Goal: Task Accomplishment & Management: Manage account settings

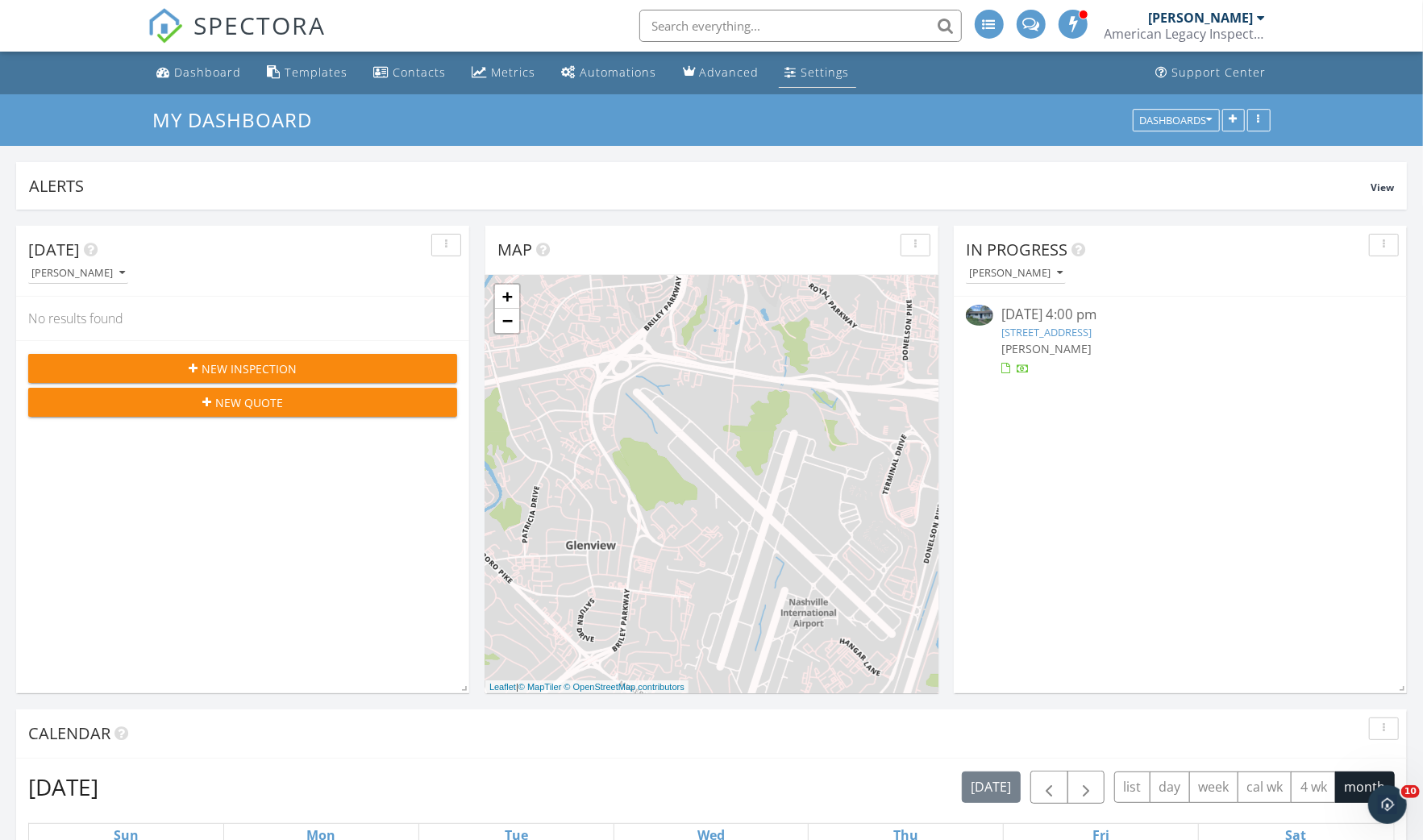
click at [804, 63] on link "Settings" at bounding box center [817, 72] width 77 height 29
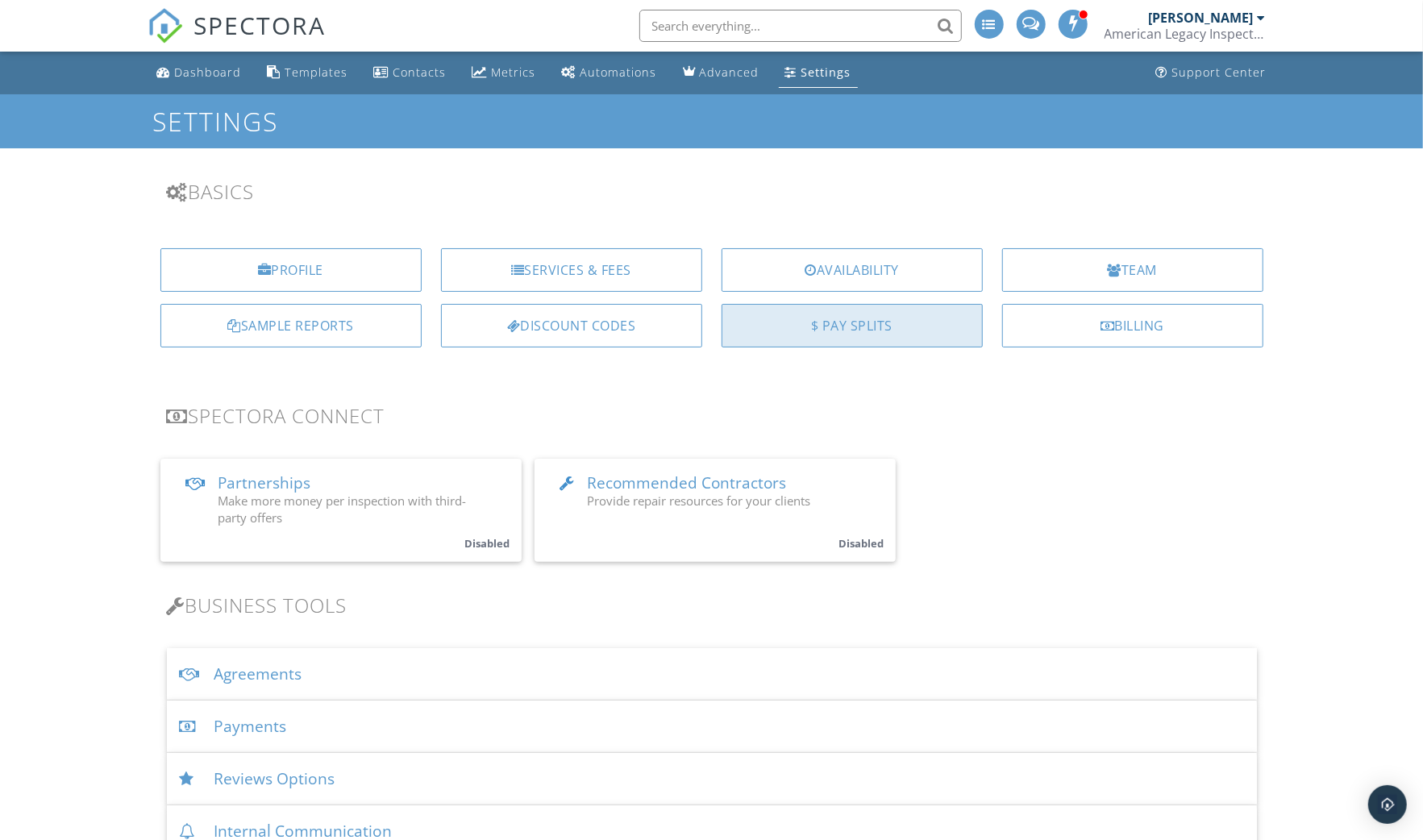
click at [833, 327] on div "$ Pay Splits" at bounding box center [852, 326] width 261 height 44
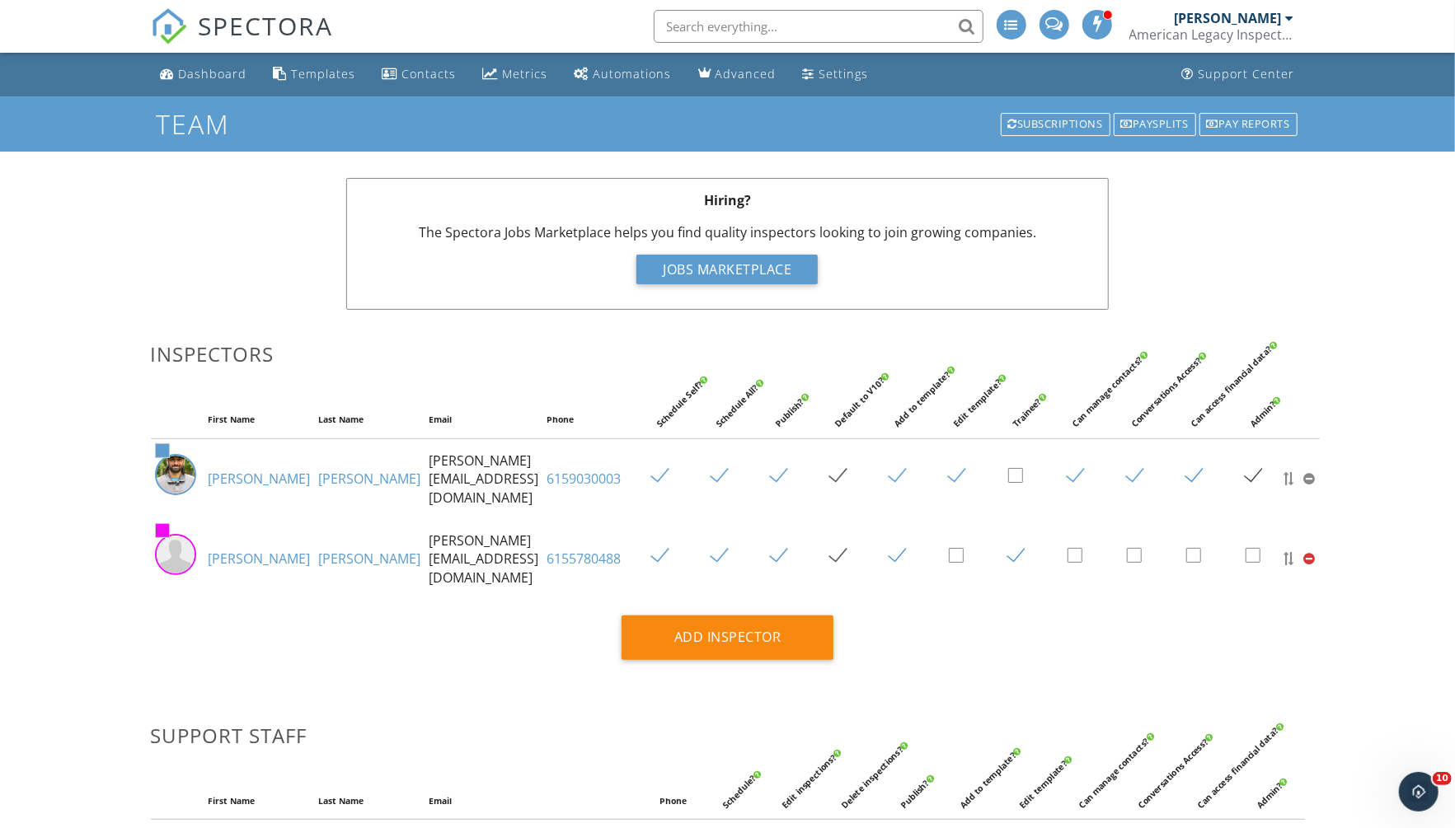
click at [319, 555] on link "Walters" at bounding box center [370, 559] width 102 height 18
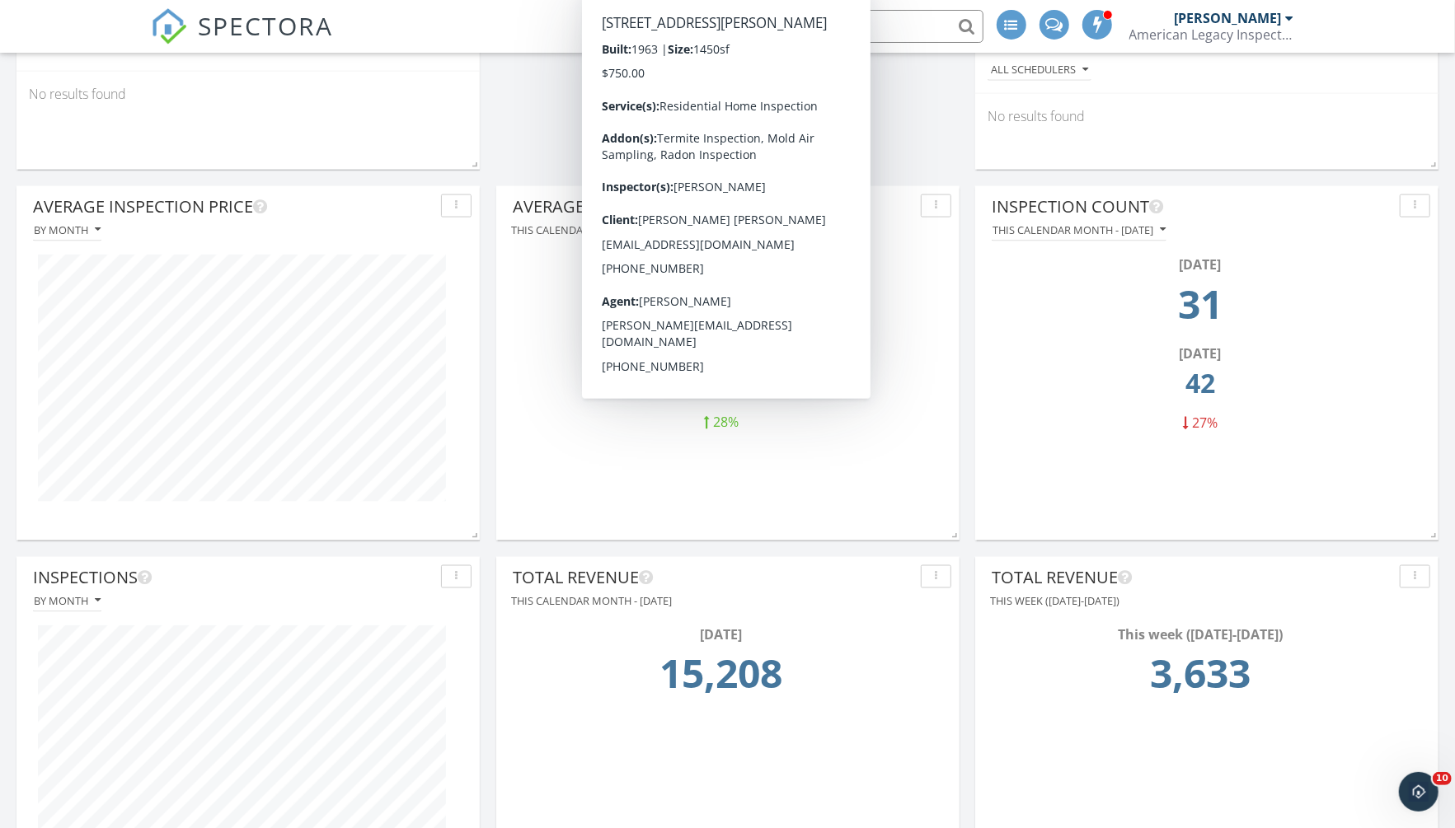
scroll to position [1527, 0]
click at [961, 384] on div "Today Dustin Olson No results found New Inspection New Quote Map + − Leaflet | …" at bounding box center [727, 364] width 1455 height 3354
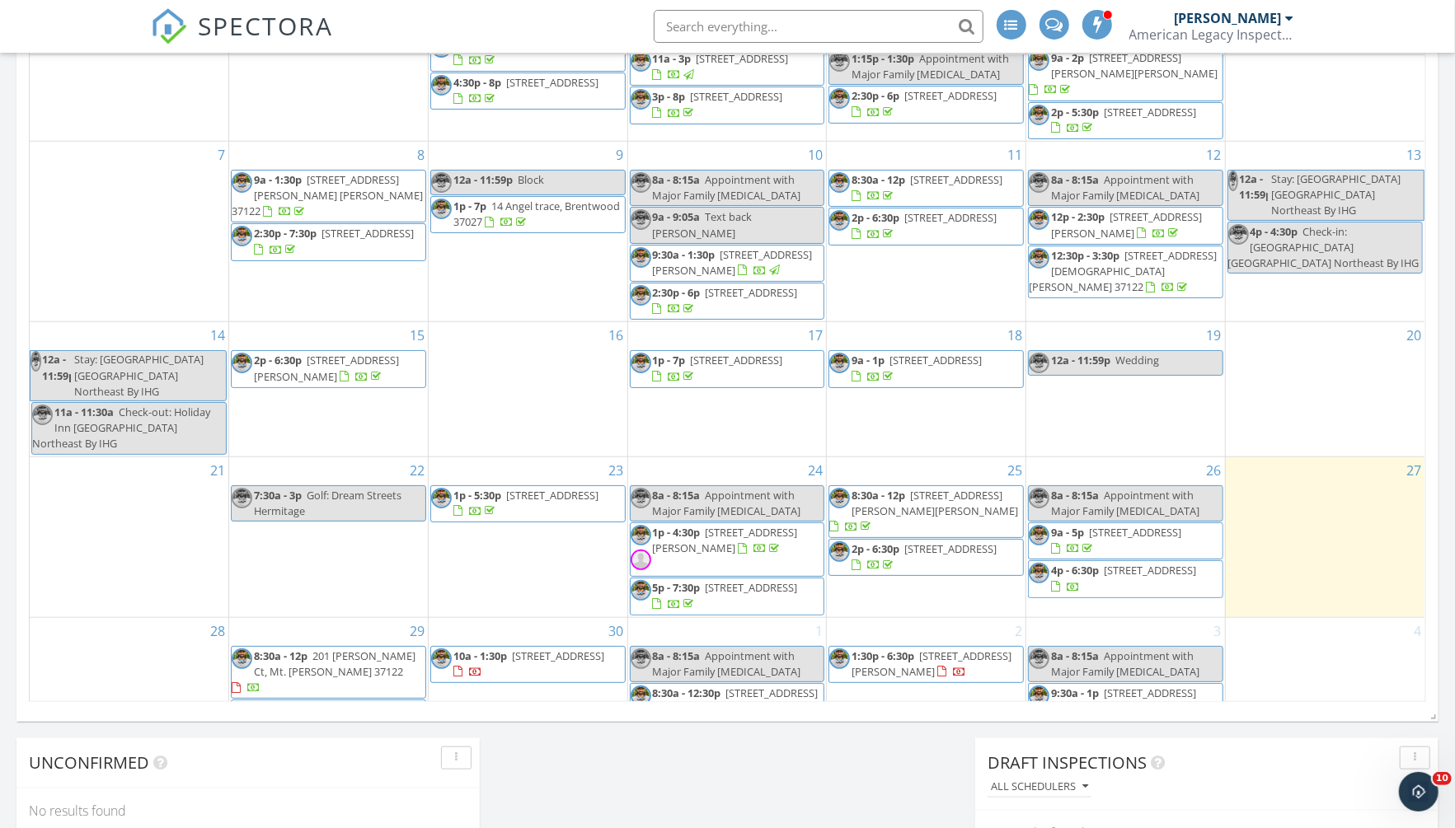
scroll to position [71, 0]
click at [756, 543] on div at bounding box center [760, 551] width 45 height 16
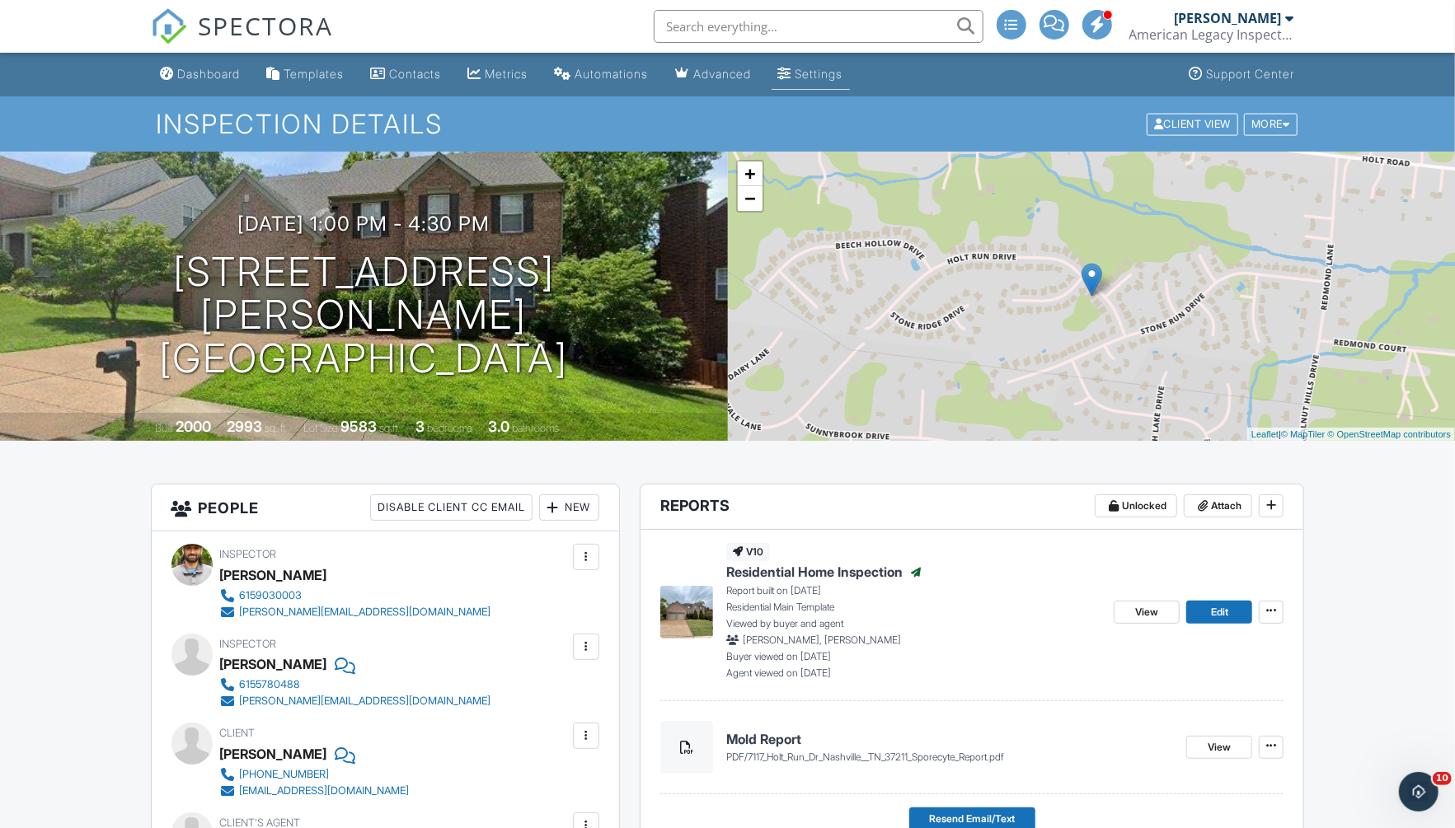
click at [831, 73] on div "Settings" at bounding box center [819, 74] width 48 height 14
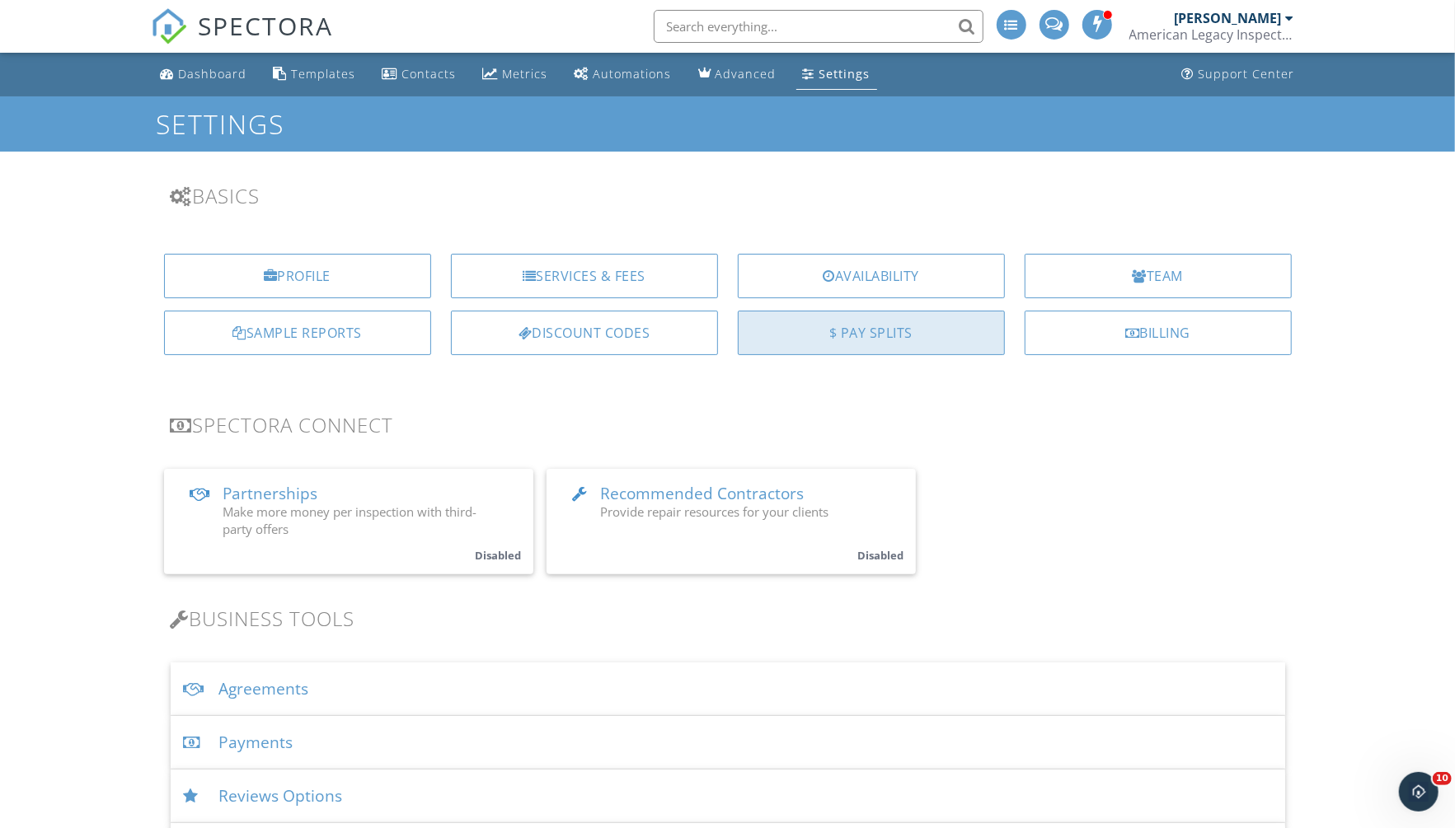
click at [912, 340] on div "$ Pay Splits" at bounding box center [871, 333] width 267 height 45
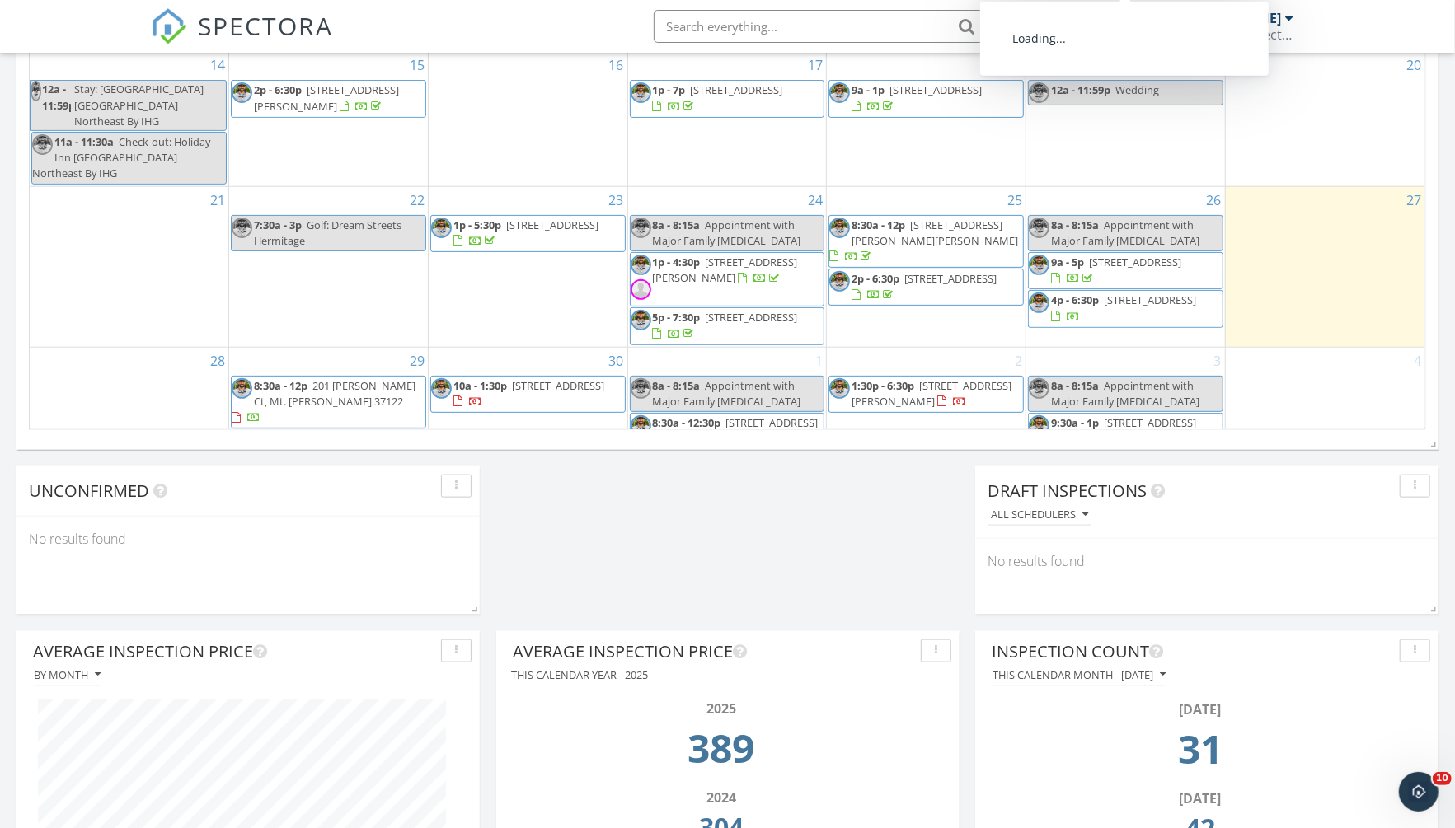
scroll to position [1095, 0]
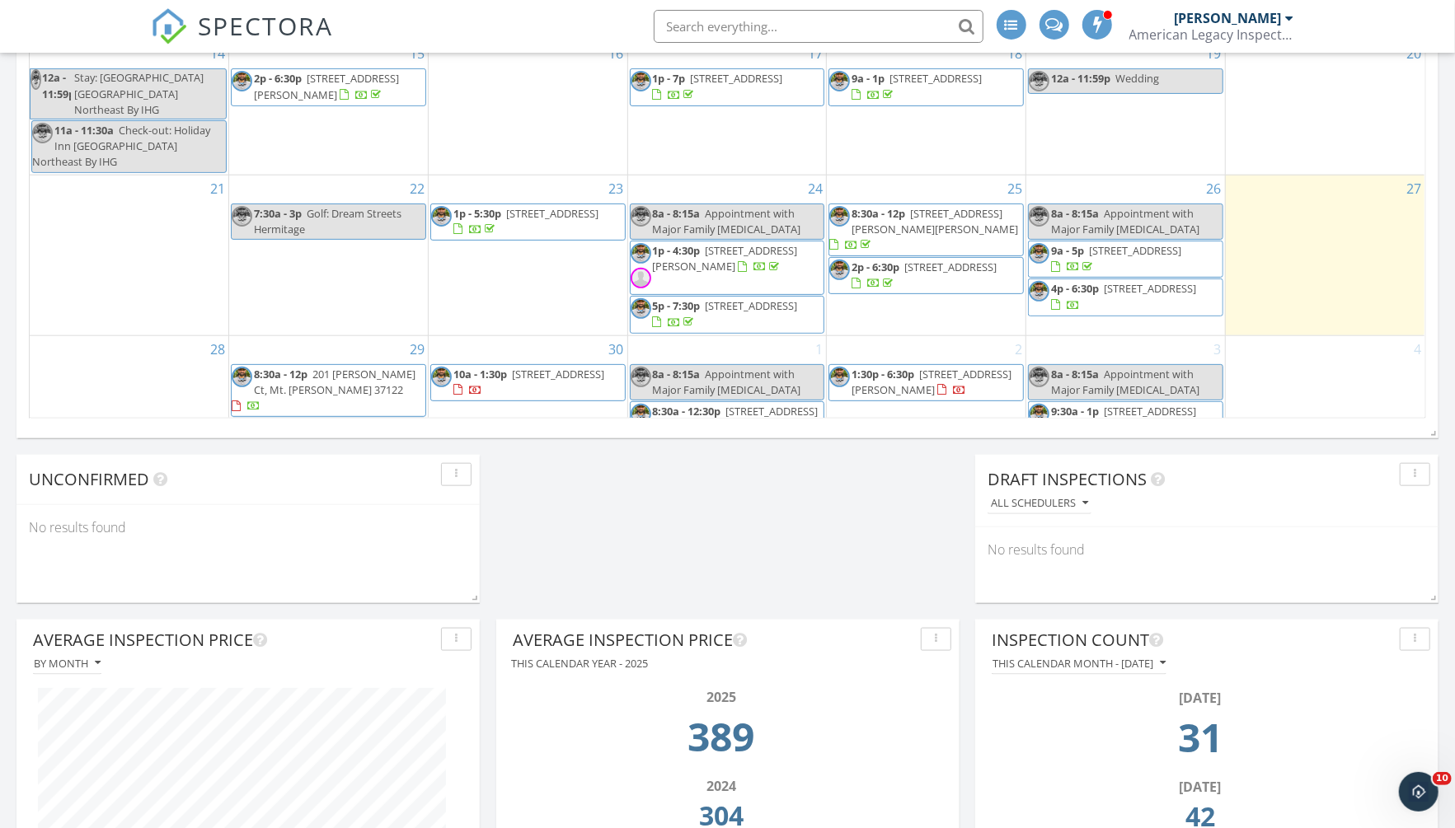
click at [849, 518] on div "Today Dustin Olson No results found New Inspection New Quote Map + − Leaflet | …" at bounding box center [727, 797] width 1455 height 3354
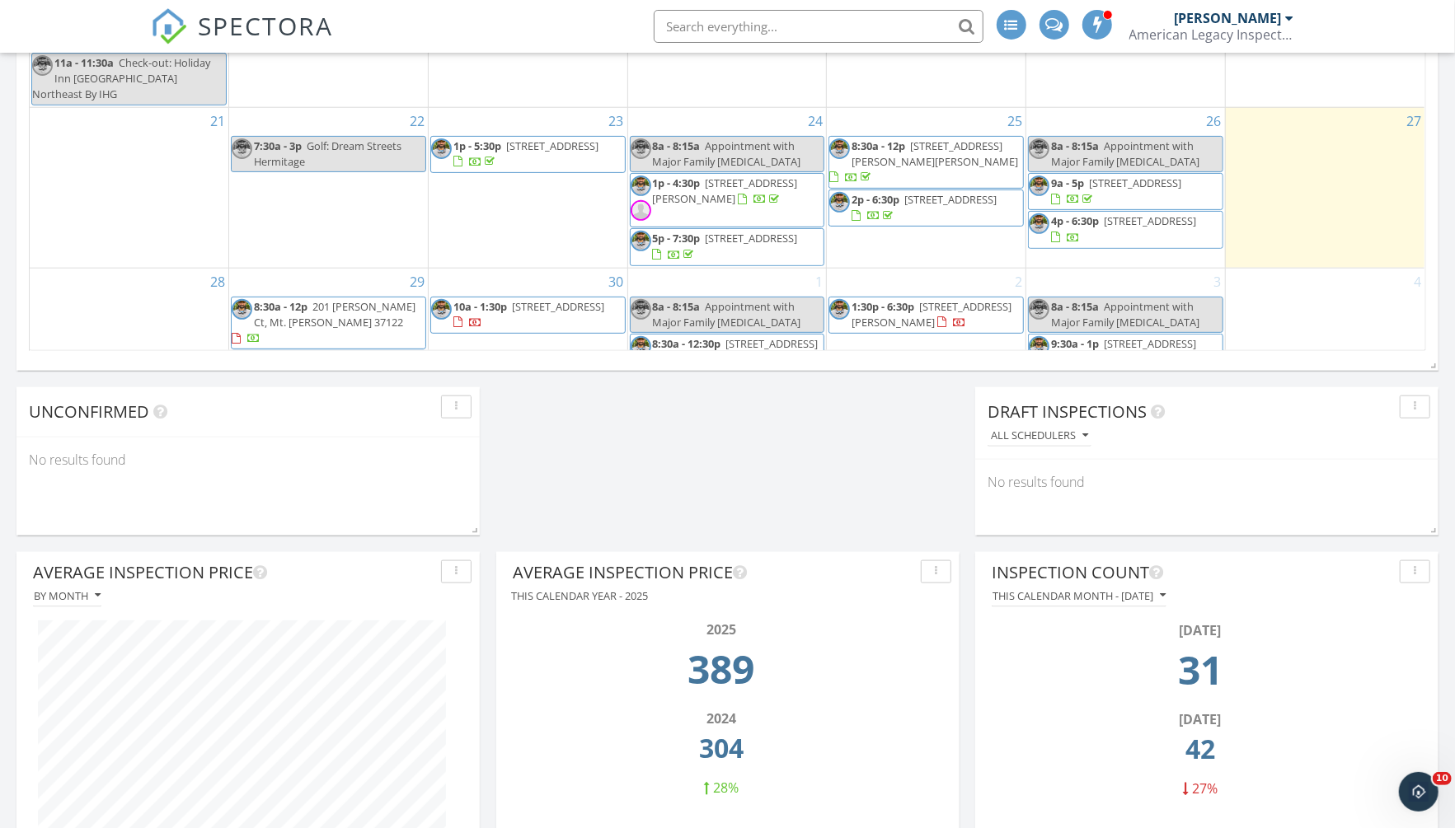
scroll to position [1142, 0]
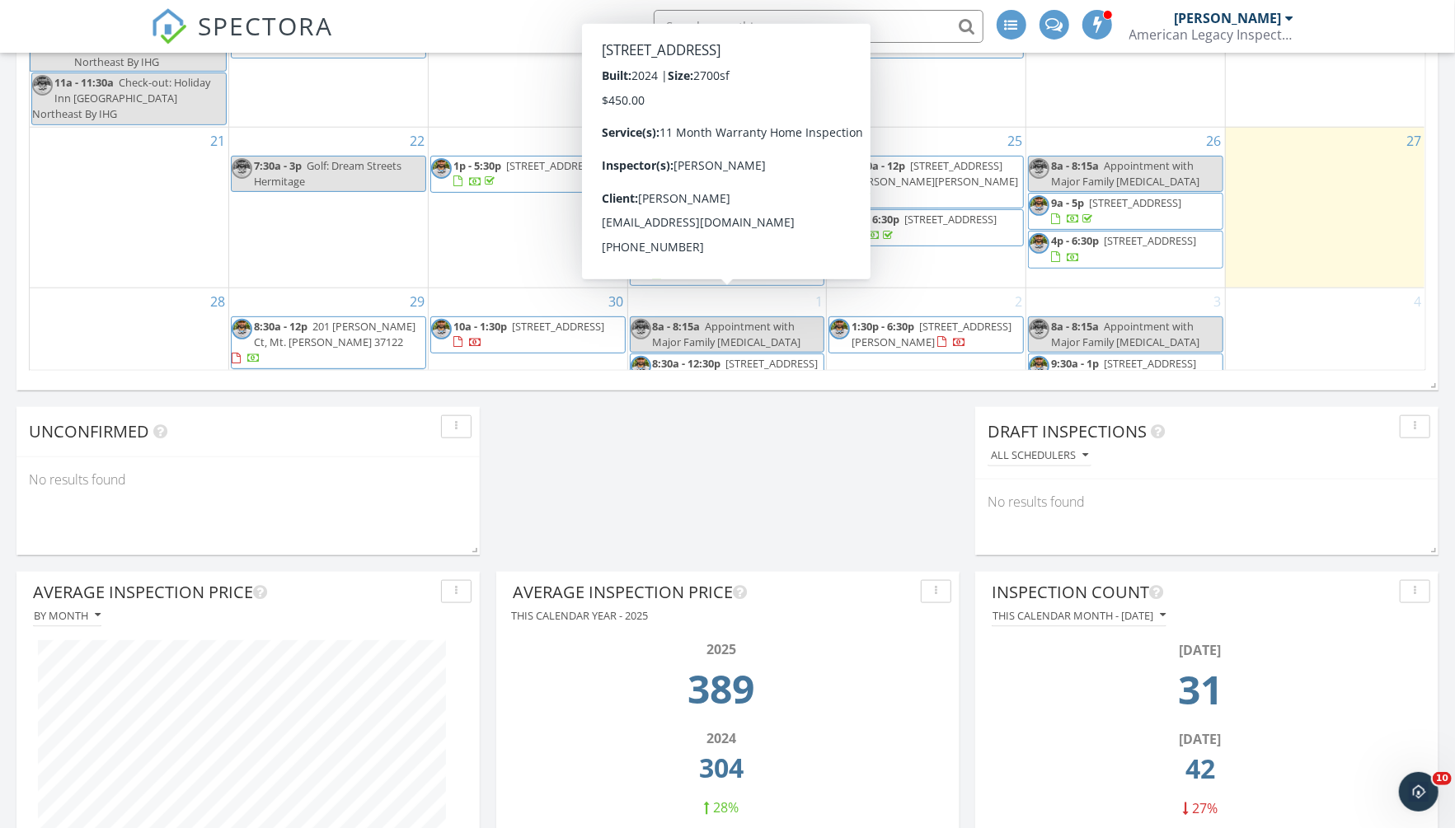
click at [1375, 328] on div "4" at bounding box center [1325, 359] width 199 height 143
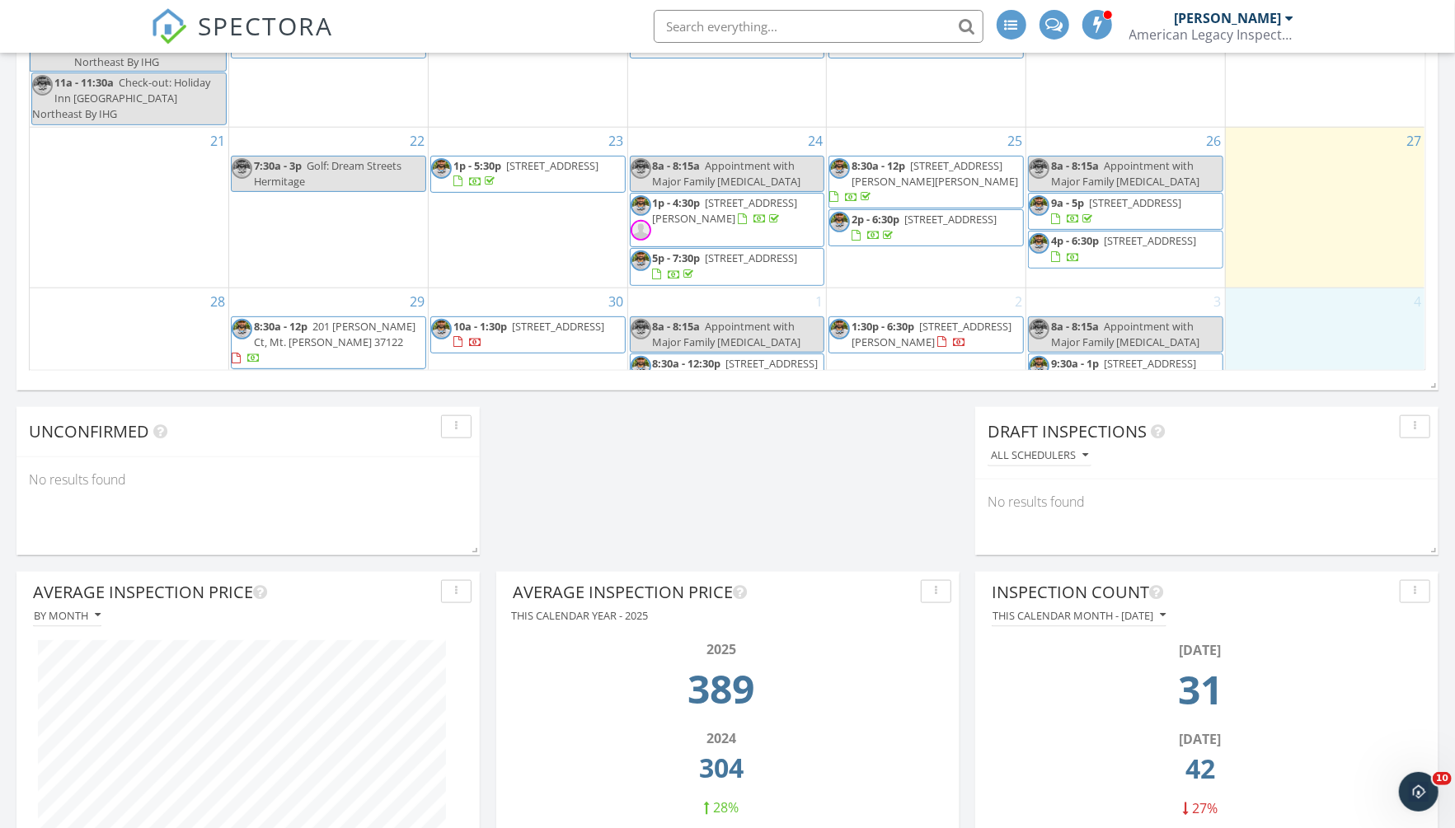
click at [552, 341] on div "30 10a - 1:30p 2503 Ashebrook Ct, Murfreesboro 37128" at bounding box center [528, 359] width 199 height 143
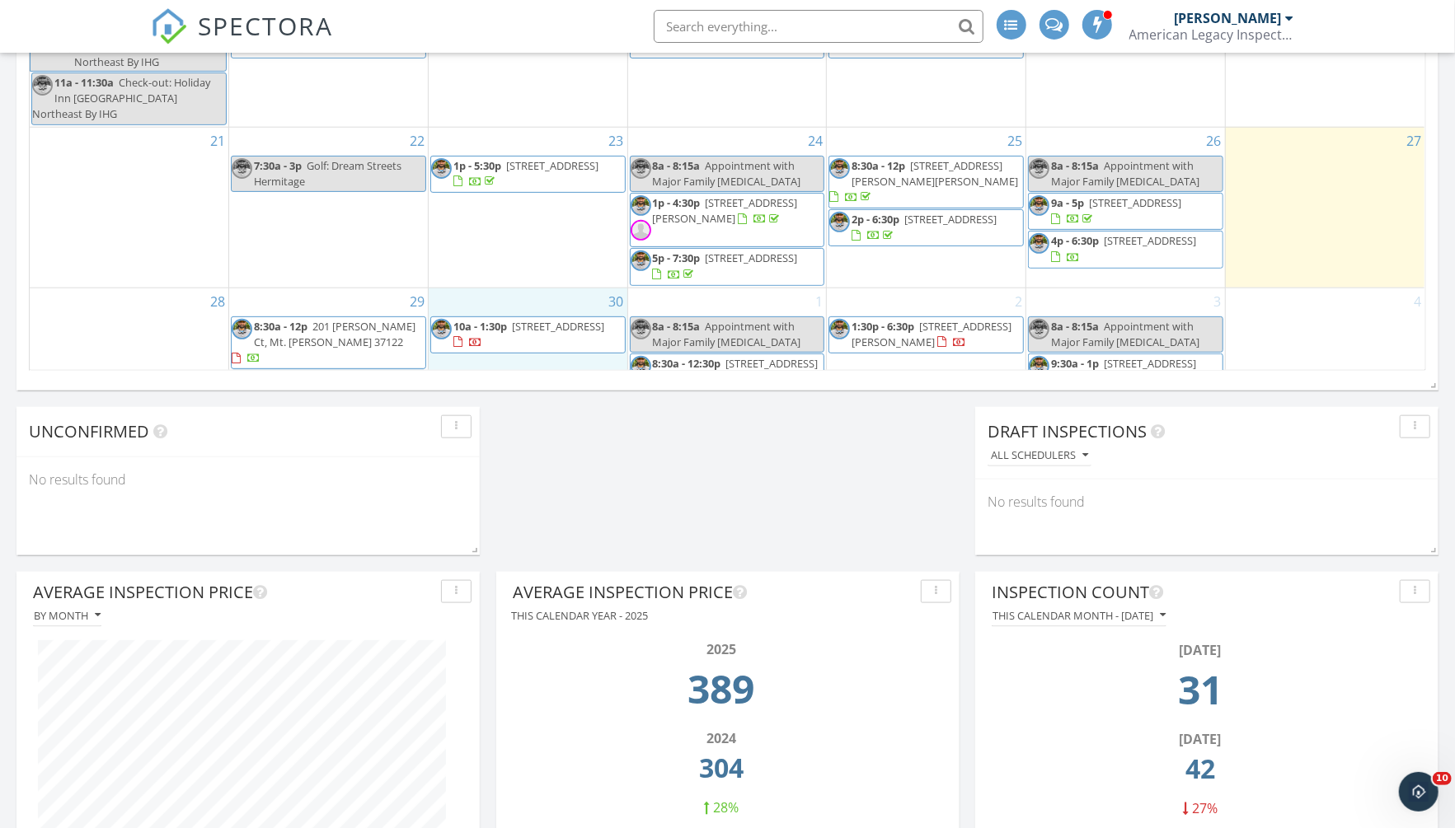
click at [890, 439] on div "Today Dustin Olson No results found New Inspection New Quote Map + − Leaflet | …" at bounding box center [727, 749] width 1455 height 3354
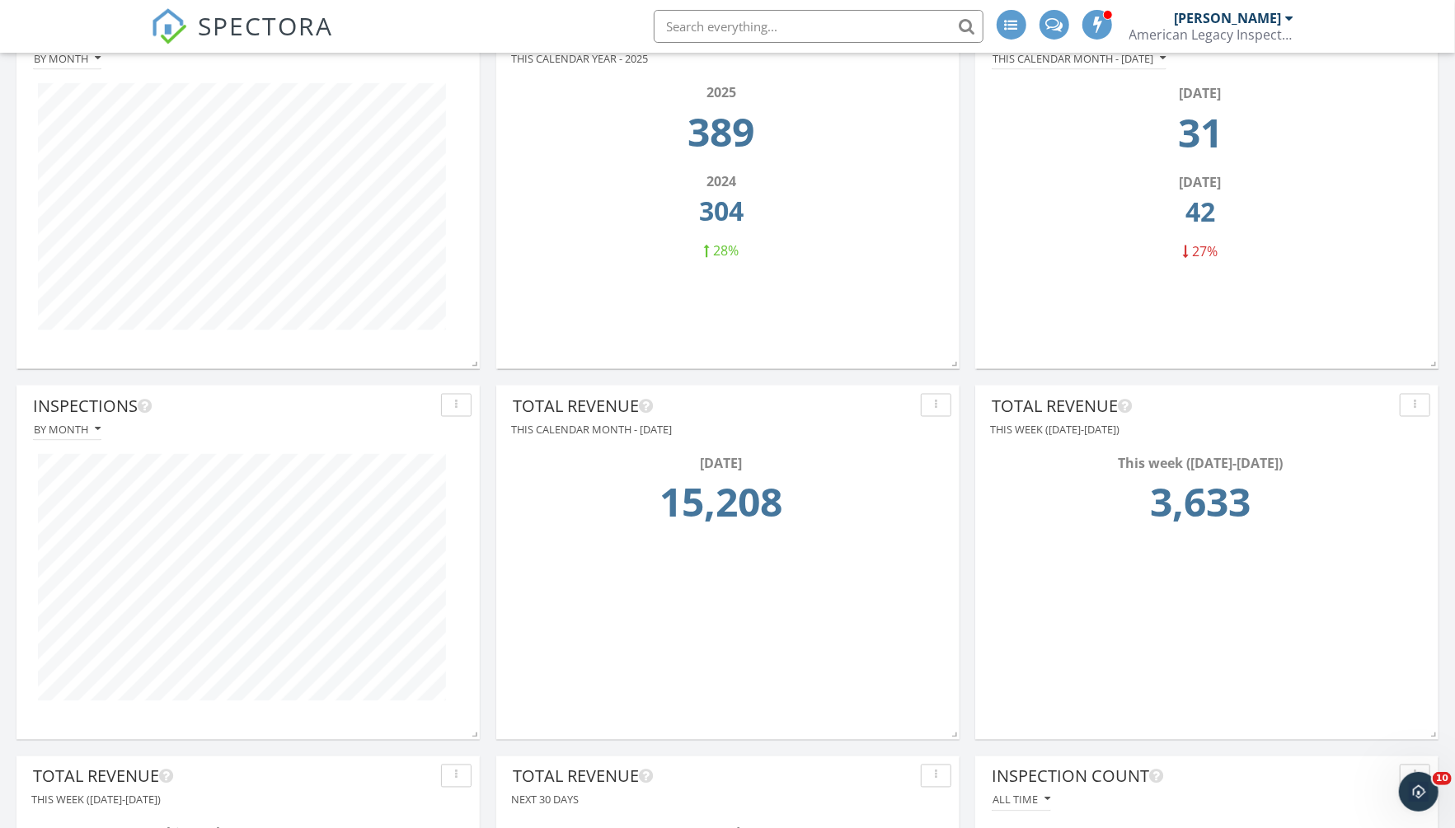
scroll to position [1726, 0]
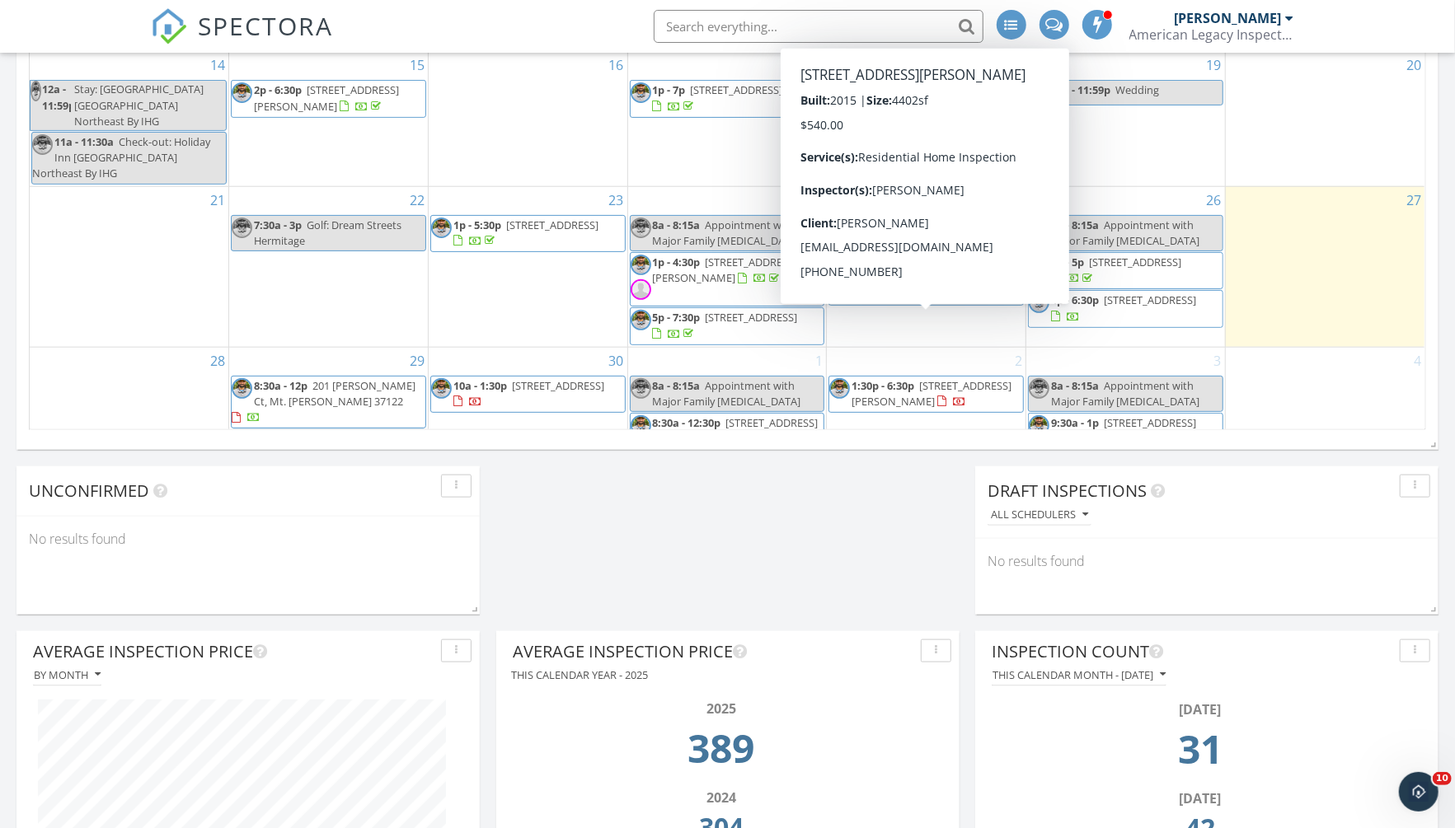
scroll to position [1073, 0]
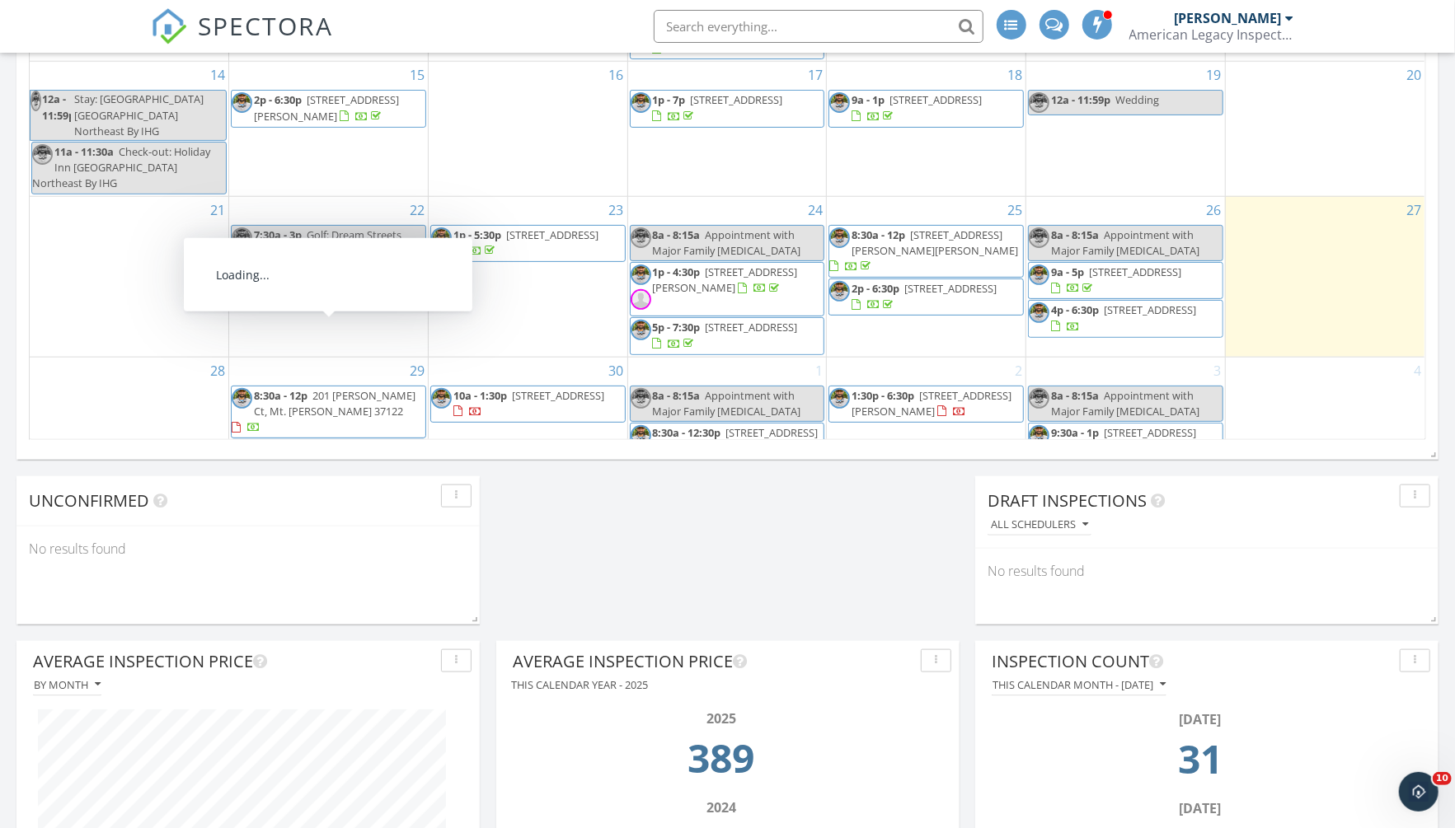
click at [384, 388] on span "201 Channell Ct, Mt. Juliet 37122" at bounding box center [335, 403] width 162 height 30
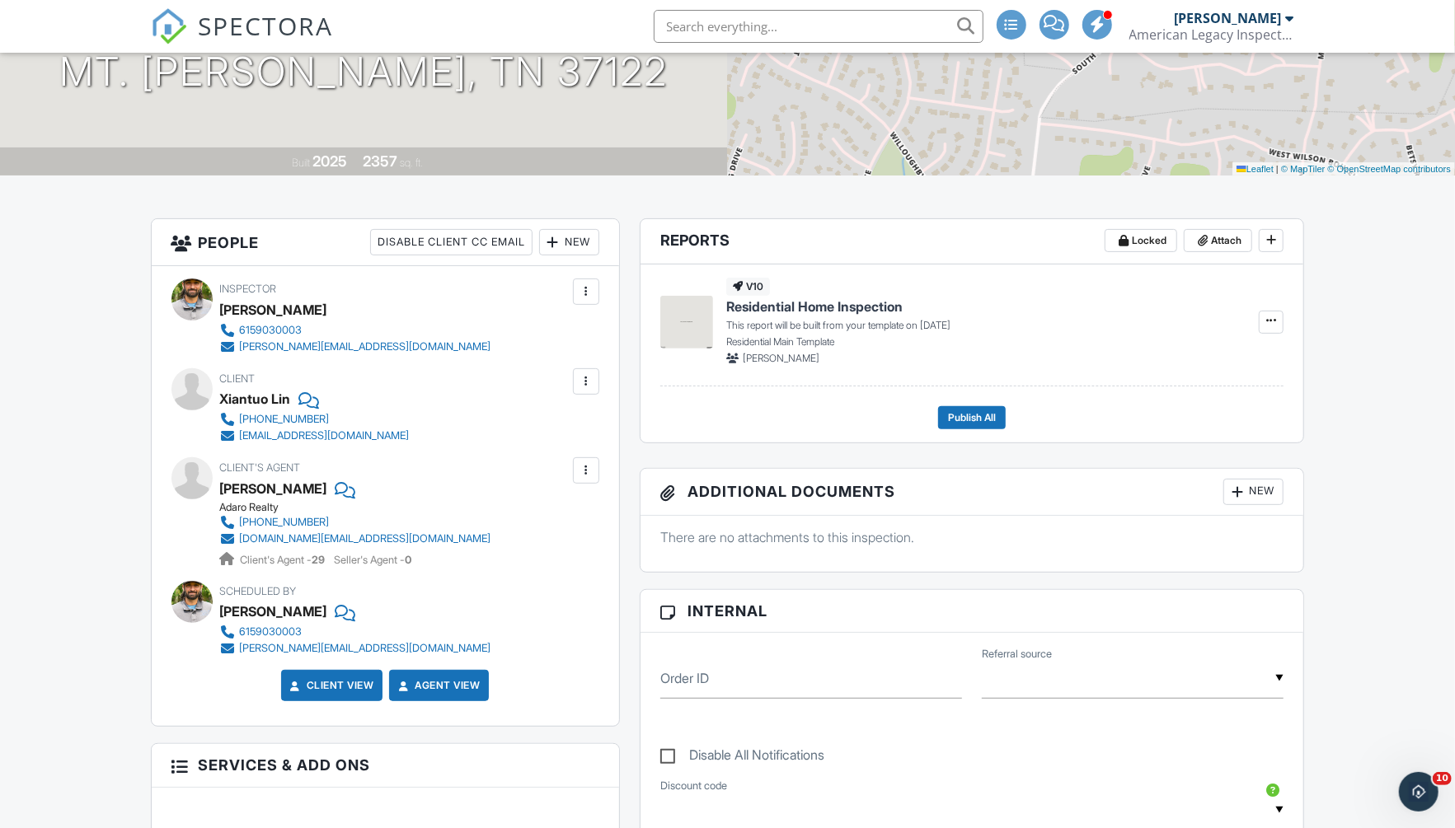
scroll to position [265, 0]
click at [577, 245] on div "New" at bounding box center [569, 243] width 60 height 26
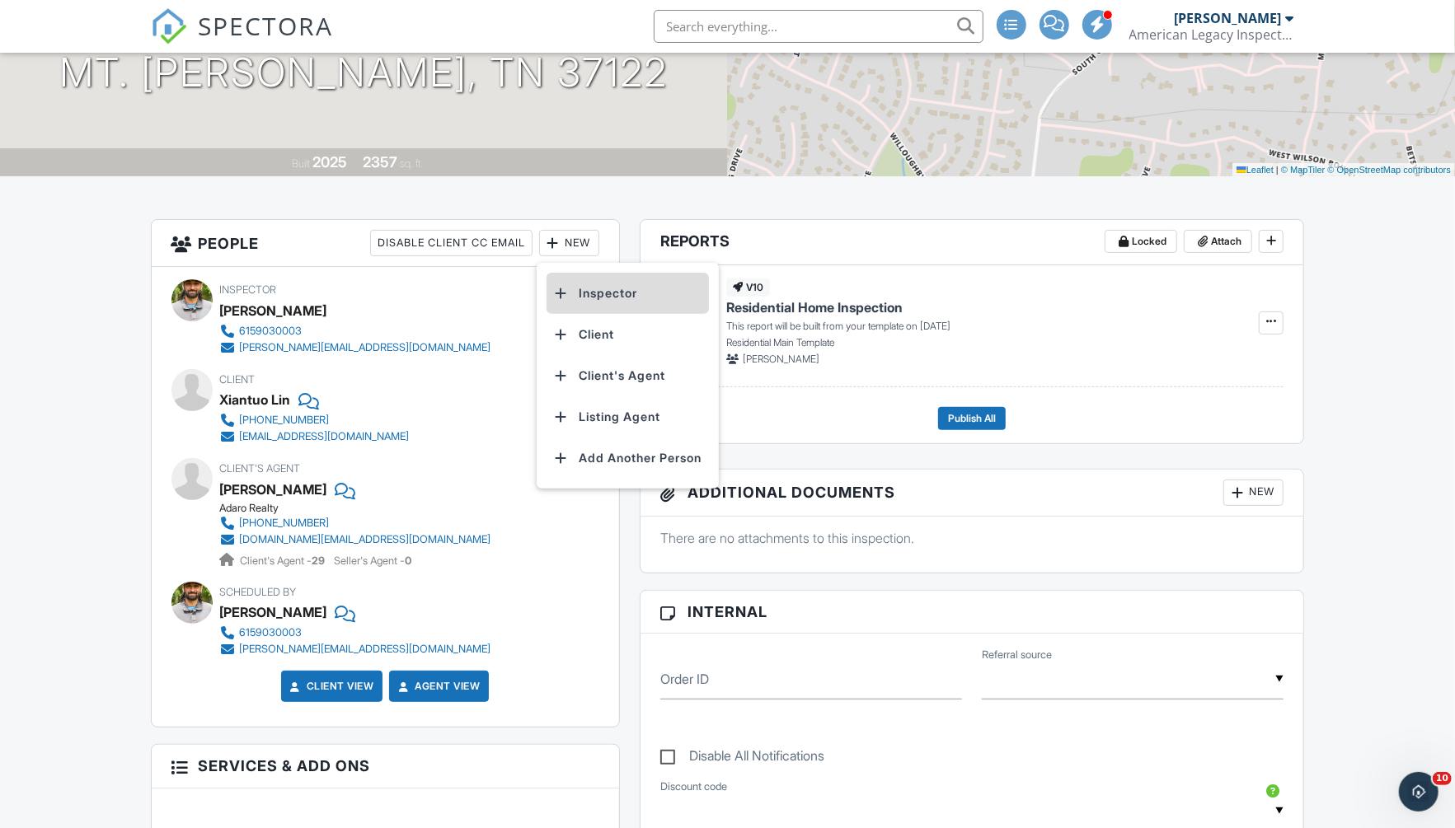
click at [604, 289] on li "Inspector" at bounding box center [627, 293] width 162 height 41
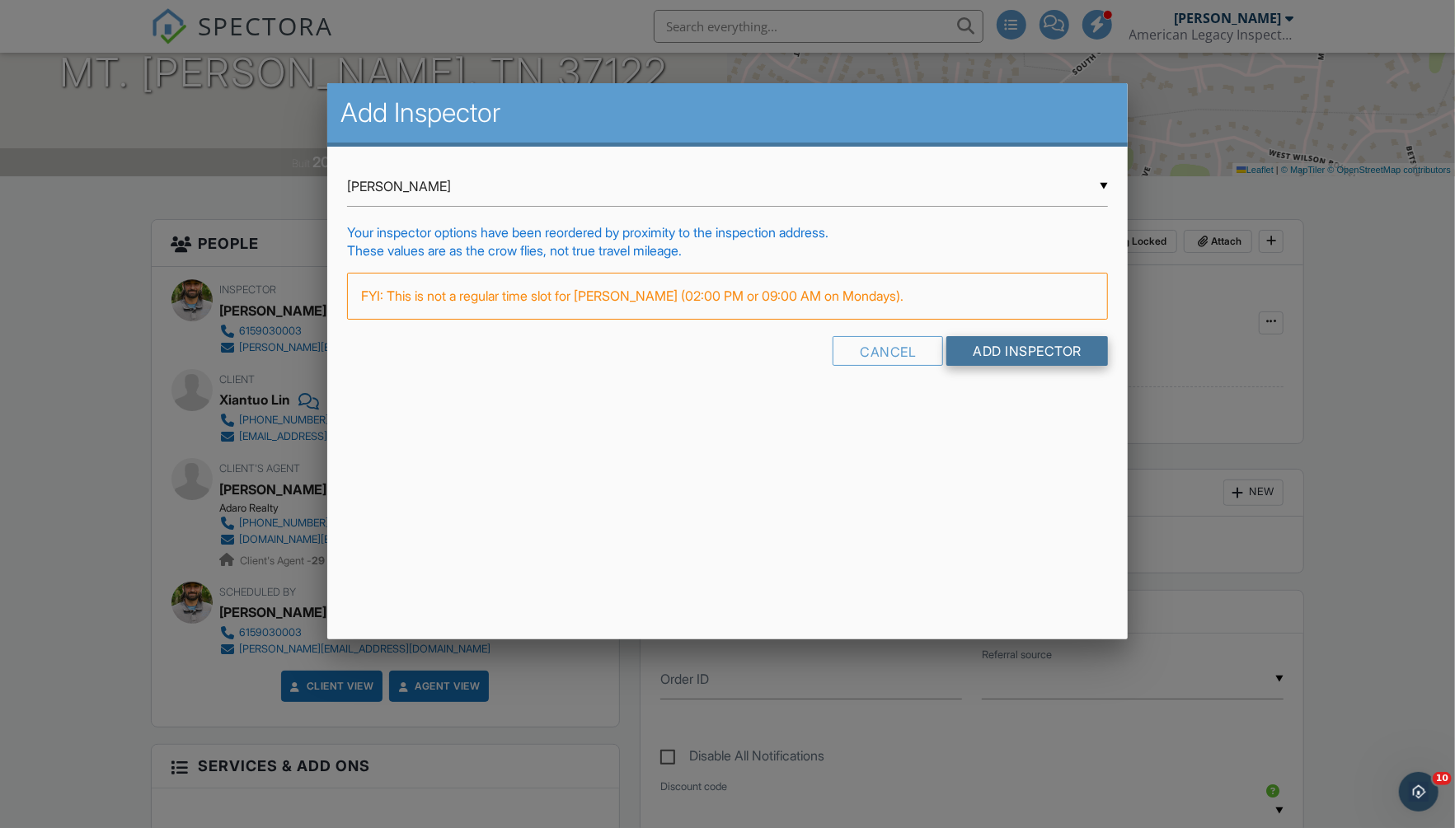
click at [1056, 351] on input "Add Inspector" at bounding box center [1027, 351] width 162 height 30
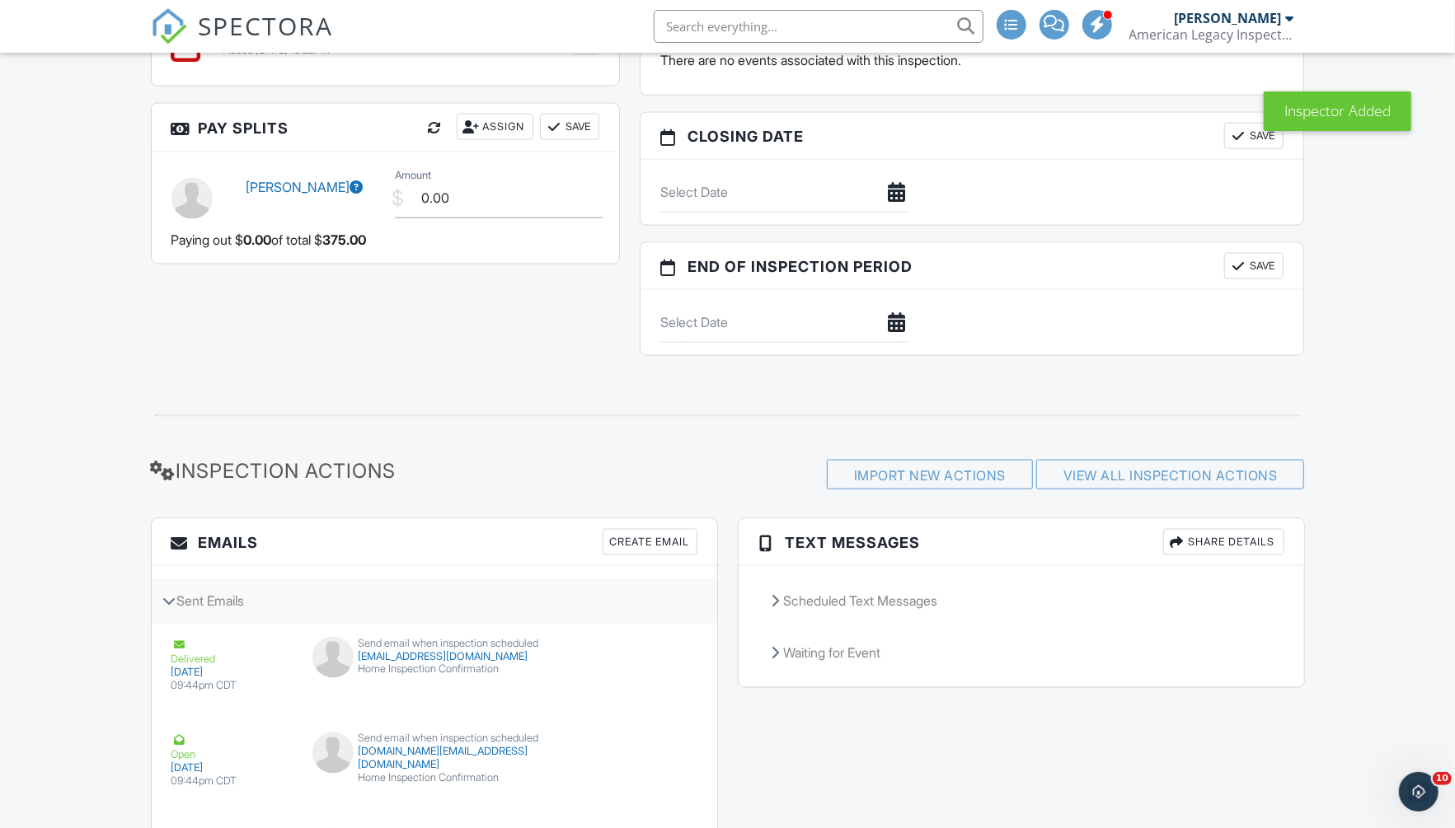
scroll to position [1515, 0]
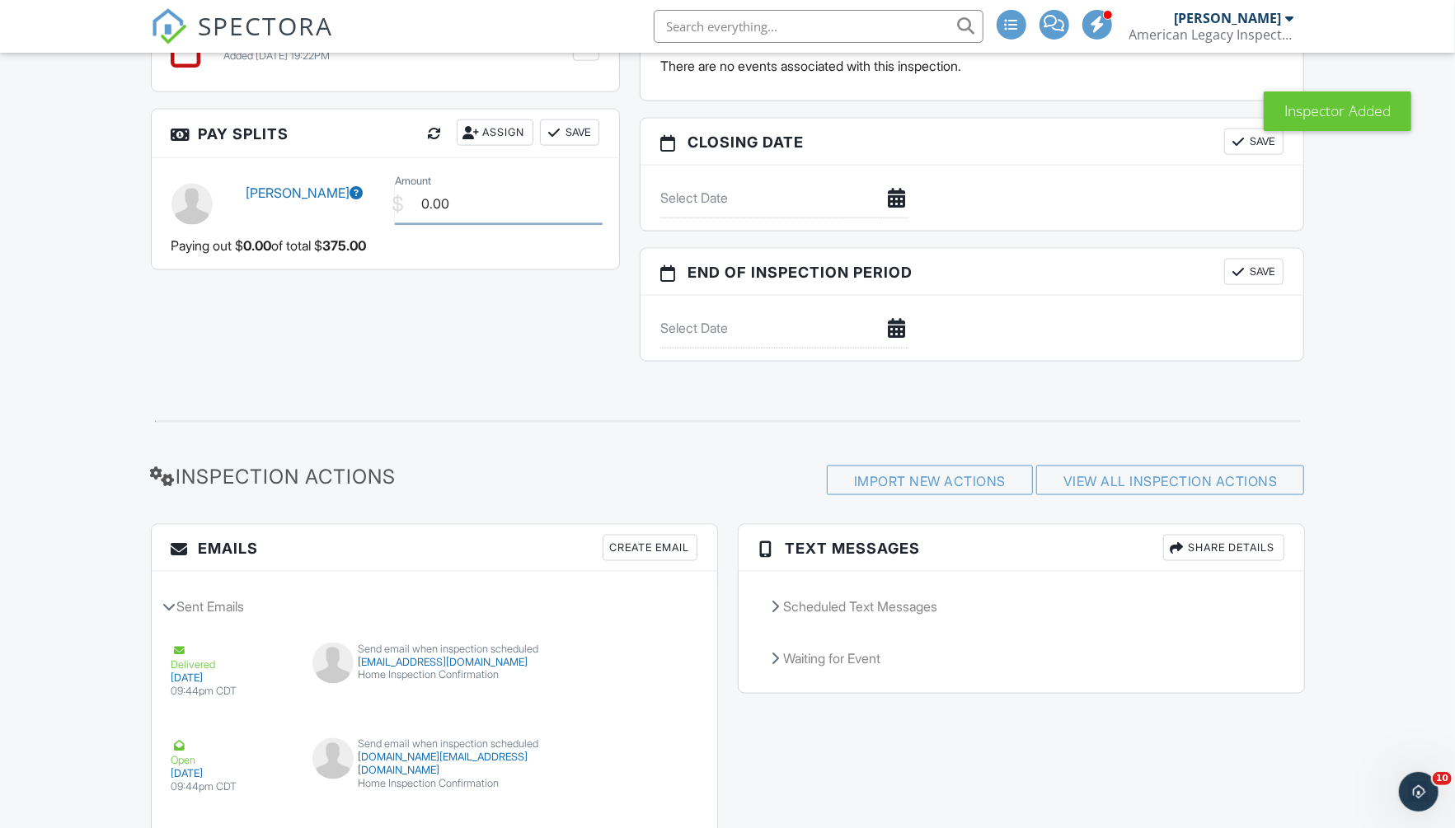
click at [512, 209] on input "0.00" at bounding box center [499, 204] width 208 height 40
type input "100.00"
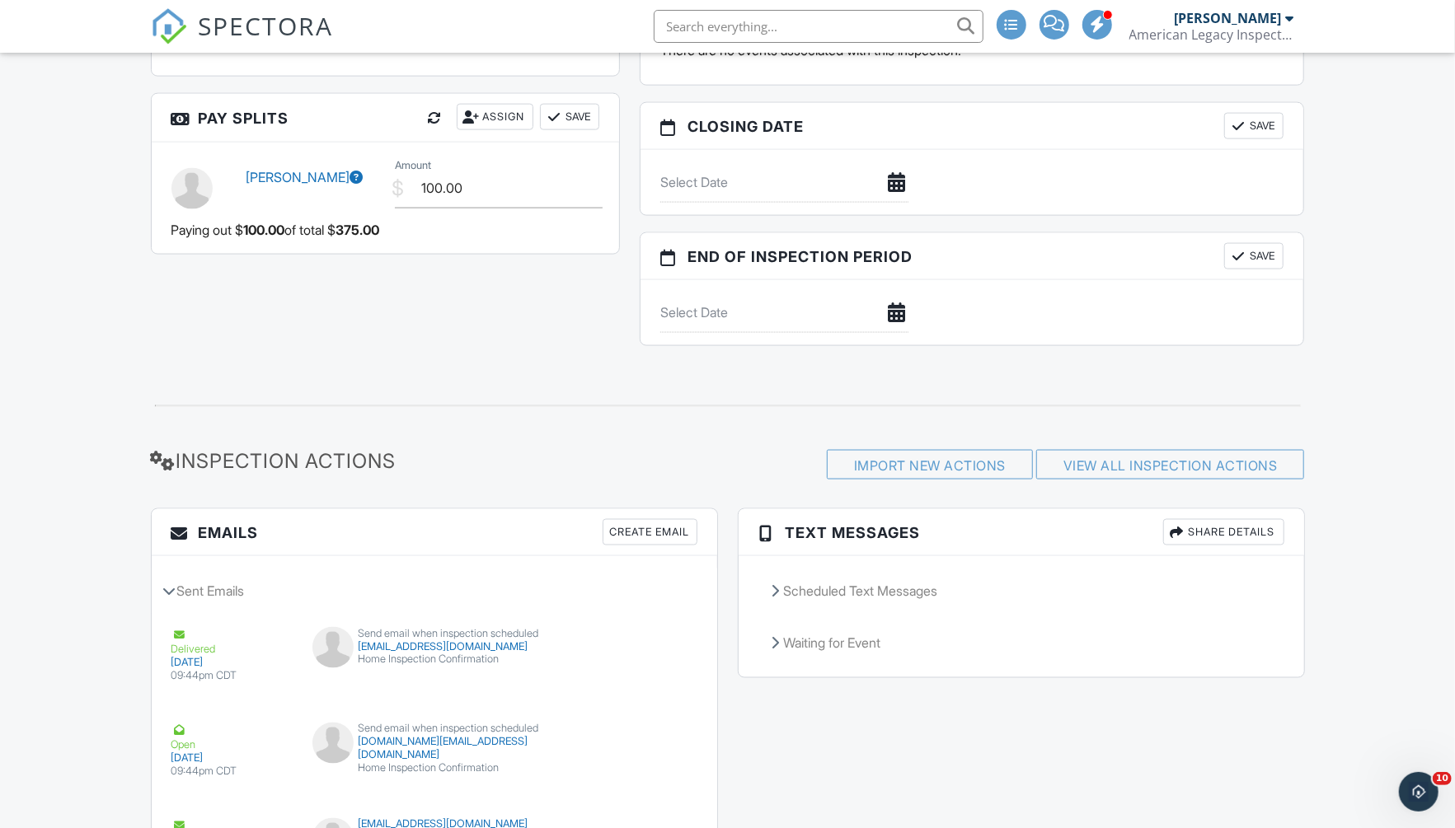
click at [579, 115] on button "Save" at bounding box center [569, 117] width 59 height 26
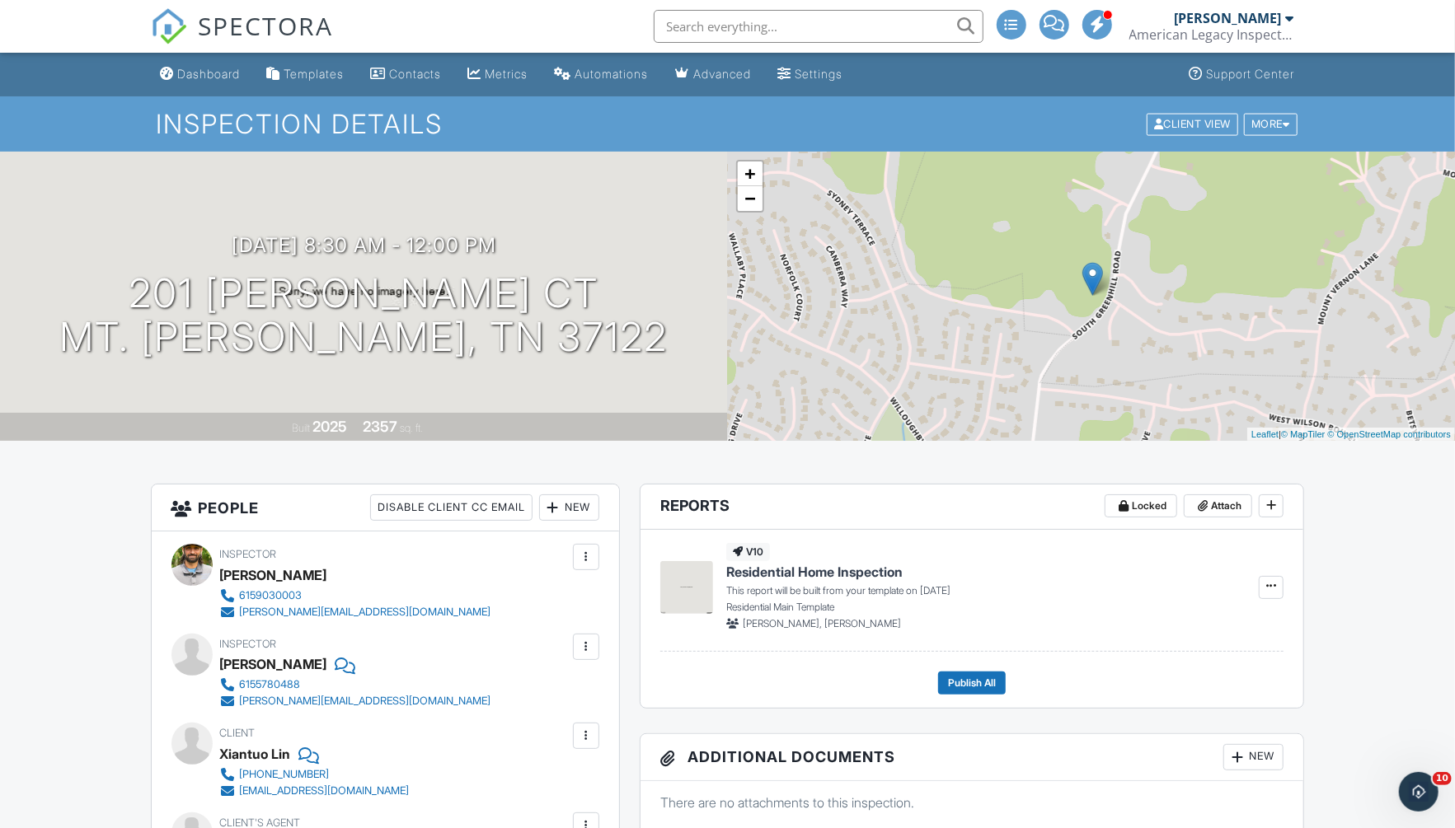
scroll to position [0, 0]
click at [222, 82] on link "Dashboard" at bounding box center [200, 74] width 93 height 30
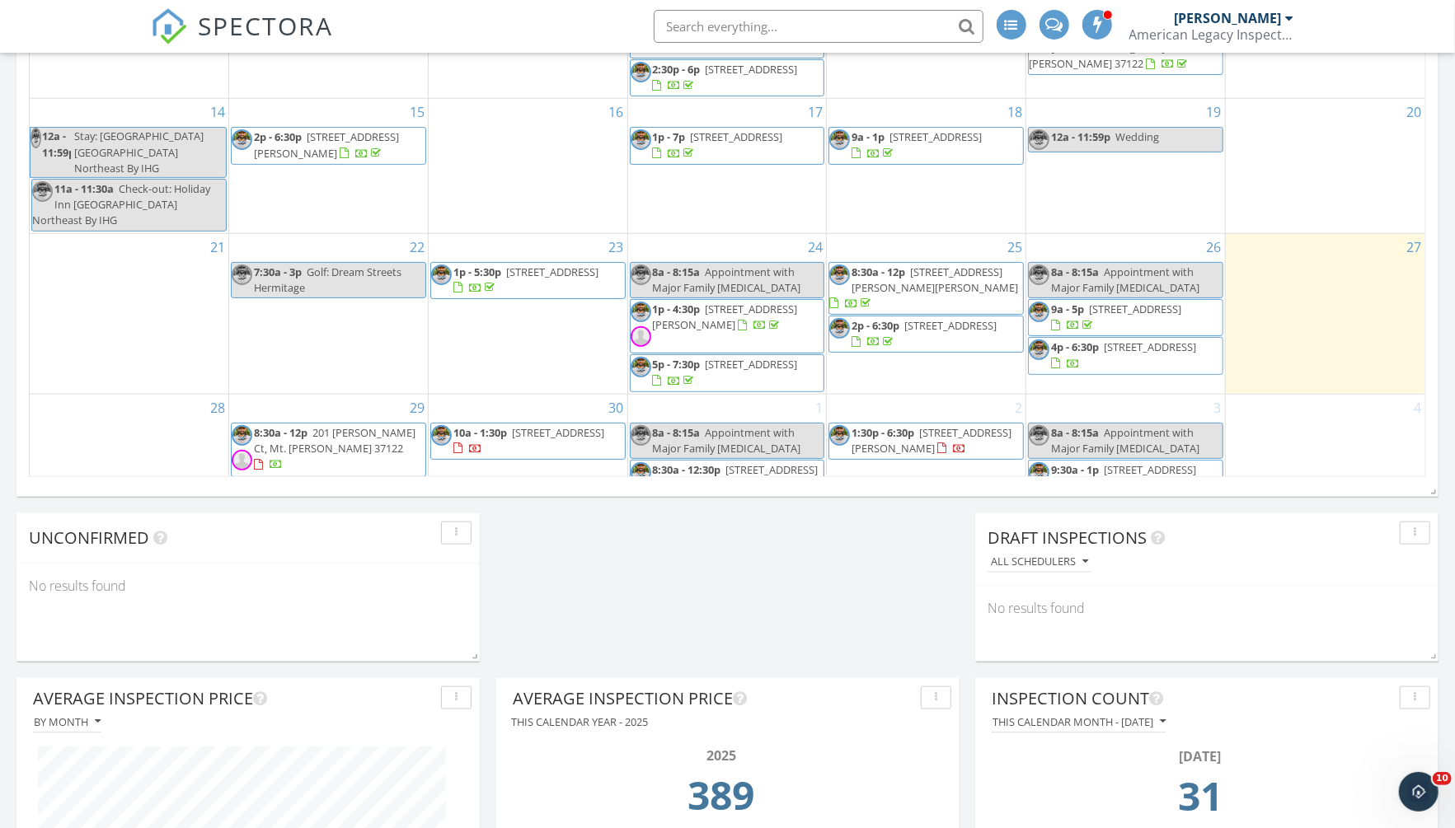
scroll to position [1049, 0]
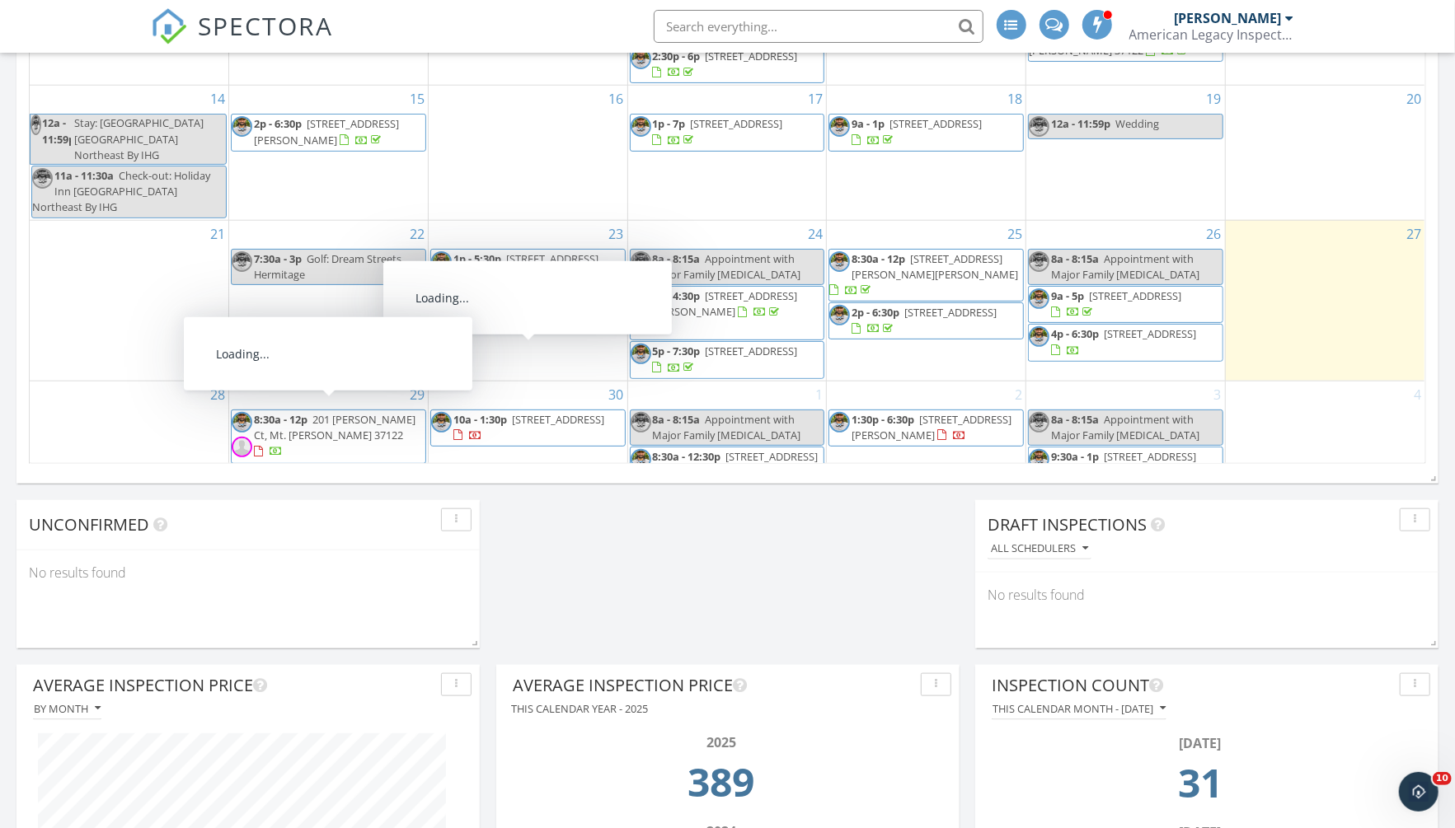
click at [368, 467] on span "[STREET_ADDRESS]" at bounding box center [338, 474] width 92 height 15
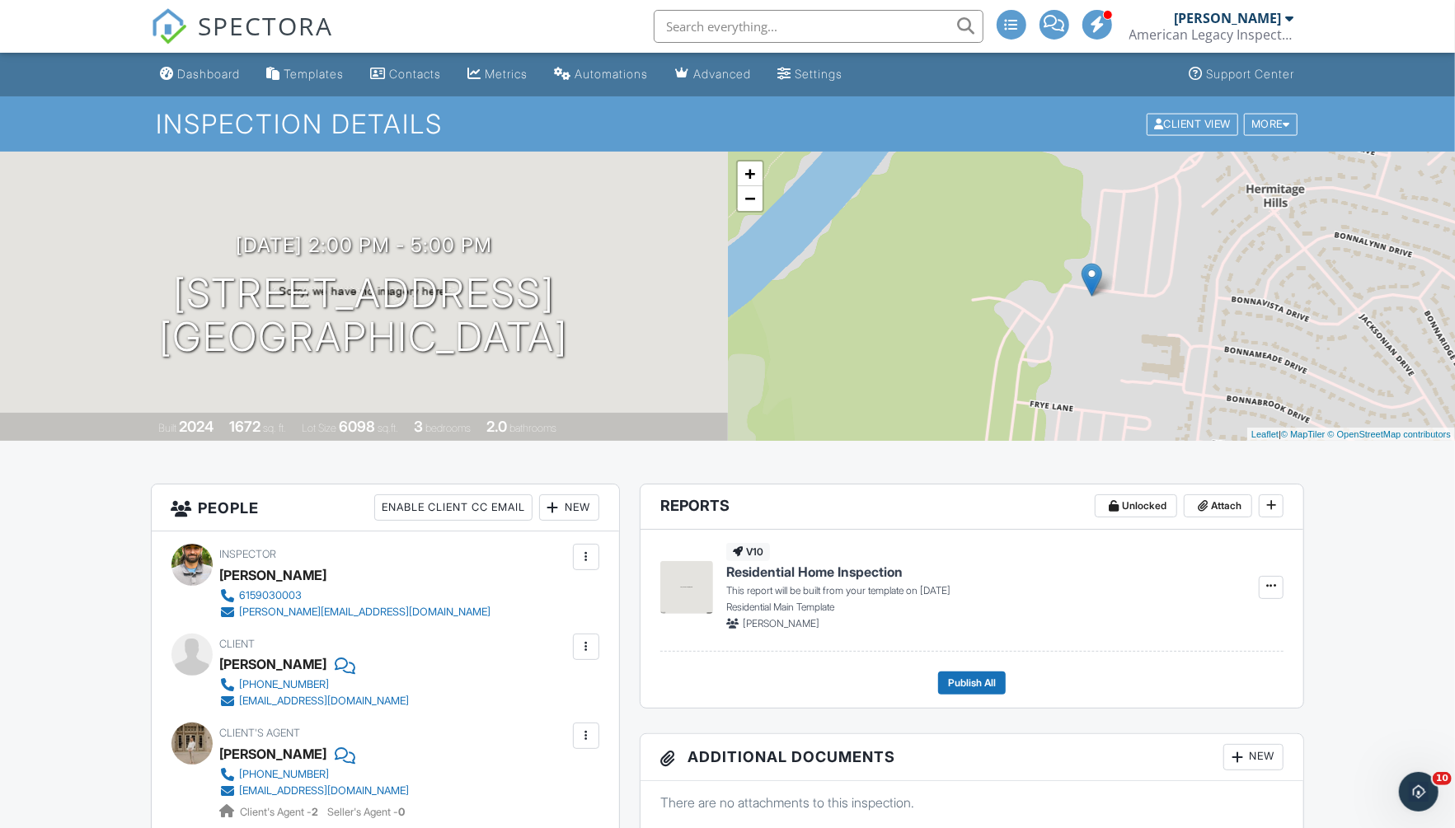
click at [569, 513] on div "New" at bounding box center [569, 508] width 60 height 26
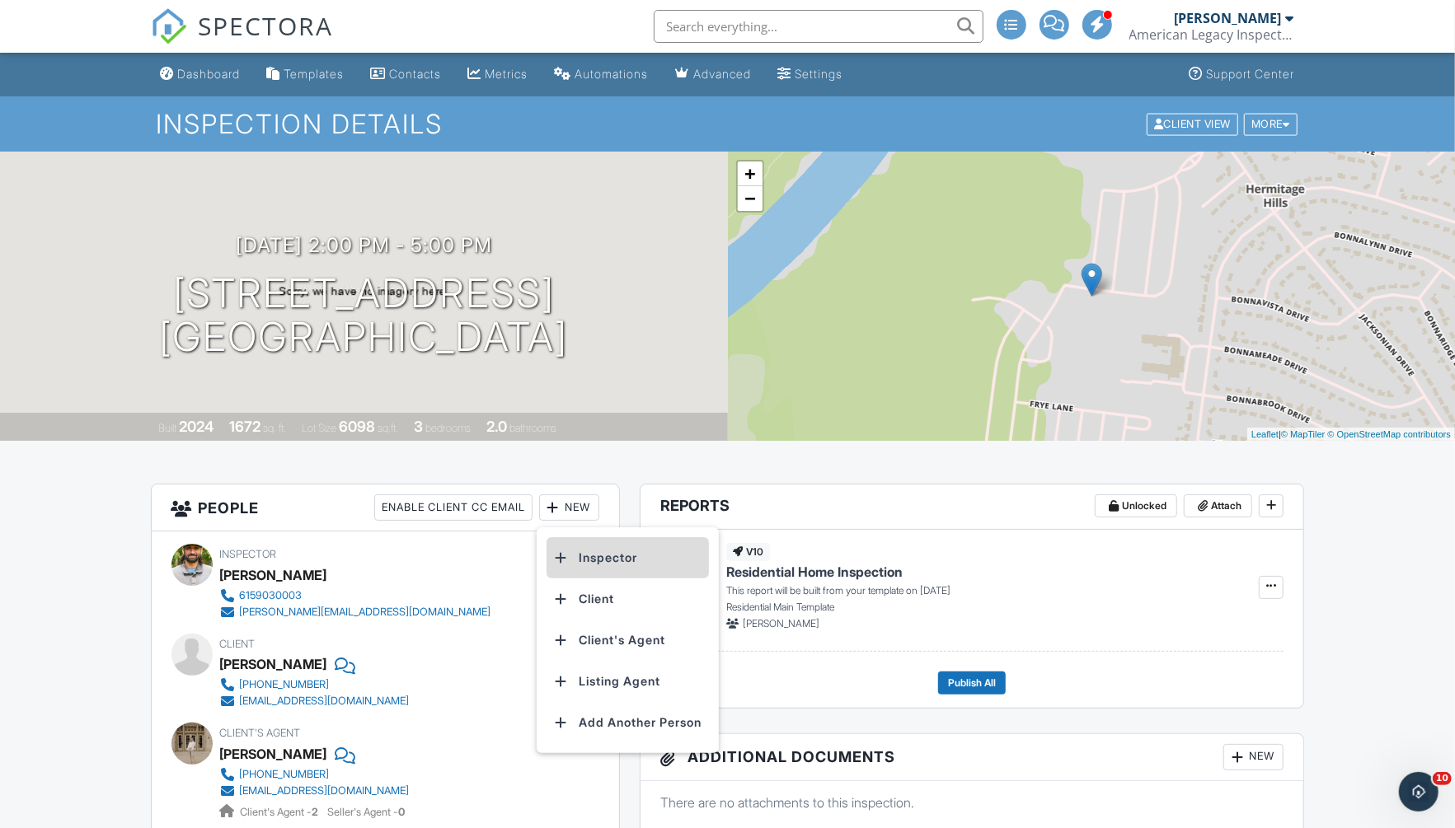
click at [617, 562] on li "Inspector" at bounding box center [627, 557] width 162 height 41
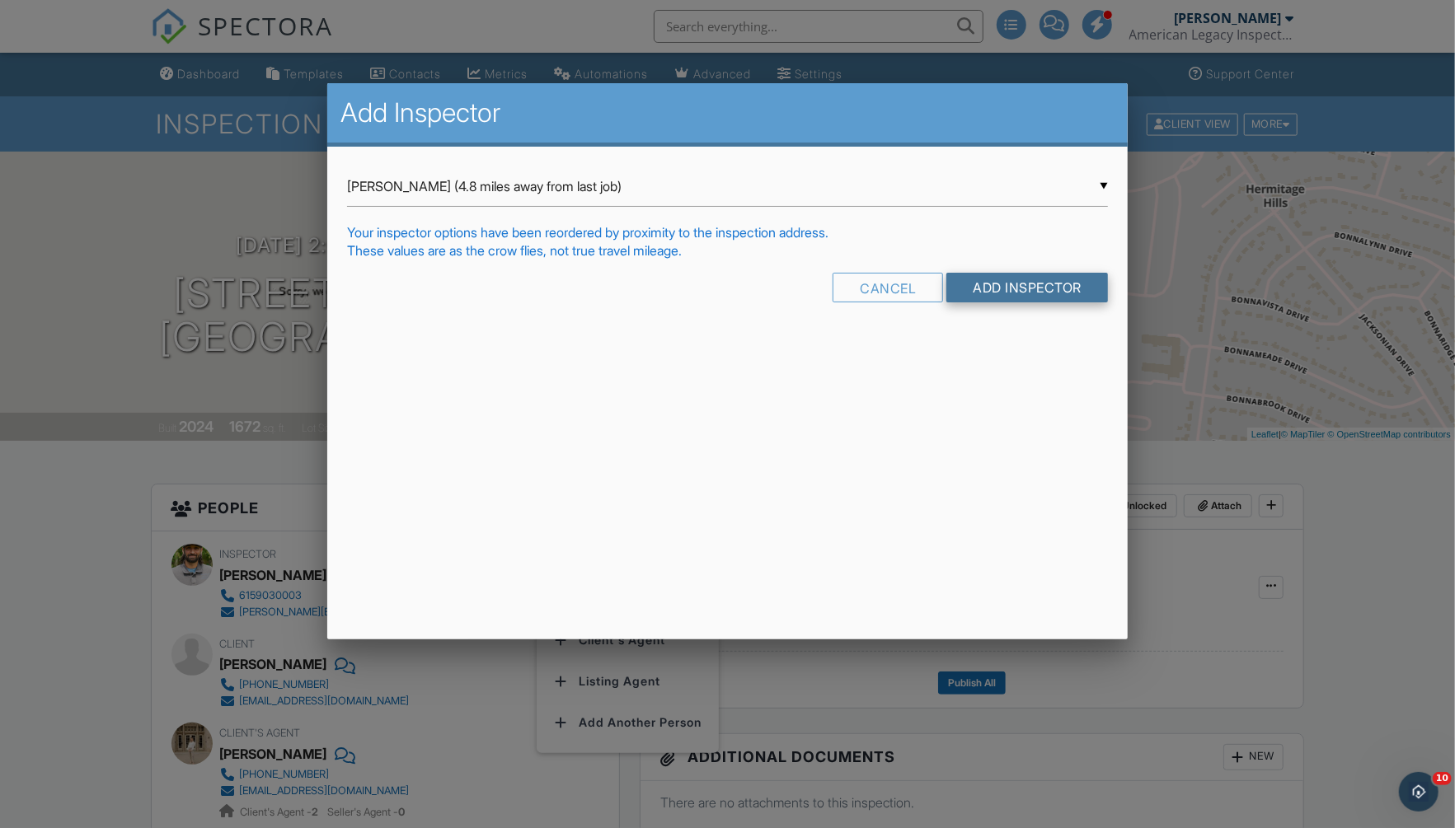
click at [1037, 285] on input "Add Inspector" at bounding box center [1027, 288] width 162 height 30
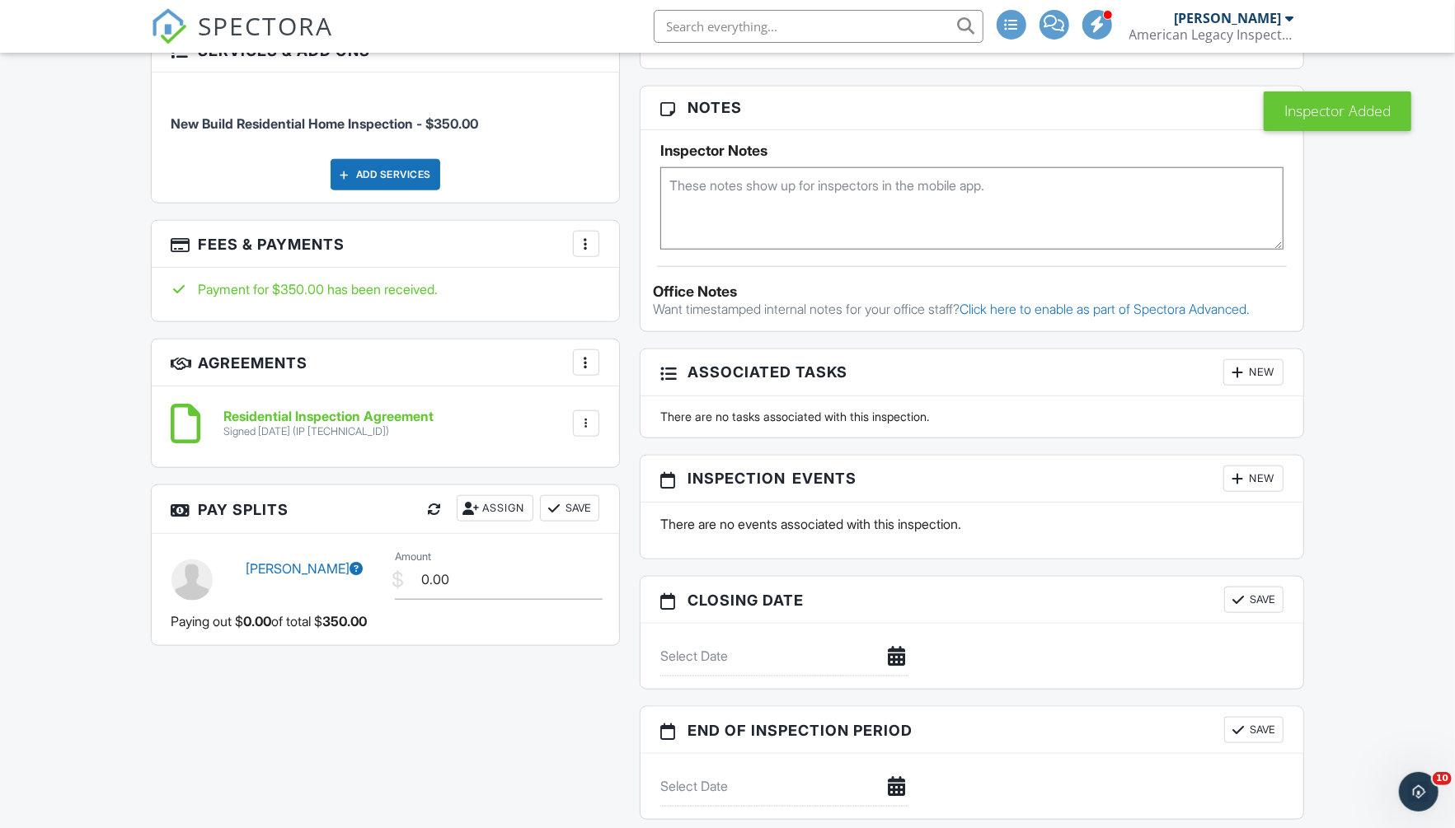
scroll to position [1046, 0]
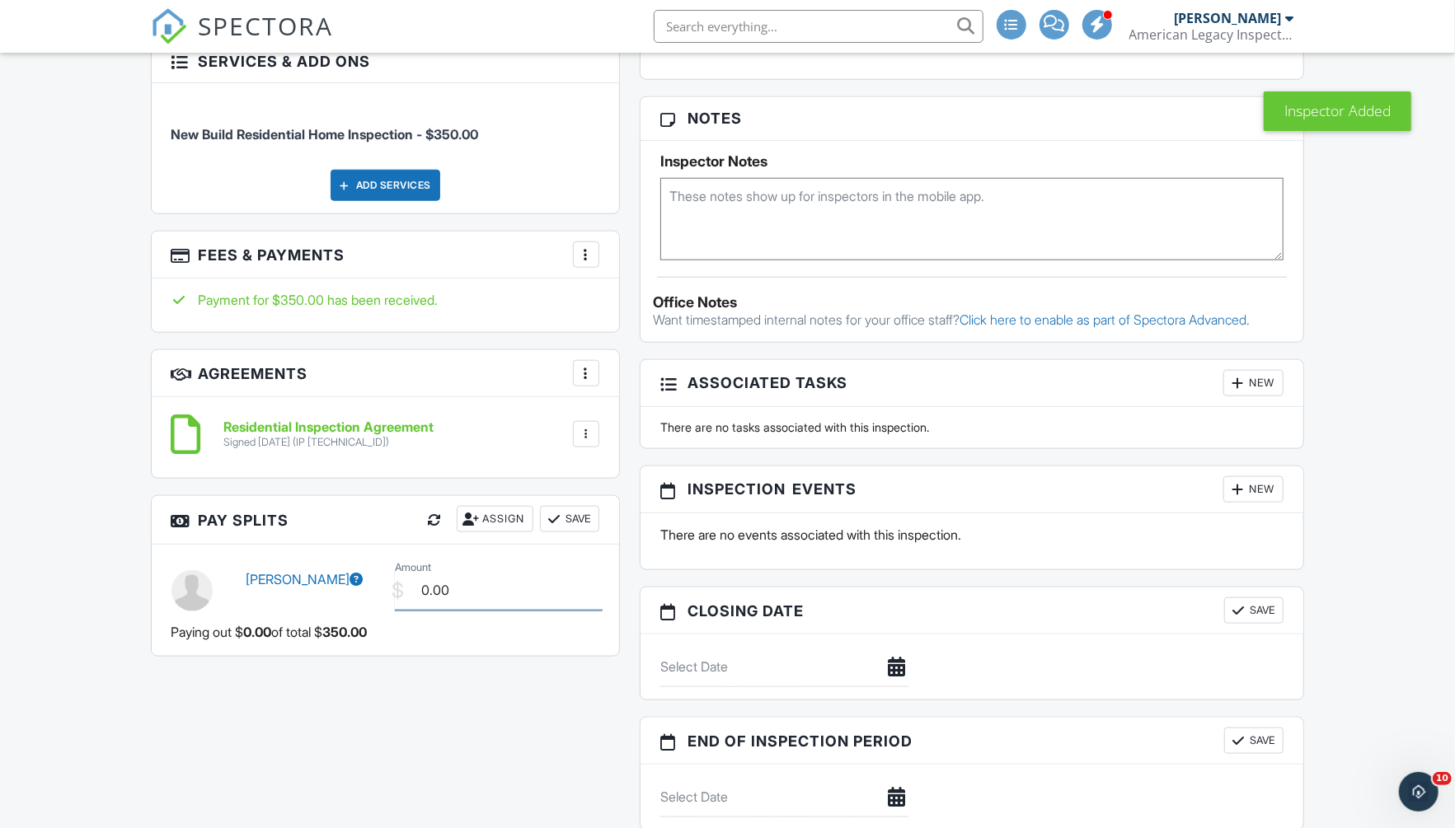
click at [509, 583] on input "0.00" at bounding box center [499, 590] width 208 height 40
type input "100.00"
click at [570, 518] on button "Save" at bounding box center [569, 519] width 59 height 26
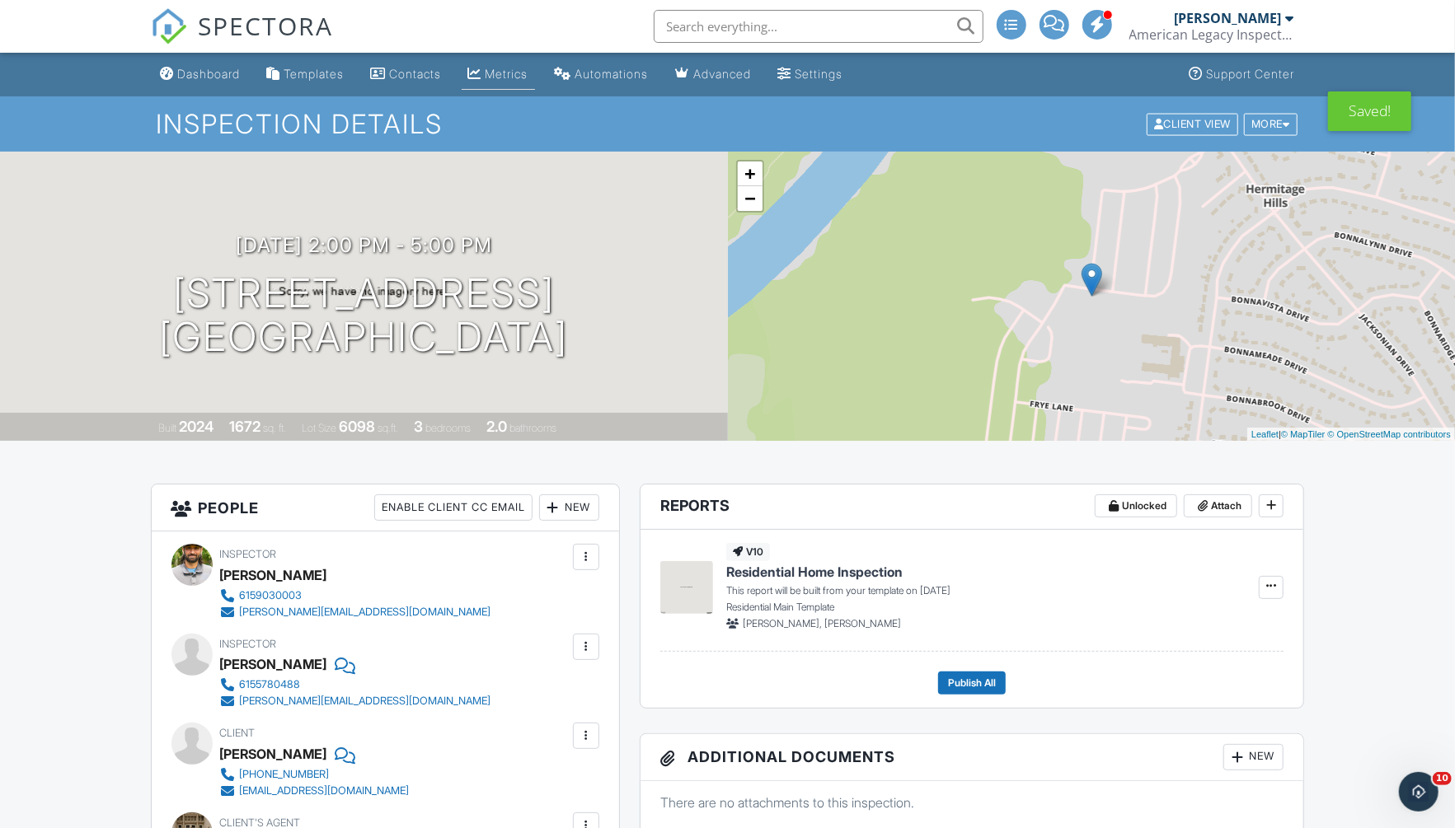
scroll to position [0, 0]
click at [209, 73] on div "Dashboard" at bounding box center [209, 74] width 63 height 14
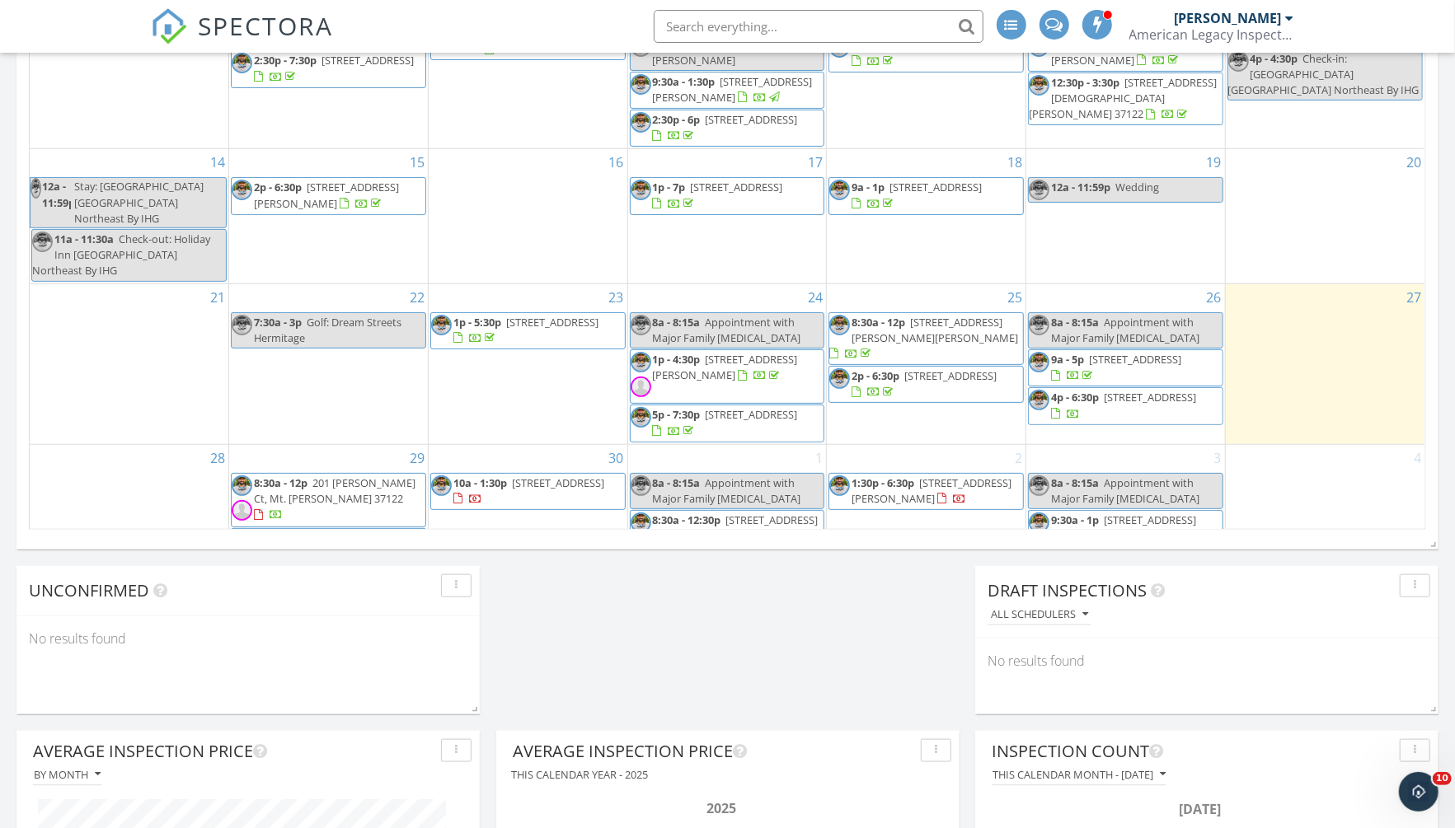
scroll to position [996, 0]
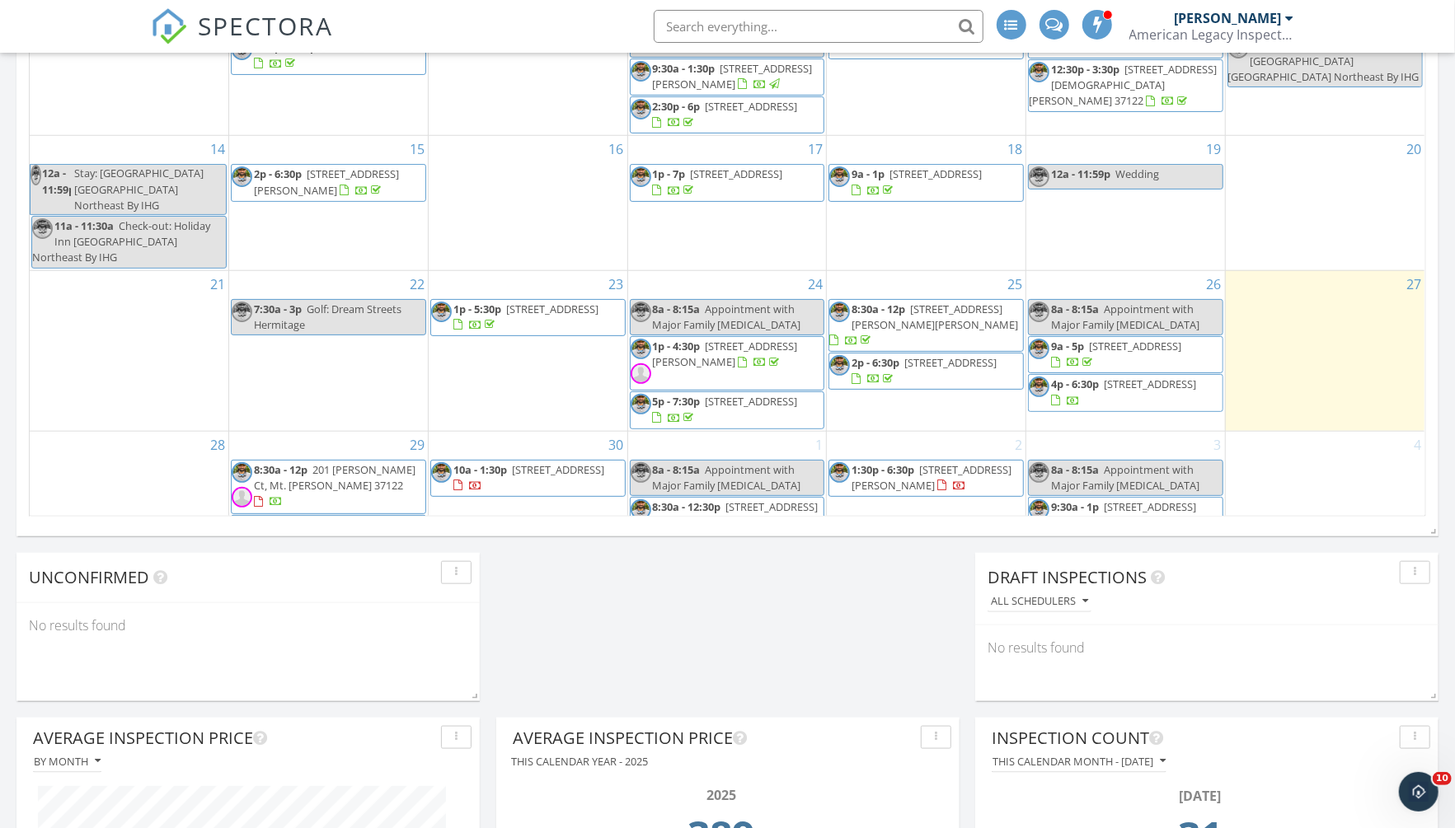
click at [513, 462] on span "2503 Ashebrook Ct, Murfreesboro 37128" at bounding box center [558, 469] width 92 height 15
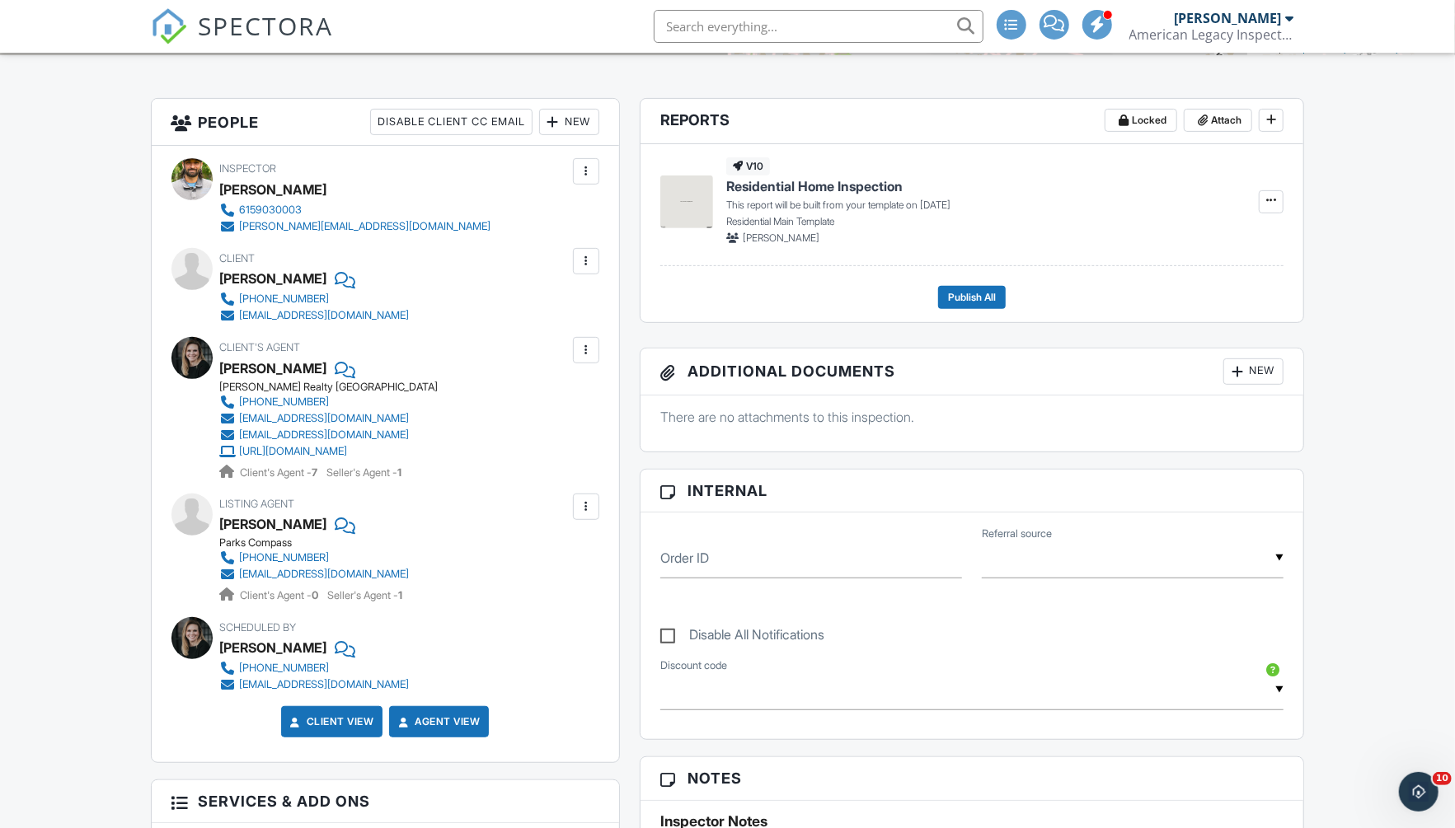
scroll to position [363, 0]
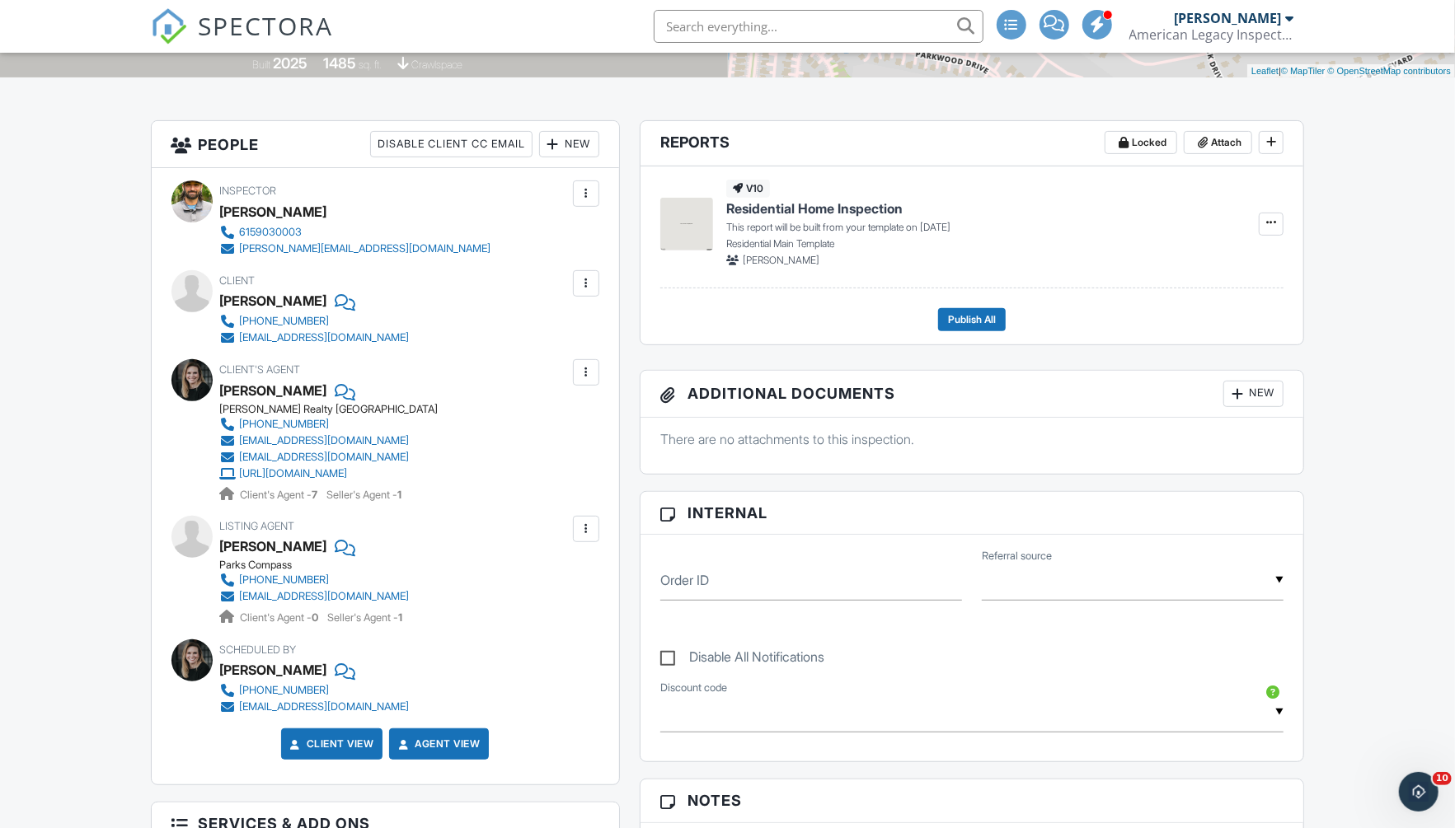
click at [568, 148] on div "New" at bounding box center [569, 144] width 60 height 26
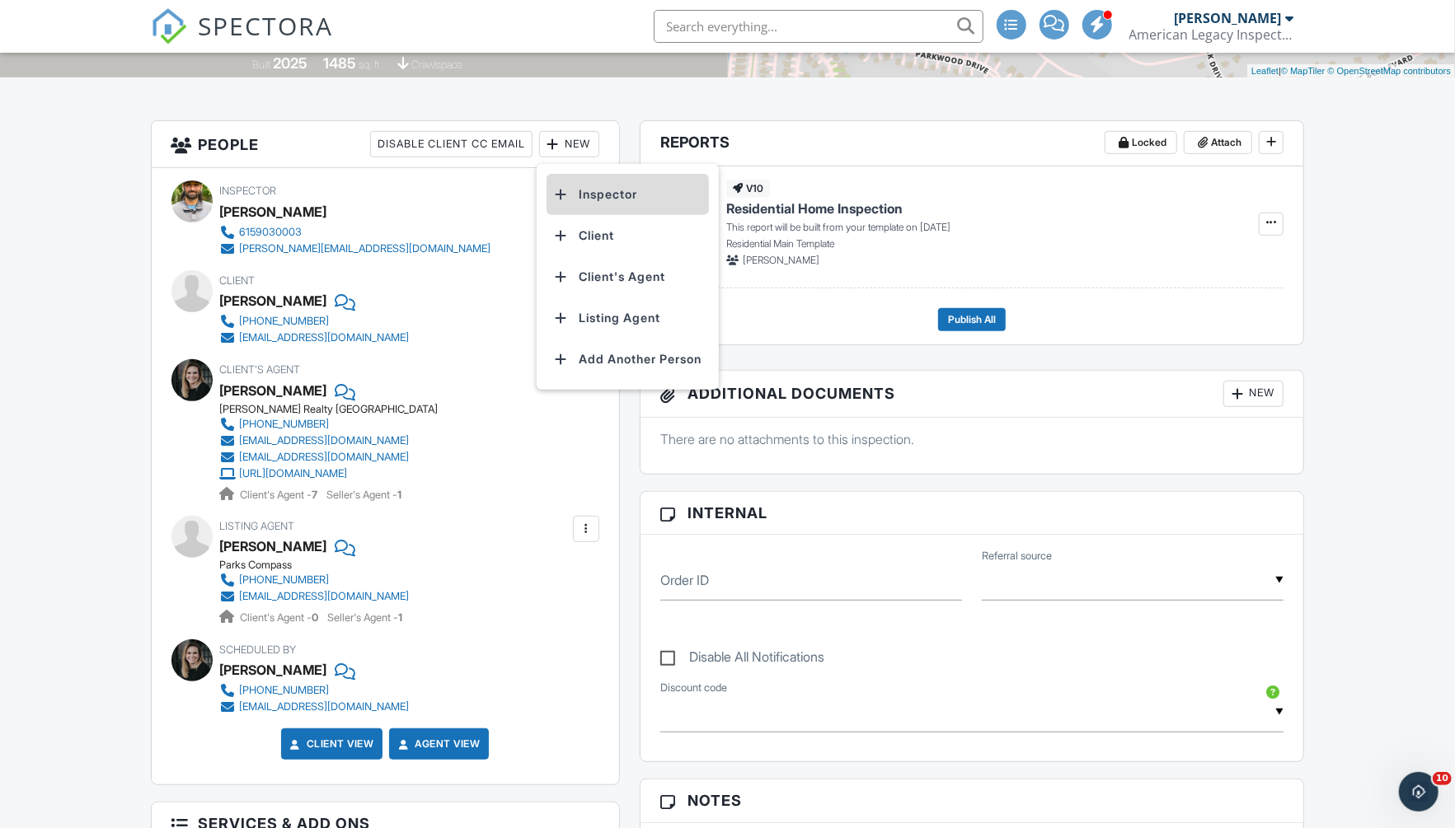
click at [608, 193] on li "Inspector" at bounding box center [627, 194] width 162 height 41
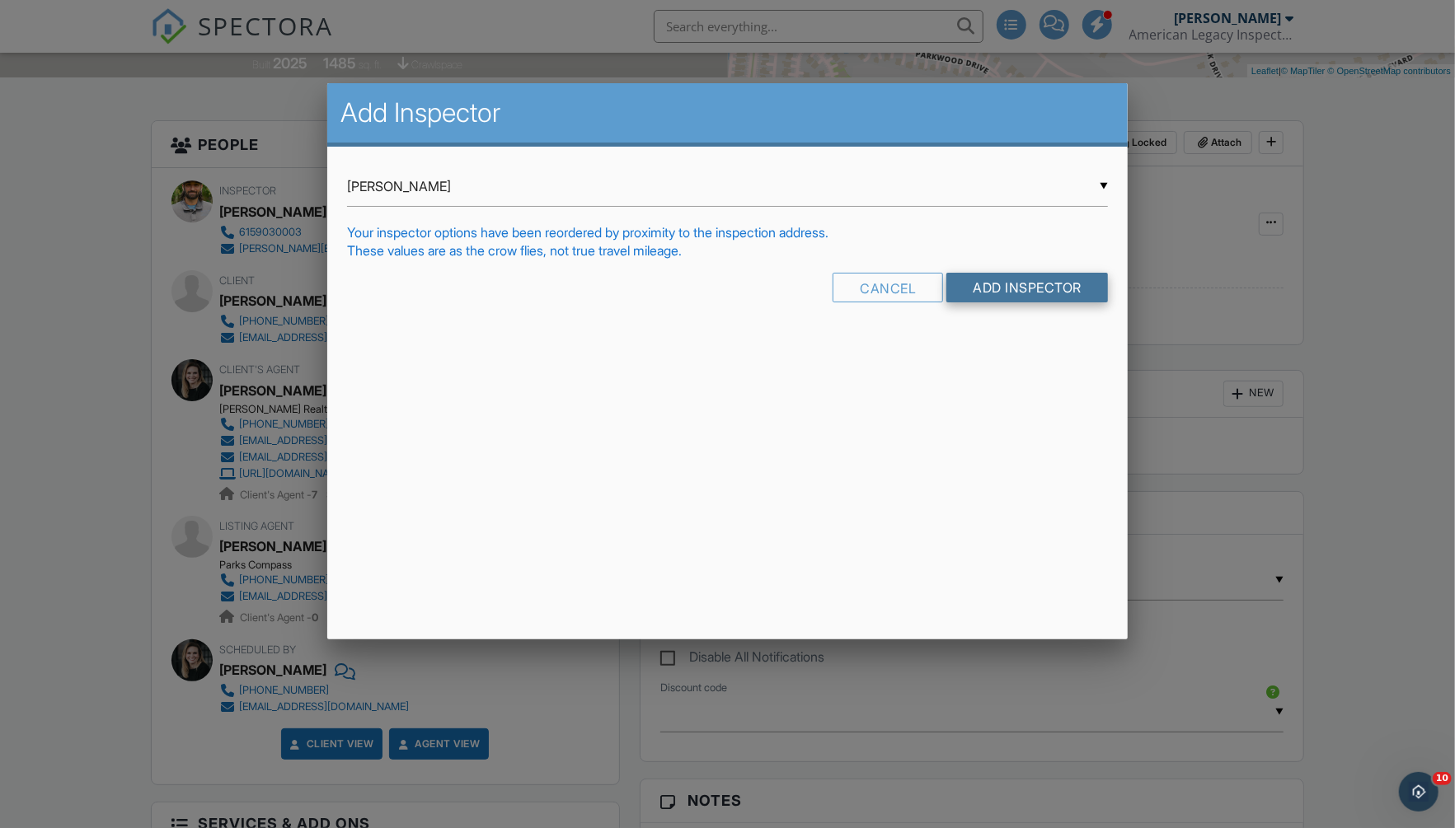
click at [1025, 278] on input "Add Inspector" at bounding box center [1027, 288] width 162 height 30
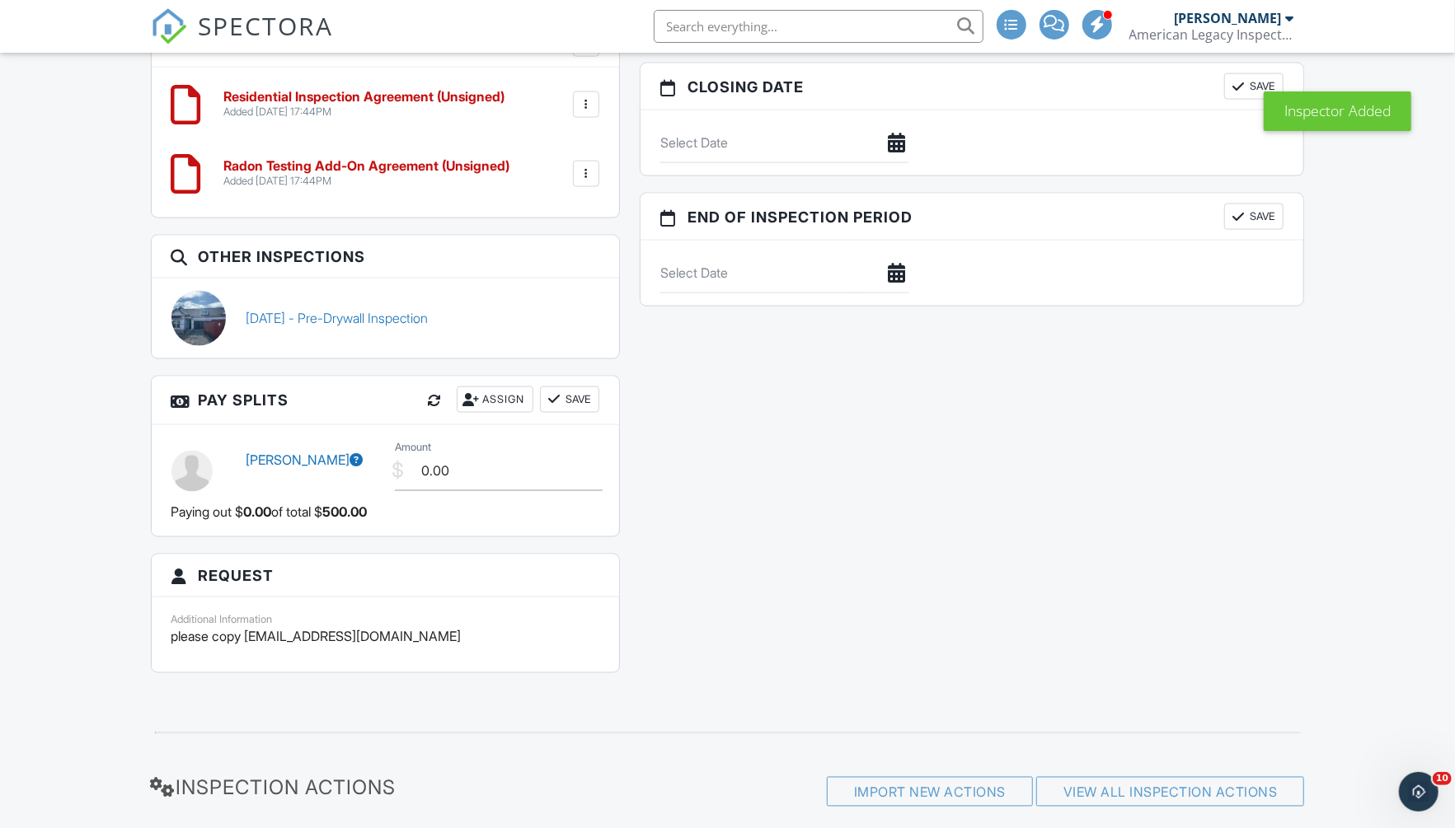
scroll to position [1570, 0]
click at [503, 476] on input "0.00" at bounding box center [499, 471] width 208 height 40
type input "100.00"
click at [559, 410] on button "Save" at bounding box center [569, 400] width 59 height 26
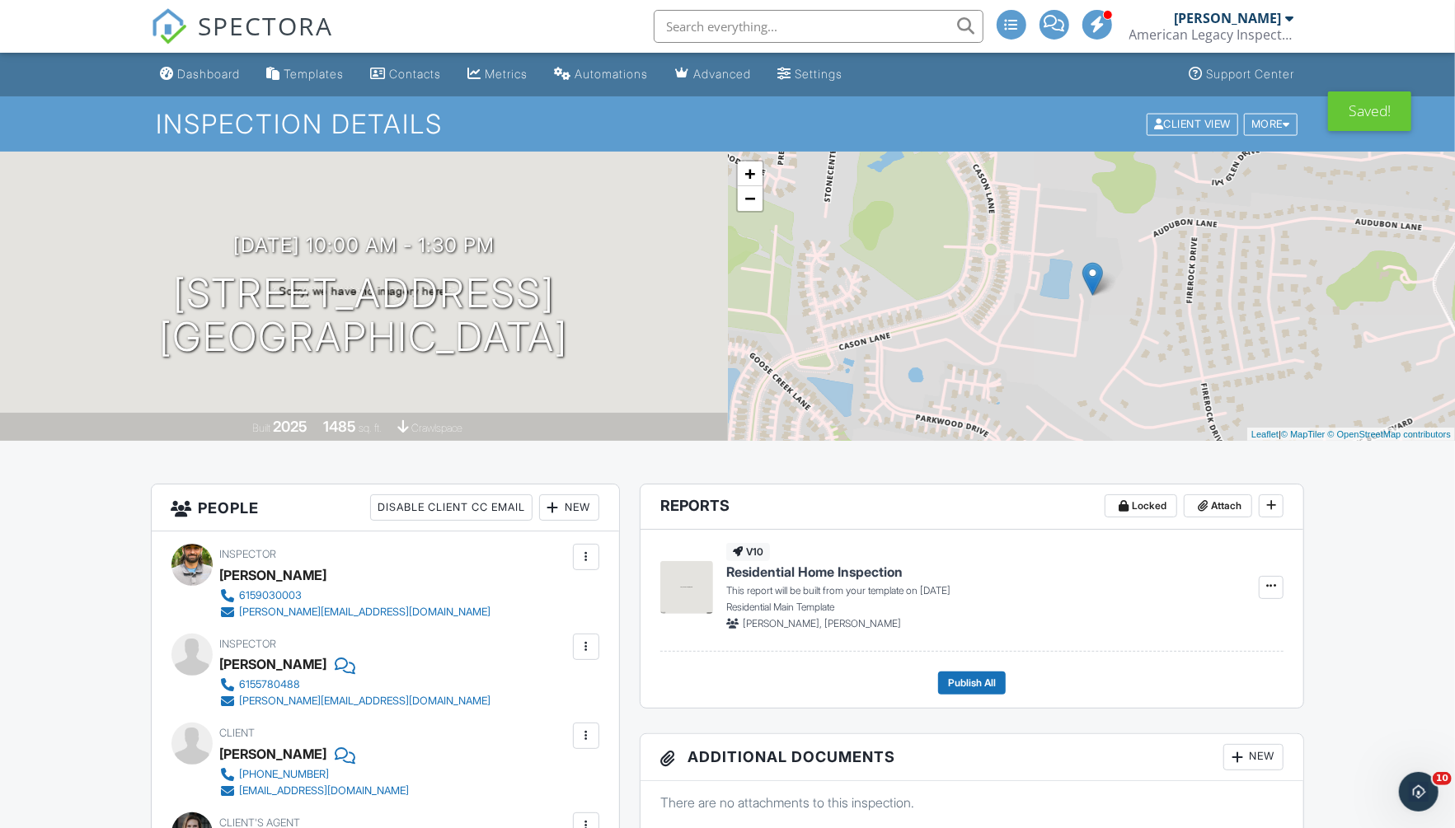
scroll to position [0, 0]
click at [227, 77] on div "Dashboard" at bounding box center [209, 74] width 63 height 14
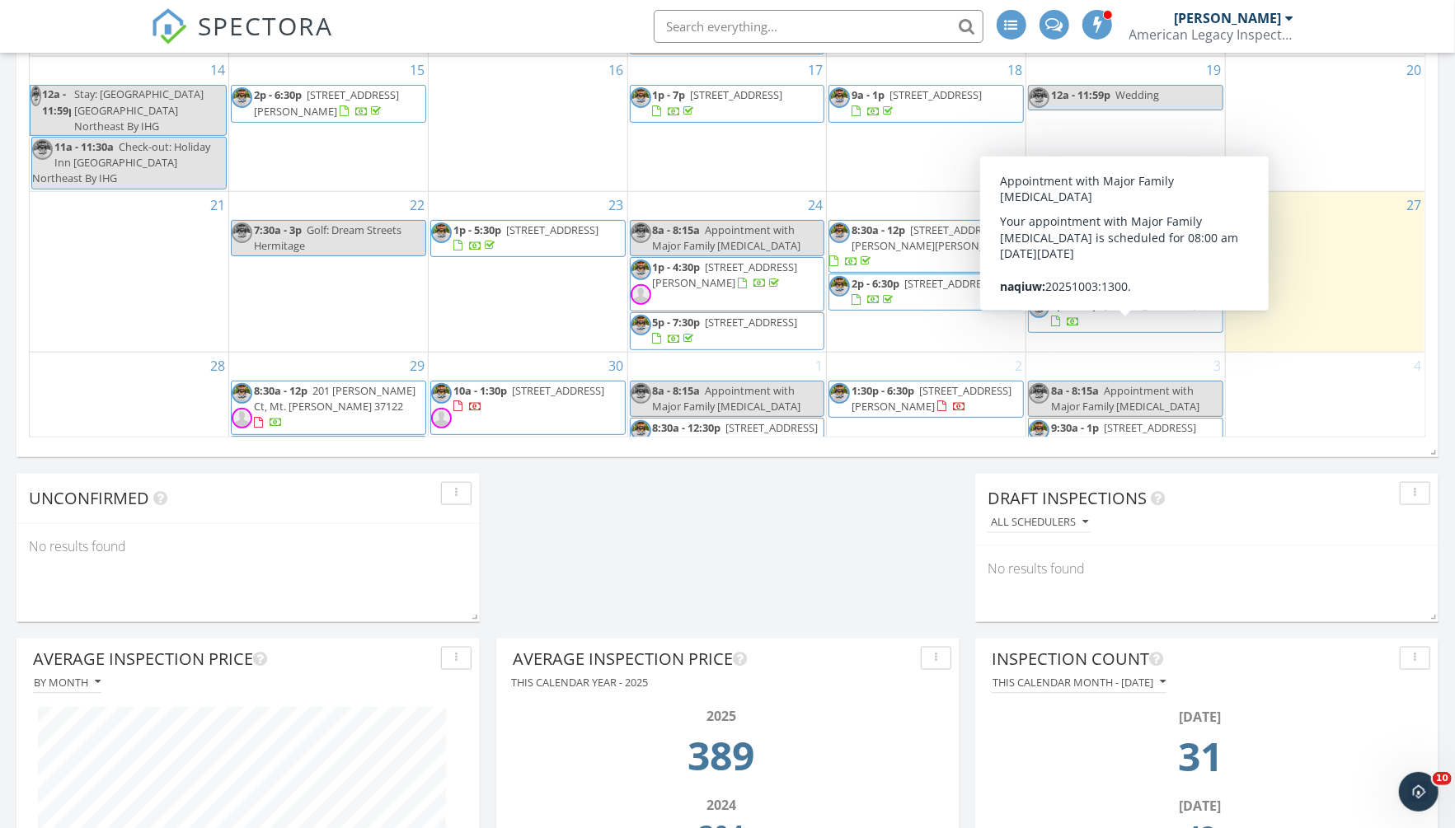
scroll to position [1078, 0]
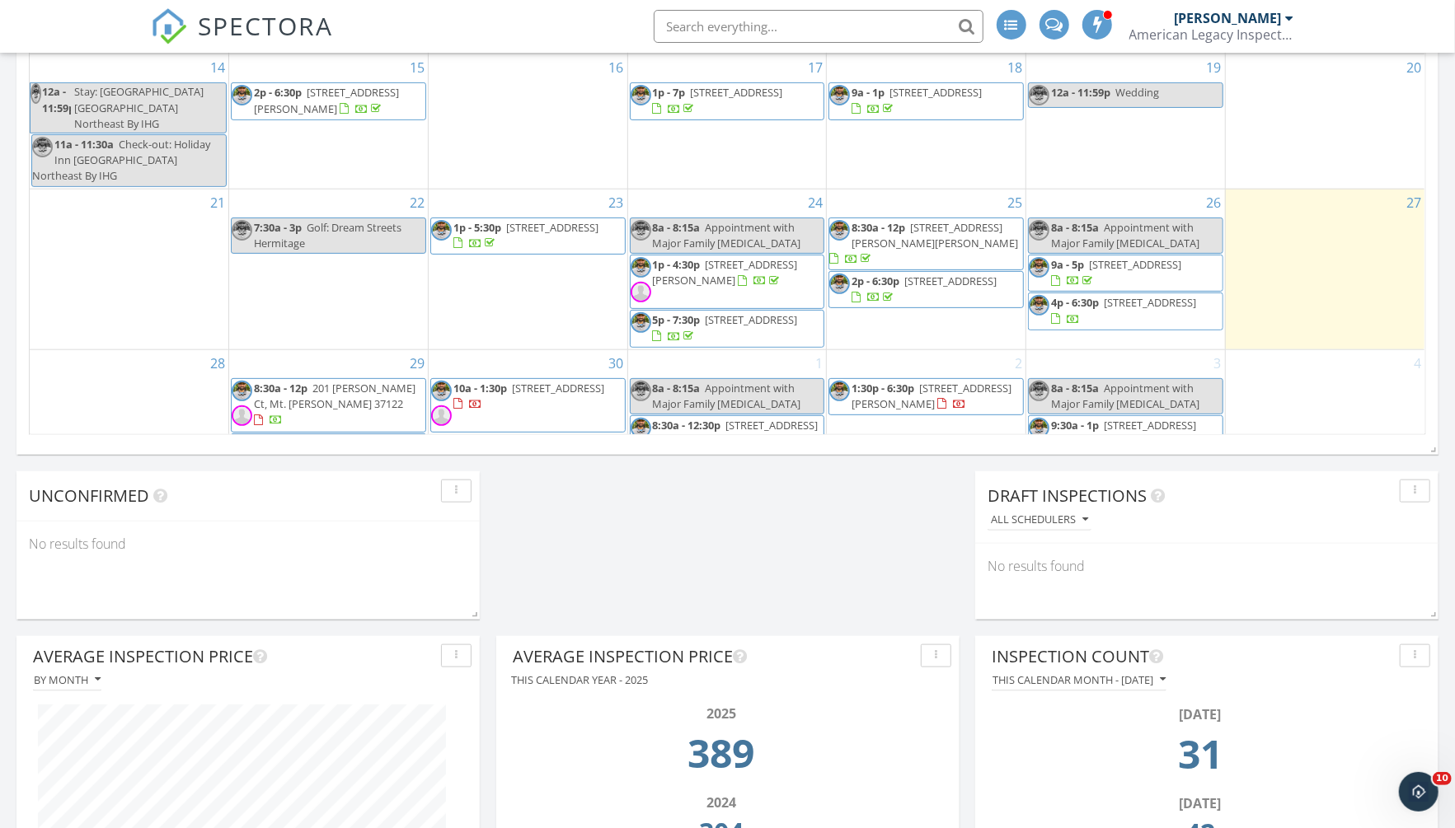
click at [799, 418] on span "7231 Richvale Dr, Fairview 37062" at bounding box center [772, 425] width 92 height 15
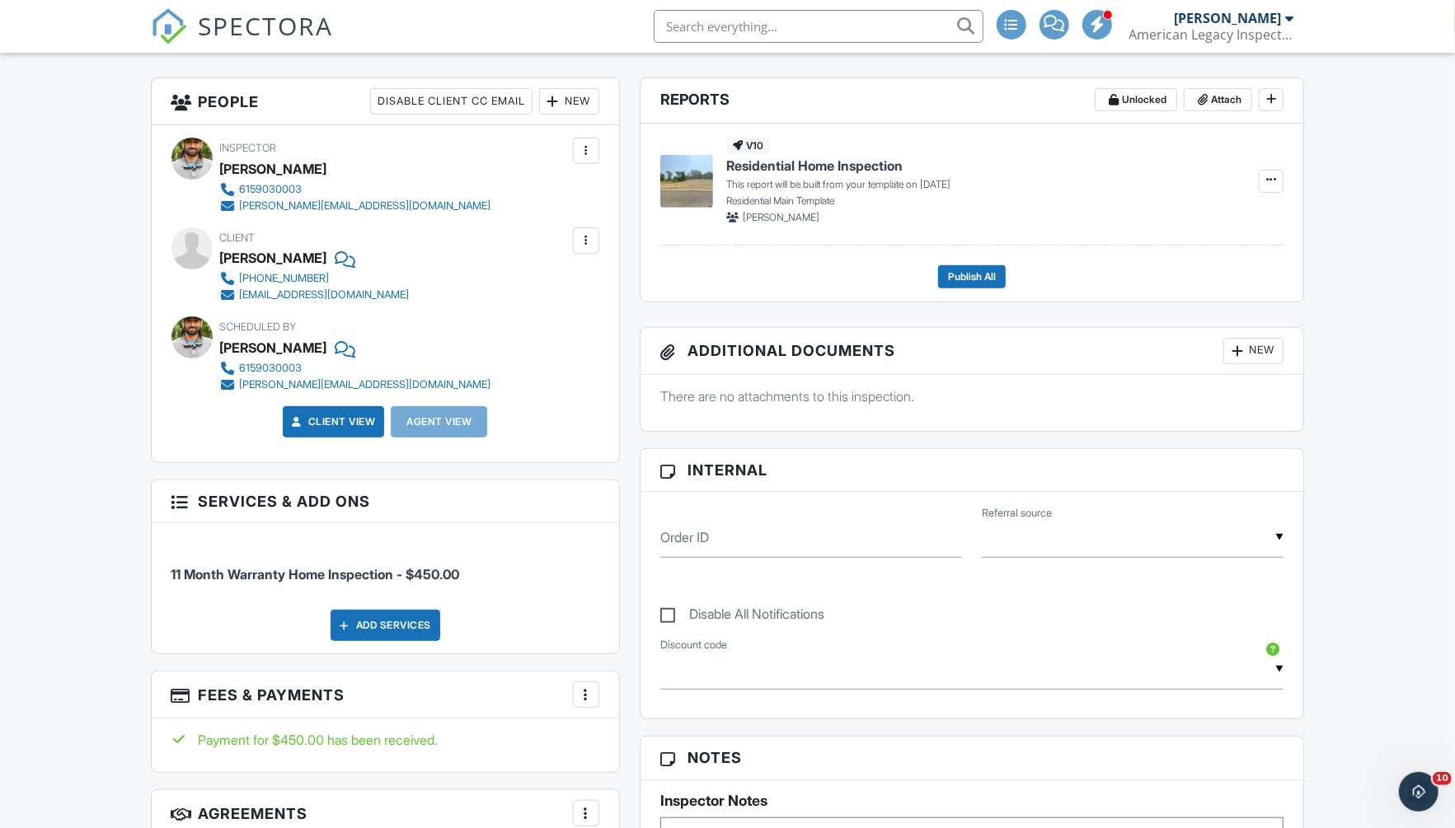
click at [584, 108] on div "New" at bounding box center [569, 101] width 60 height 26
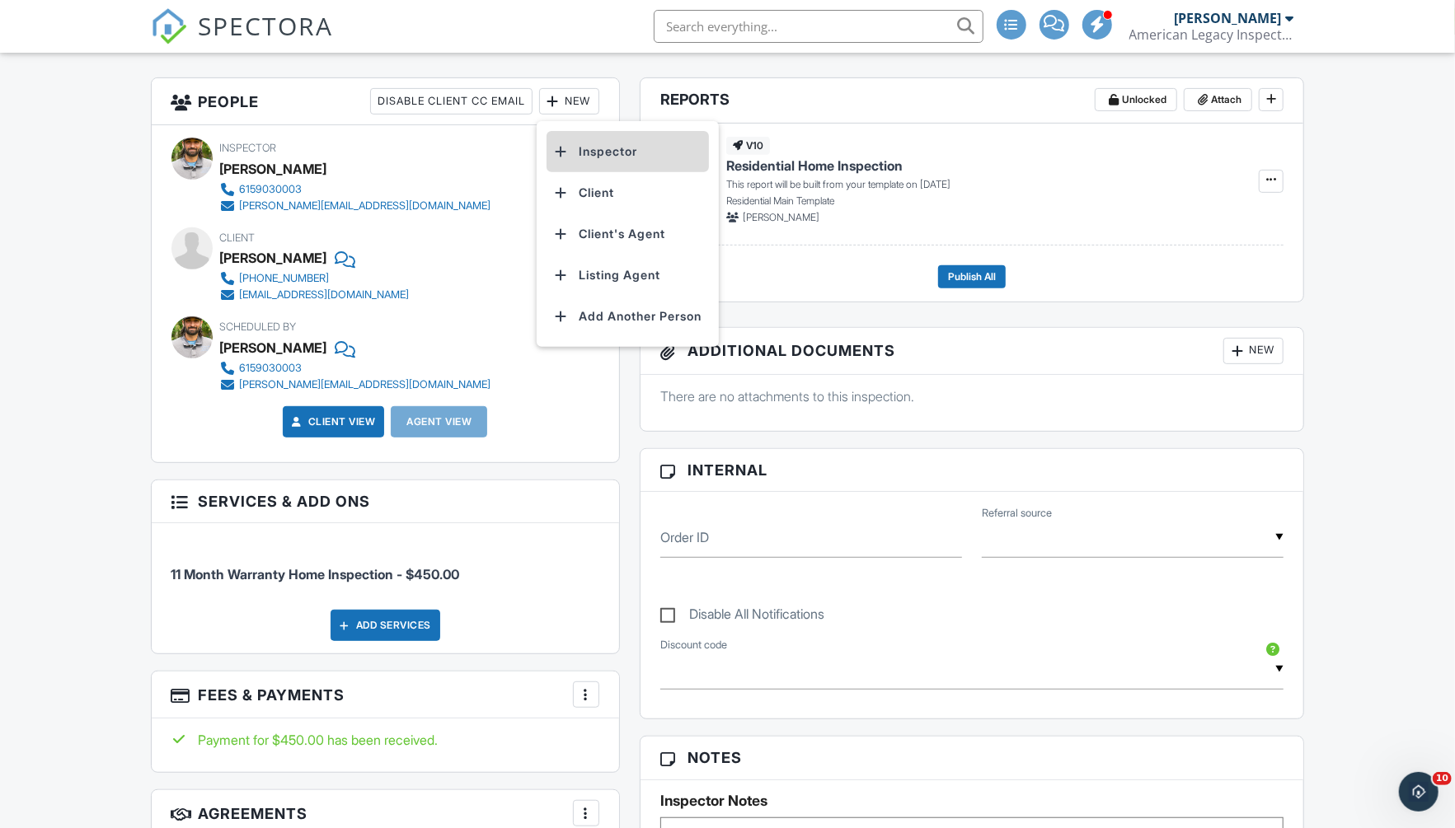
click at [631, 149] on li "Inspector" at bounding box center [627, 151] width 162 height 41
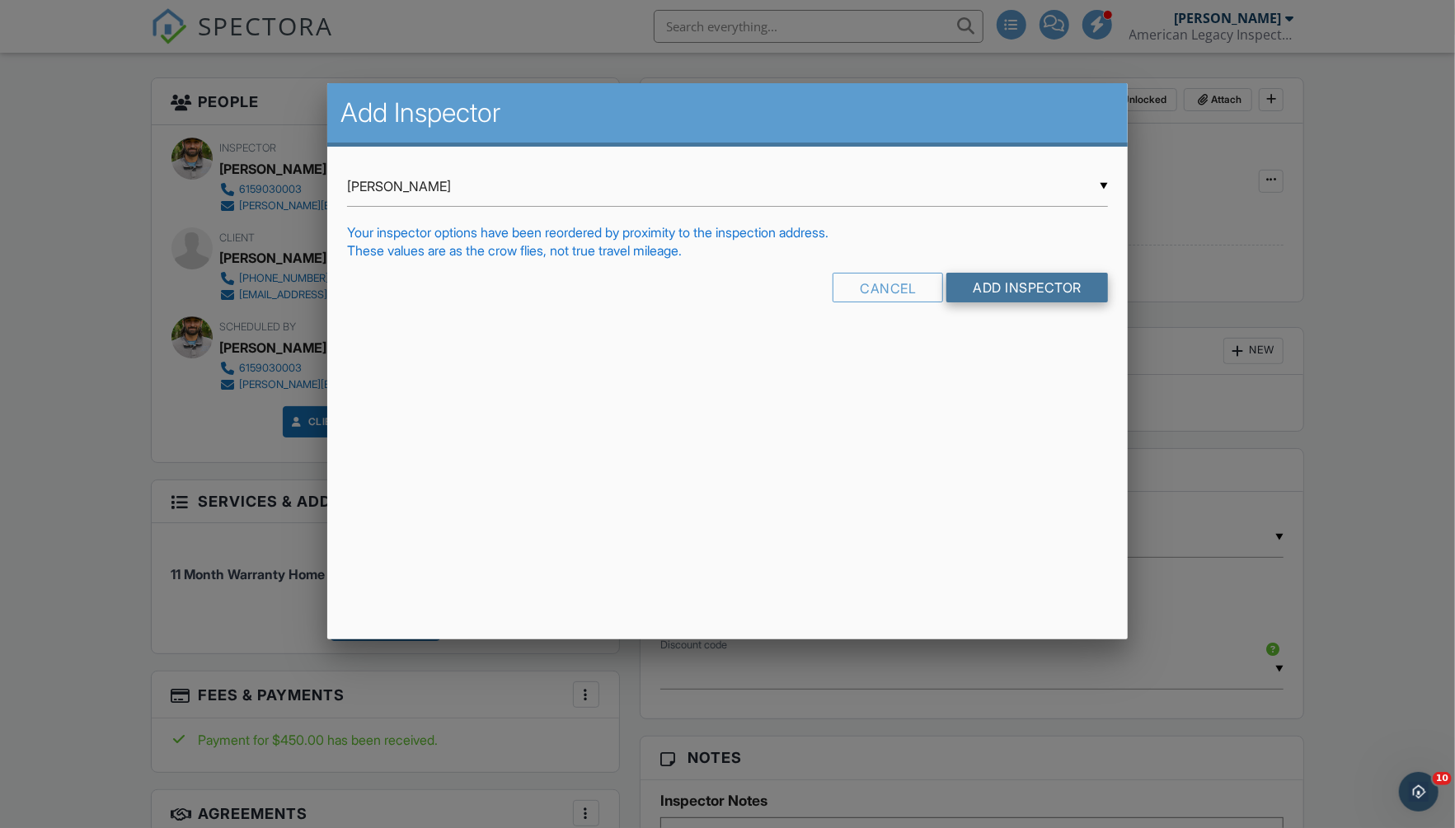
click at [1035, 281] on input "Add Inspector" at bounding box center [1027, 288] width 162 height 30
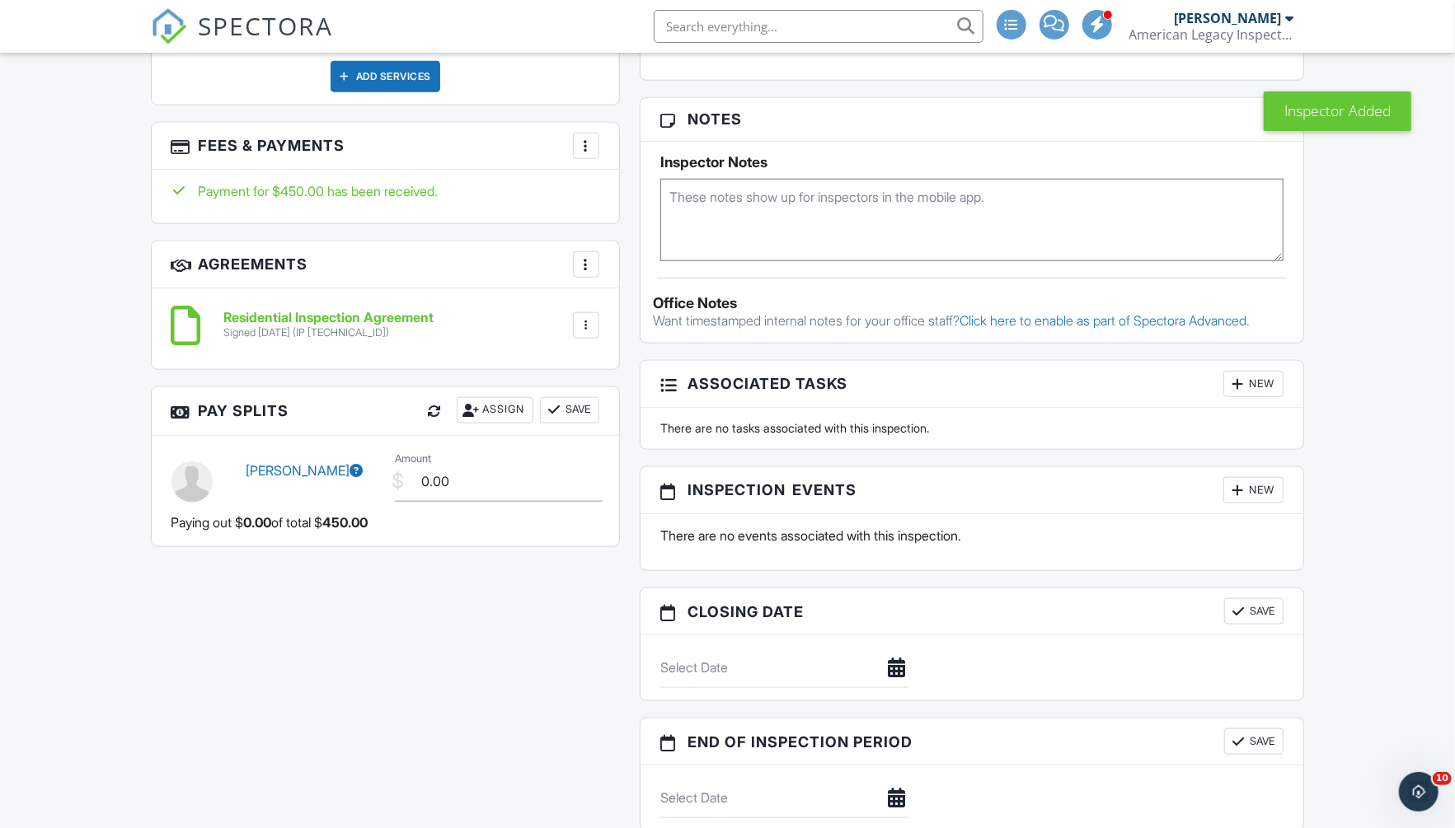
scroll to position [1059, 0]
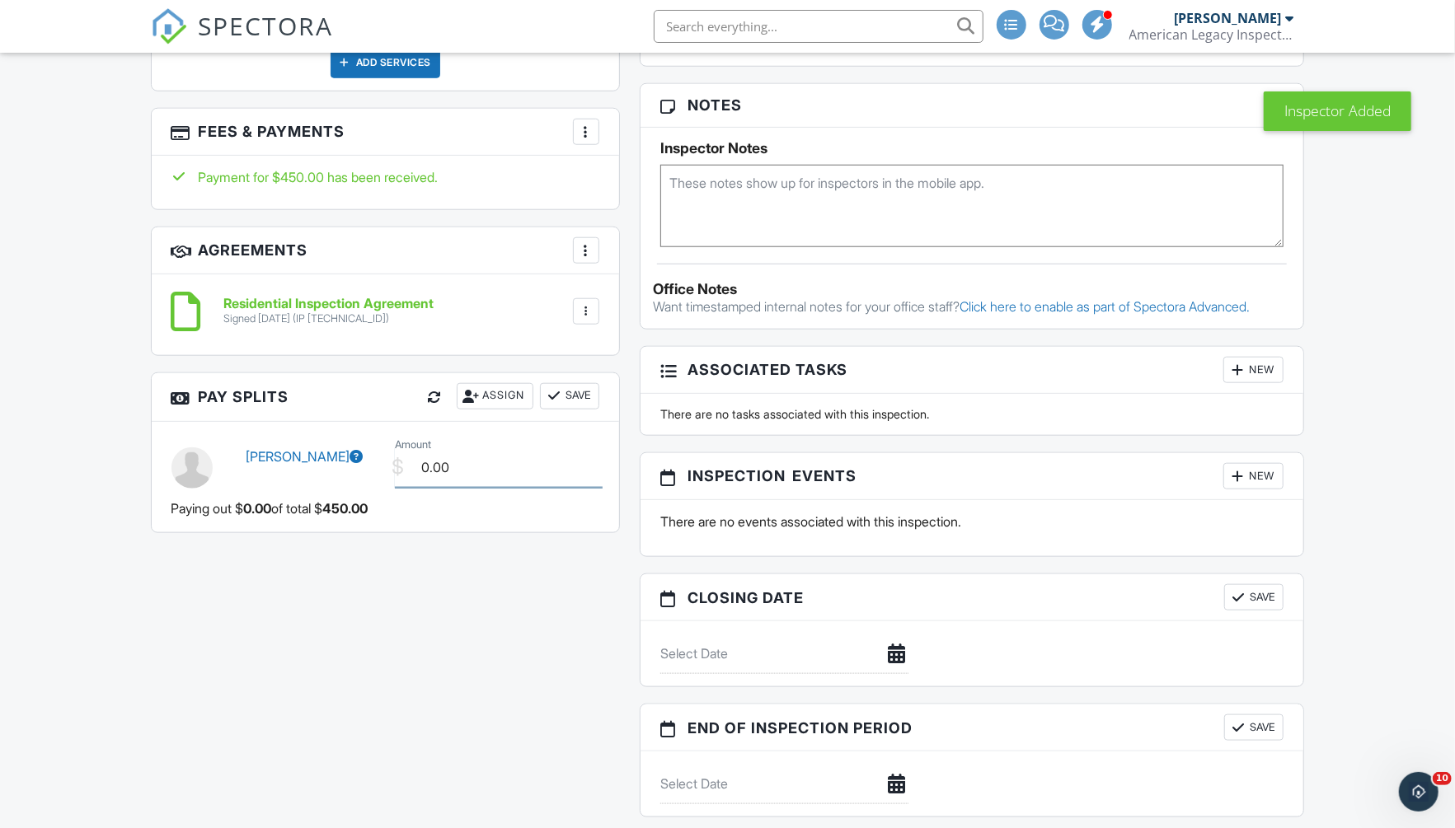
click at [502, 460] on input "0.00" at bounding box center [499, 468] width 208 height 40
type input "100.00"
click at [575, 387] on button "Save" at bounding box center [569, 396] width 59 height 26
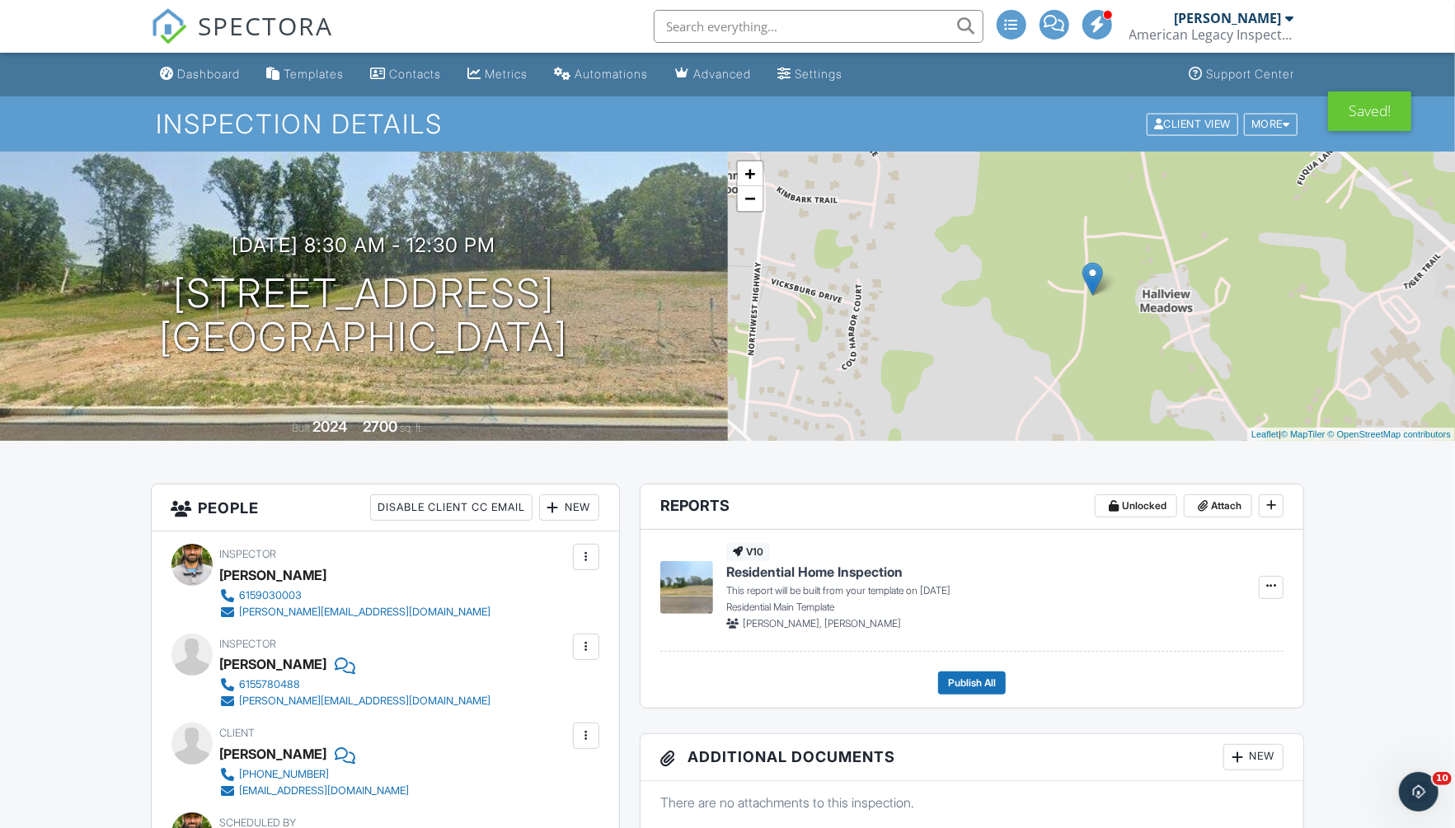
scroll to position [0, 0]
click at [196, 71] on div "Dashboard" at bounding box center [209, 74] width 63 height 14
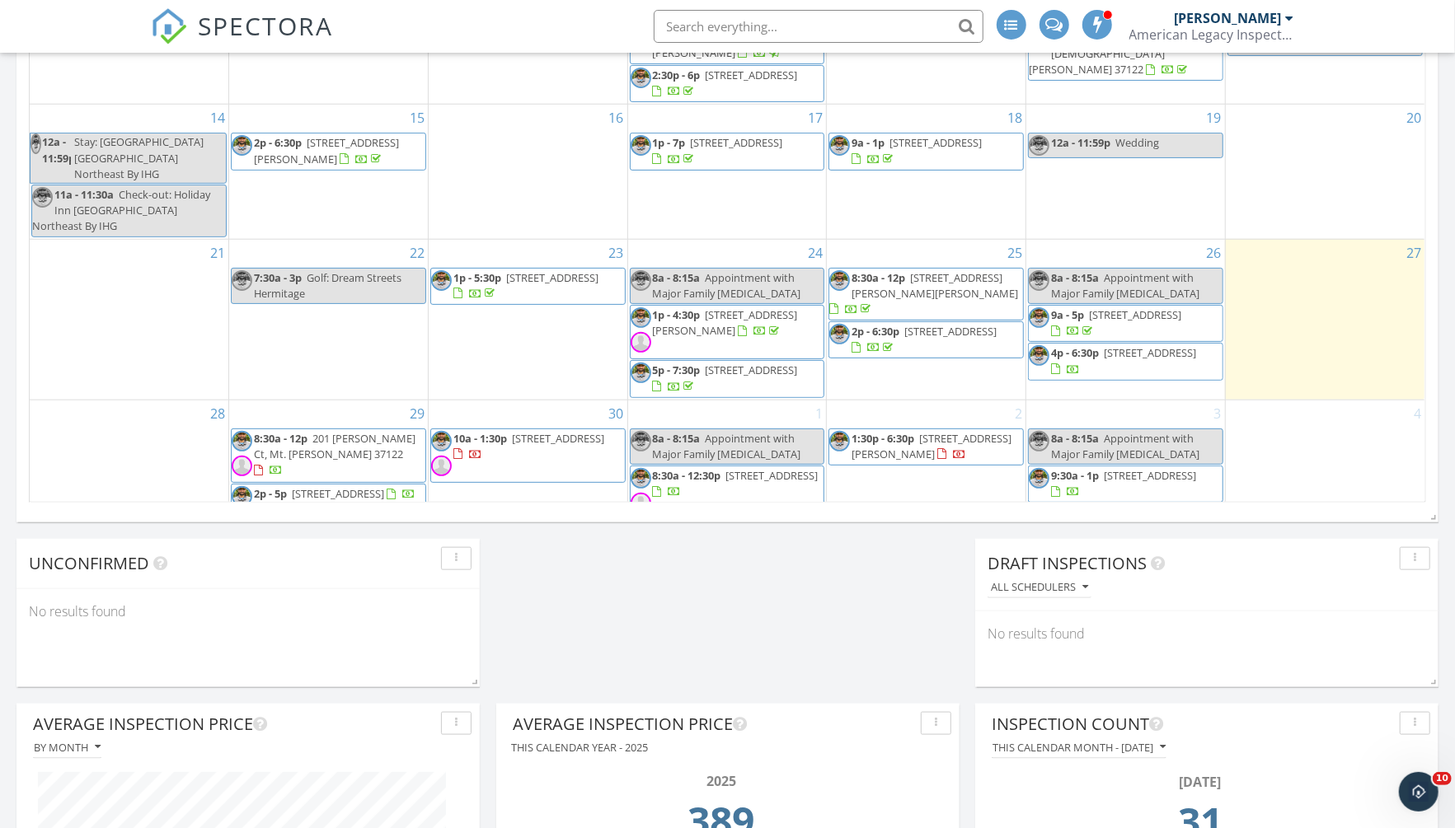
scroll to position [1025, 0]
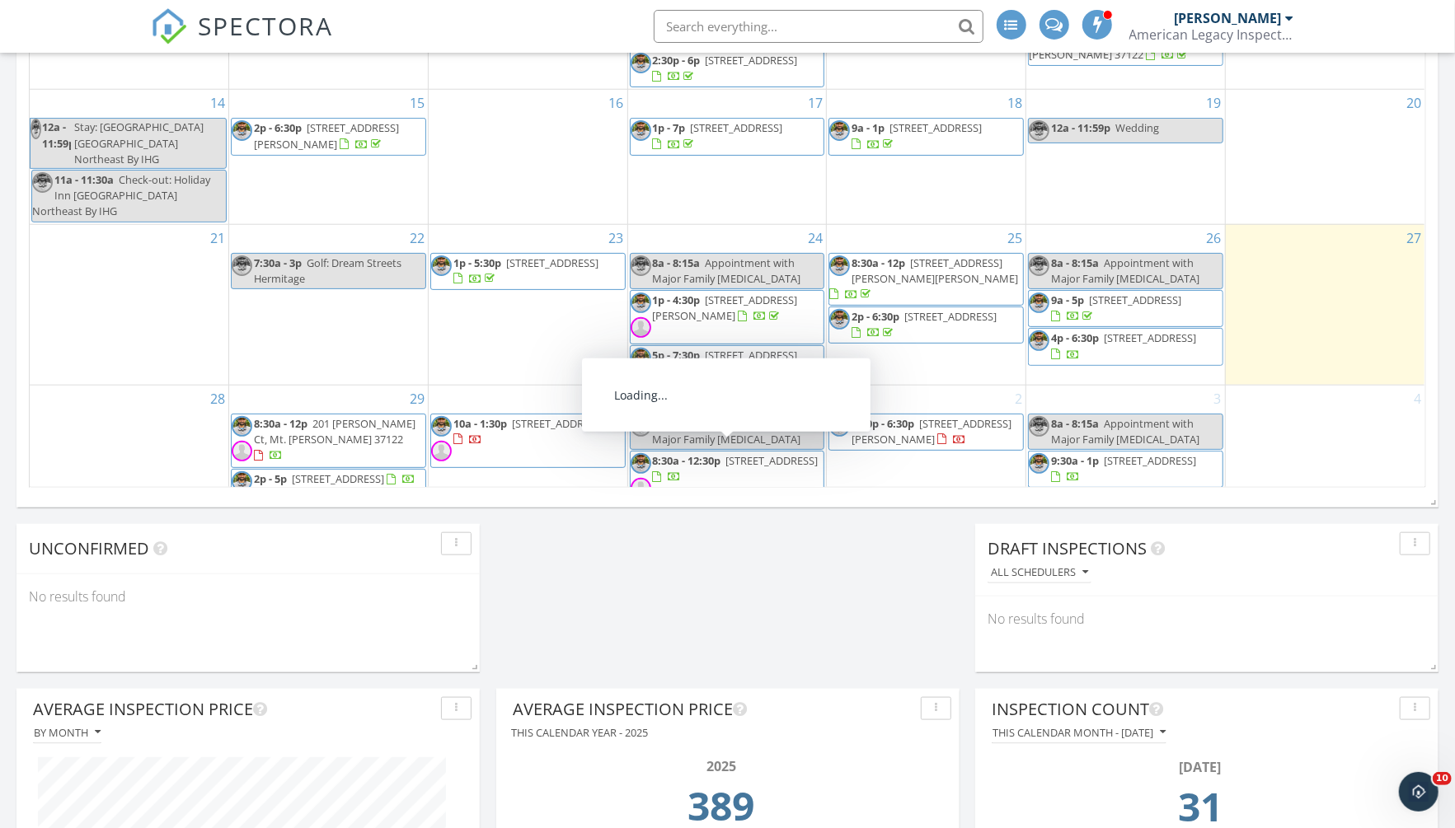
click at [781, 509] on span "2p - 5p 6084 Beals Ln, Nashville 37218" at bounding box center [727, 525] width 194 height 32
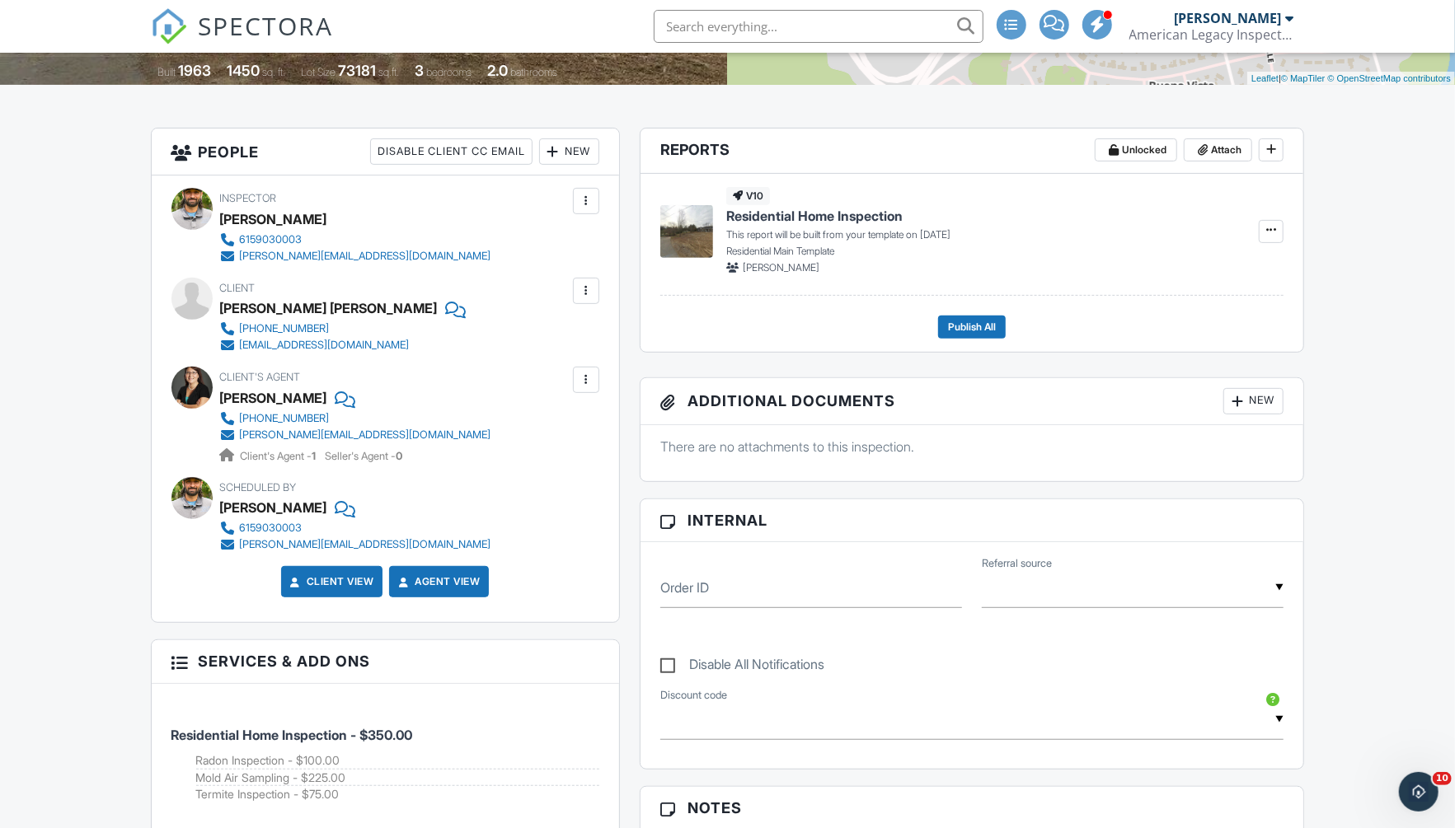
scroll to position [356, 0]
click at [568, 142] on div "New" at bounding box center [569, 151] width 60 height 26
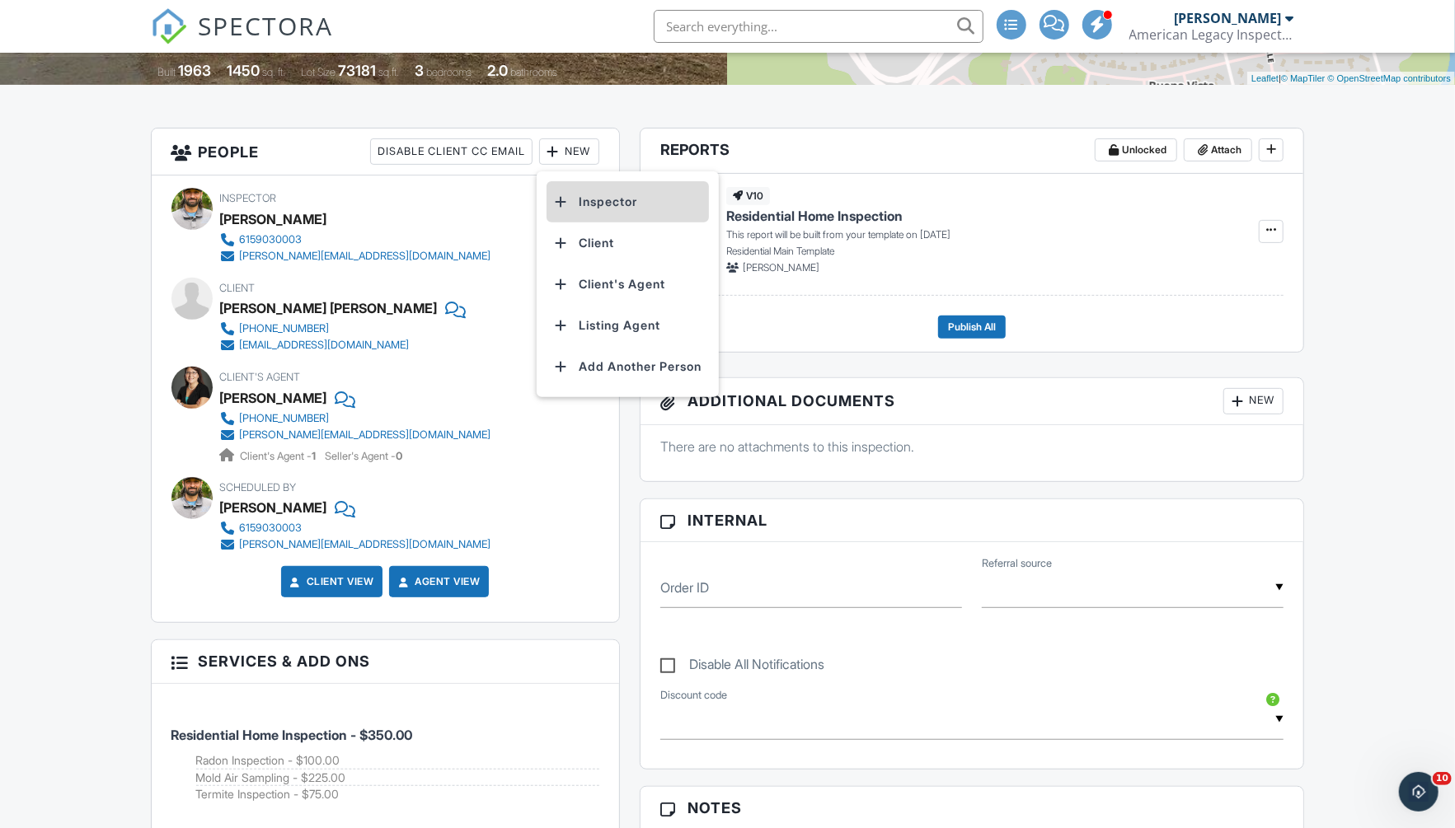
click at [597, 202] on li "Inspector" at bounding box center [627, 201] width 162 height 41
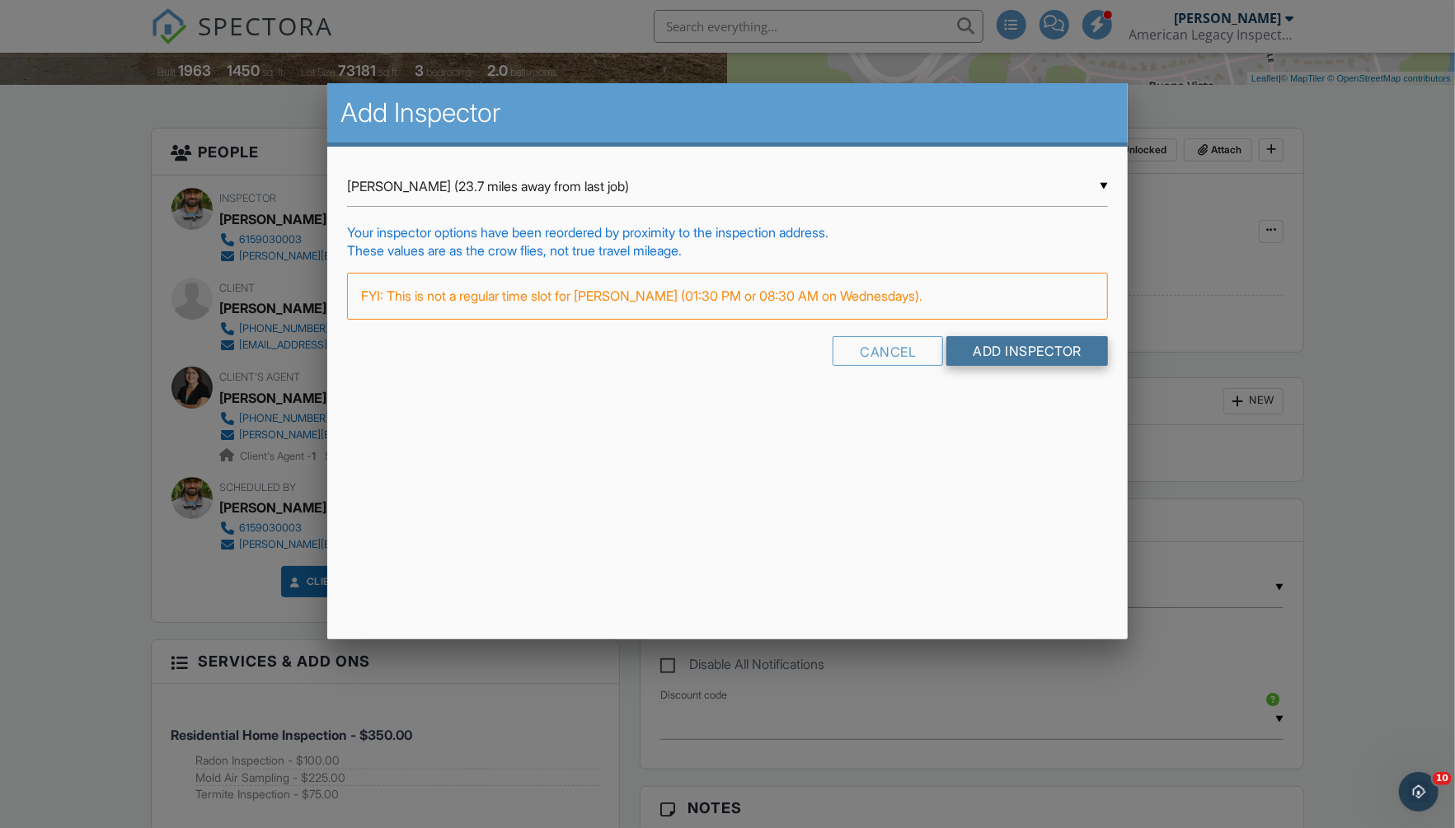
click at [1015, 350] on input "Add Inspector" at bounding box center [1027, 351] width 162 height 30
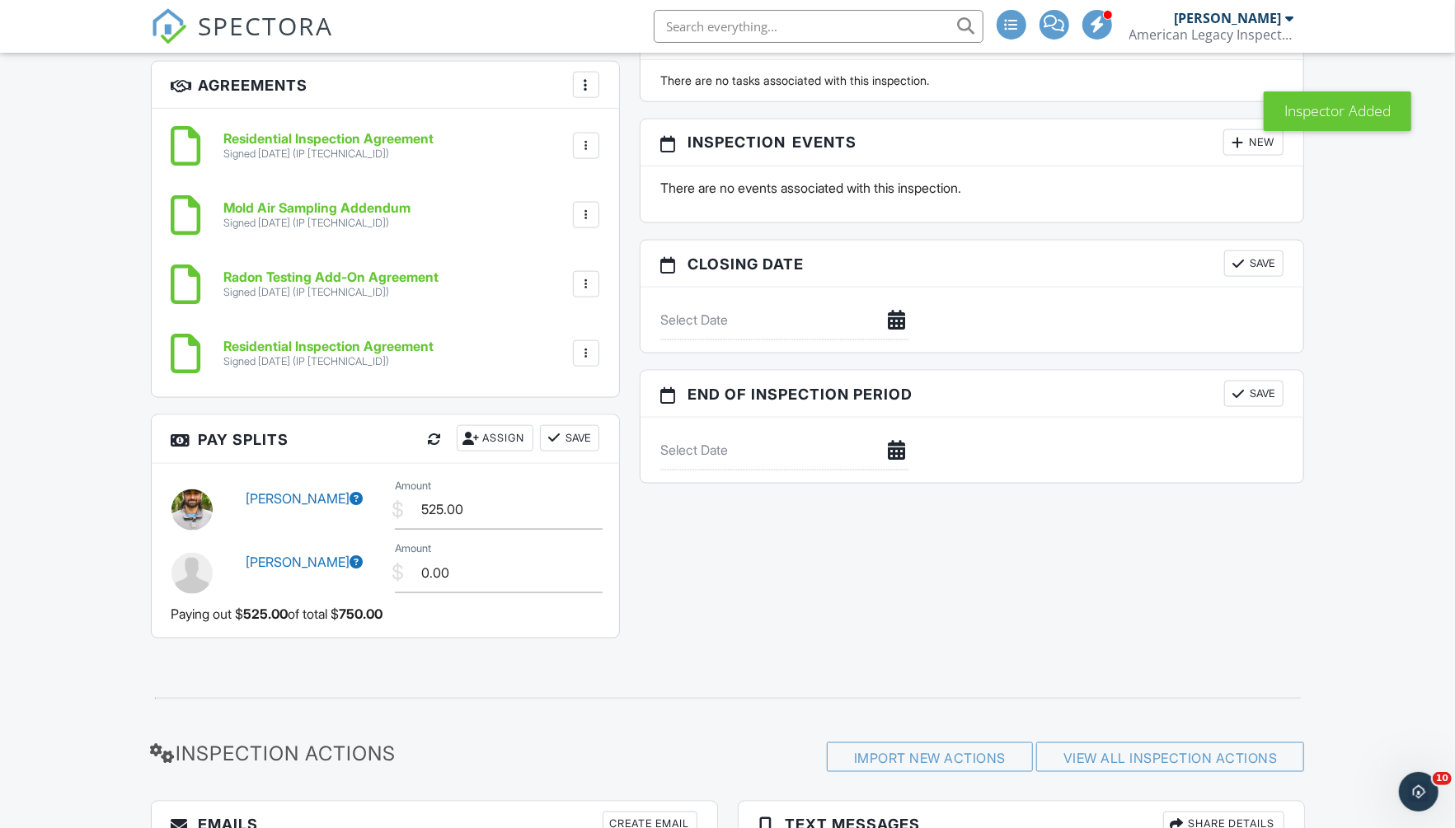
scroll to position [1459, 0]
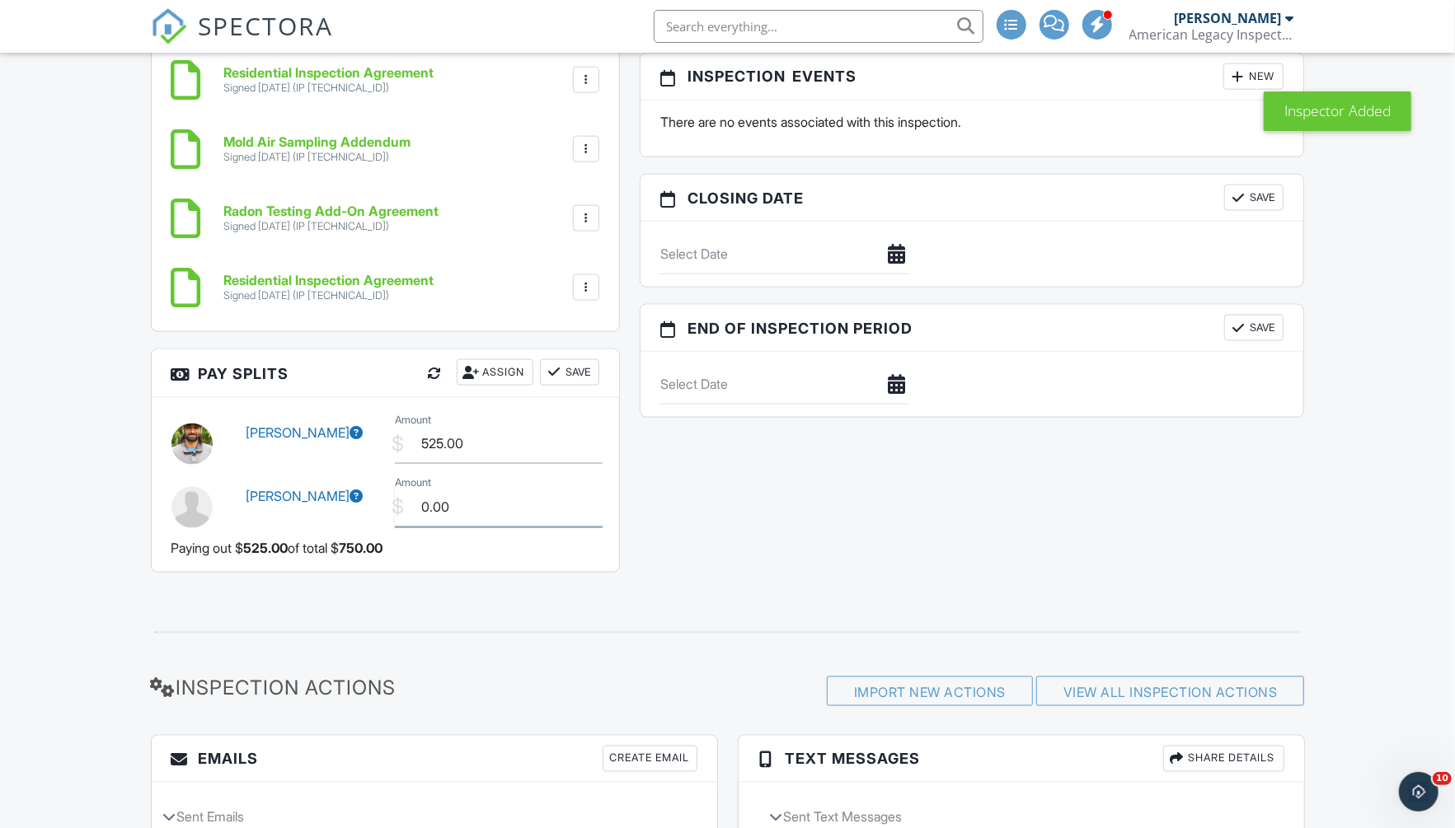
click at [513, 513] on input "0.00" at bounding box center [499, 507] width 208 height 40
type input "100.00"
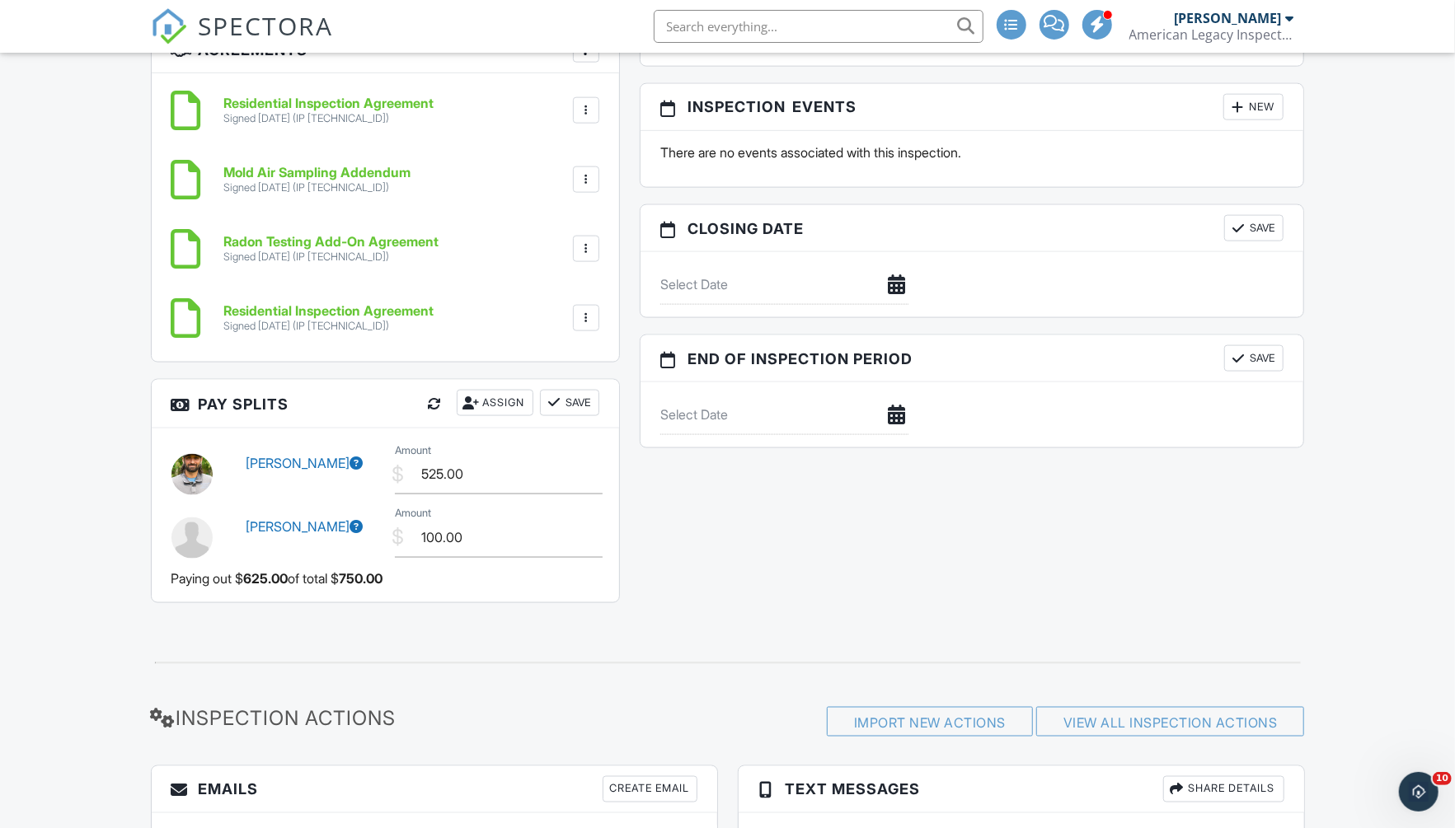
scroll to position [1428, 0]
click at [502, 473] on input "525.00" at bounding box center [499, 474] width 208 height 40
type input "650.00"
click at [587, 405] on button "Save" at bounding box center [569, 403] width 59 height 26
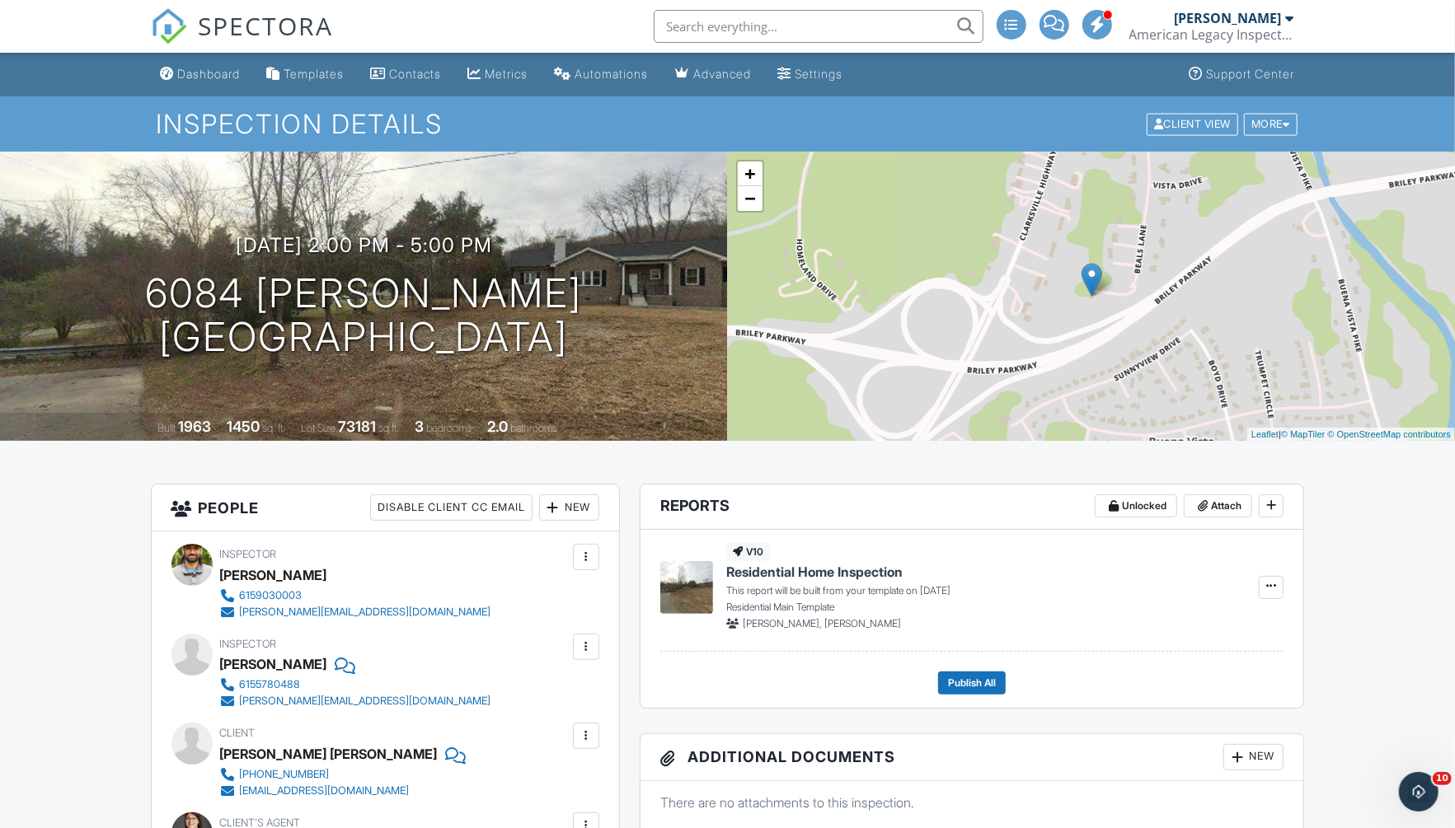
scroll to position [0, 0]
click at [206, 74] on div "Dashboard" at bounding box center [209, 74] width 63 height 14
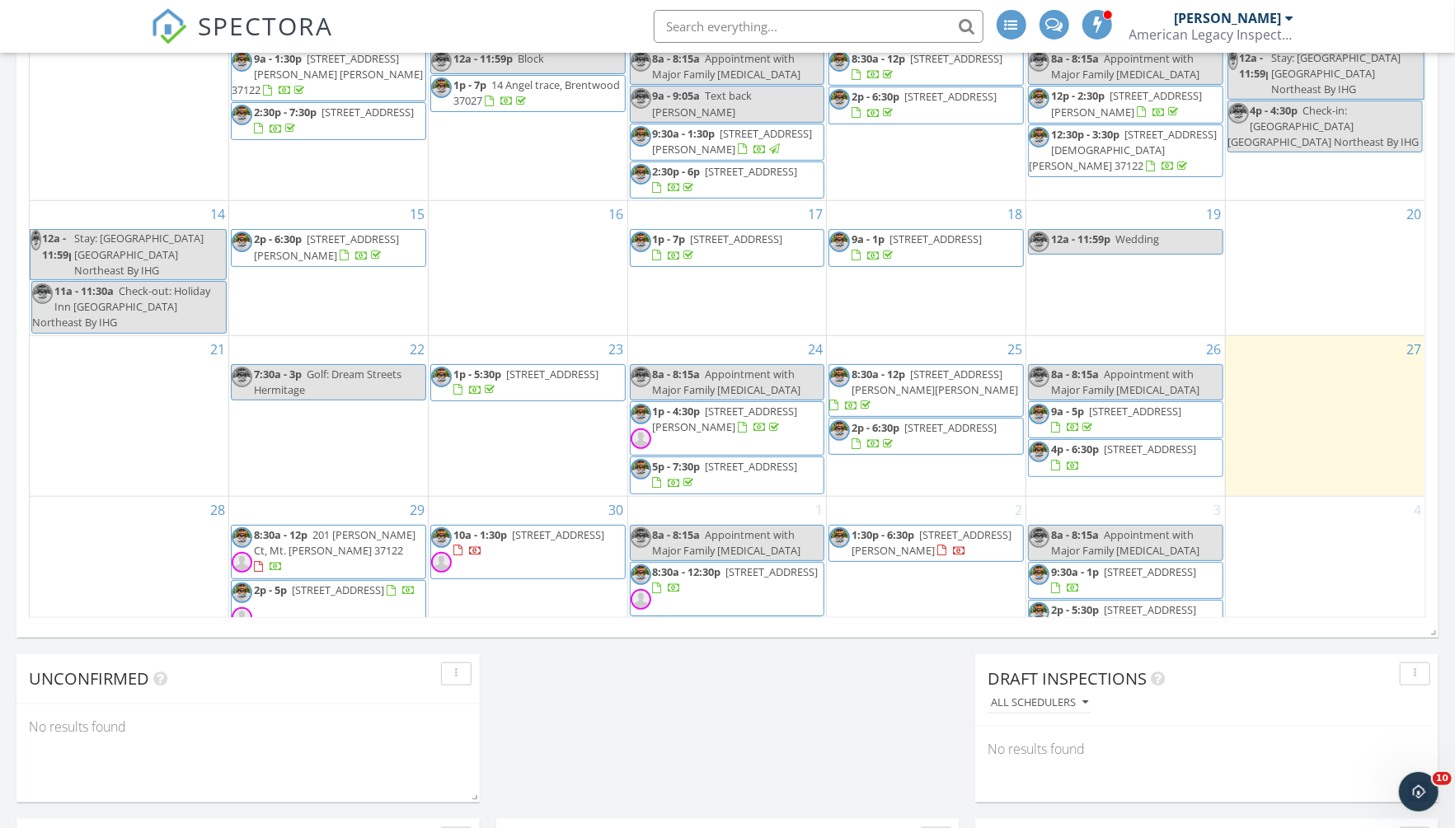
scroll to position [897, 0]
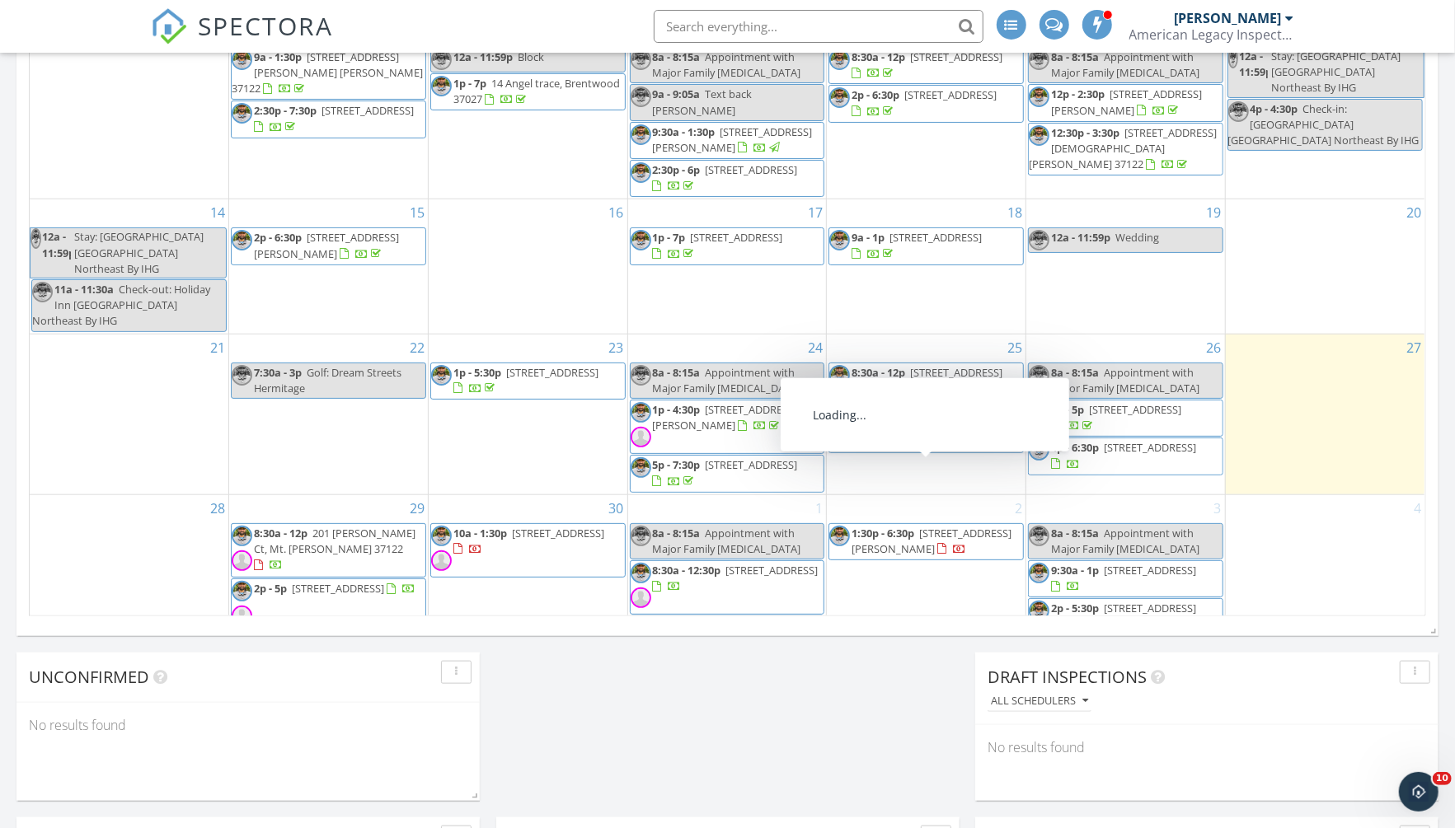
click at [969, 526] on span "1171 Saddle Springs Dr, Thompson's Station 37179" at bounding box center [931, 541] width 160 height 30
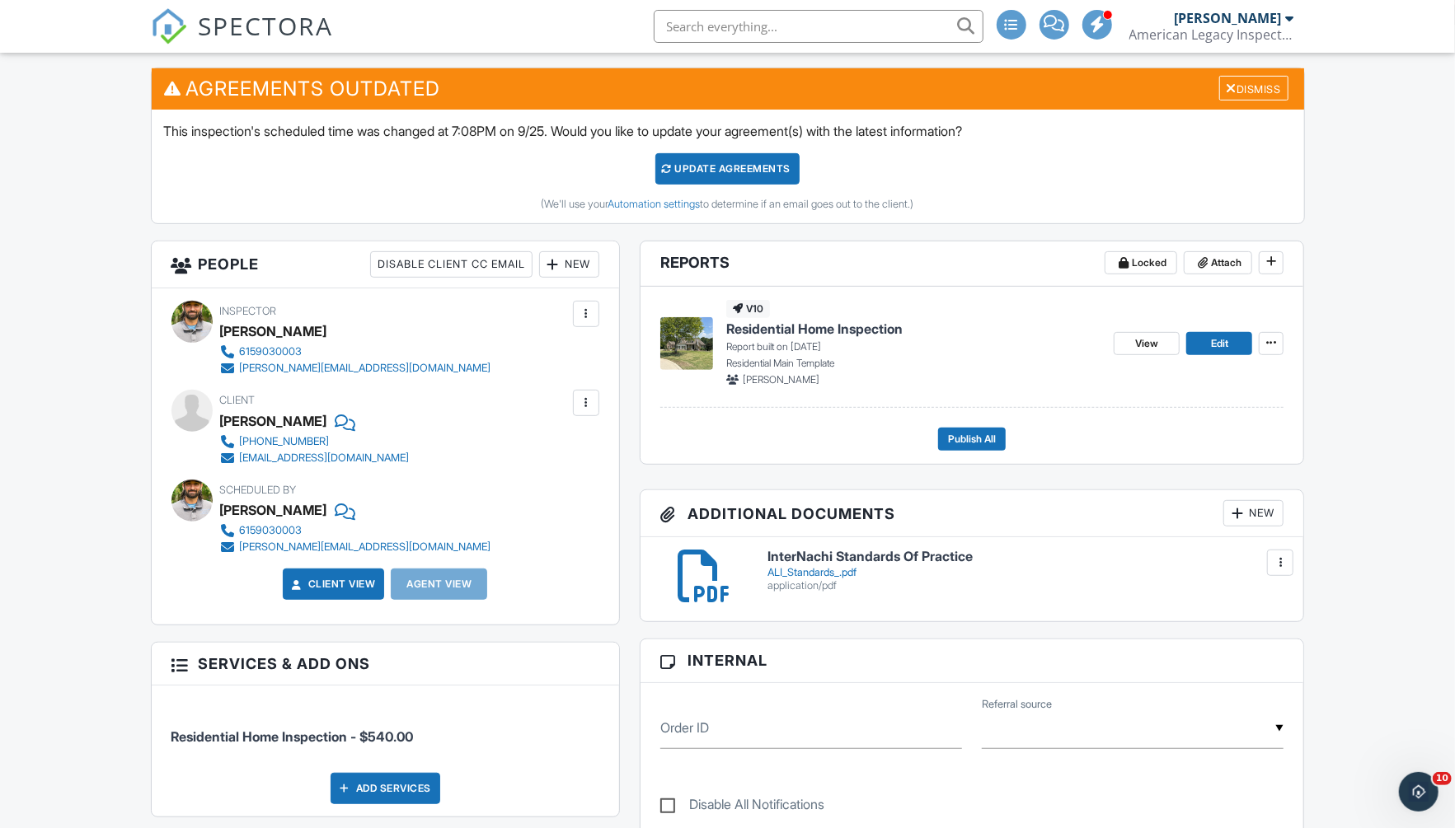
scroll to position [410, 0]
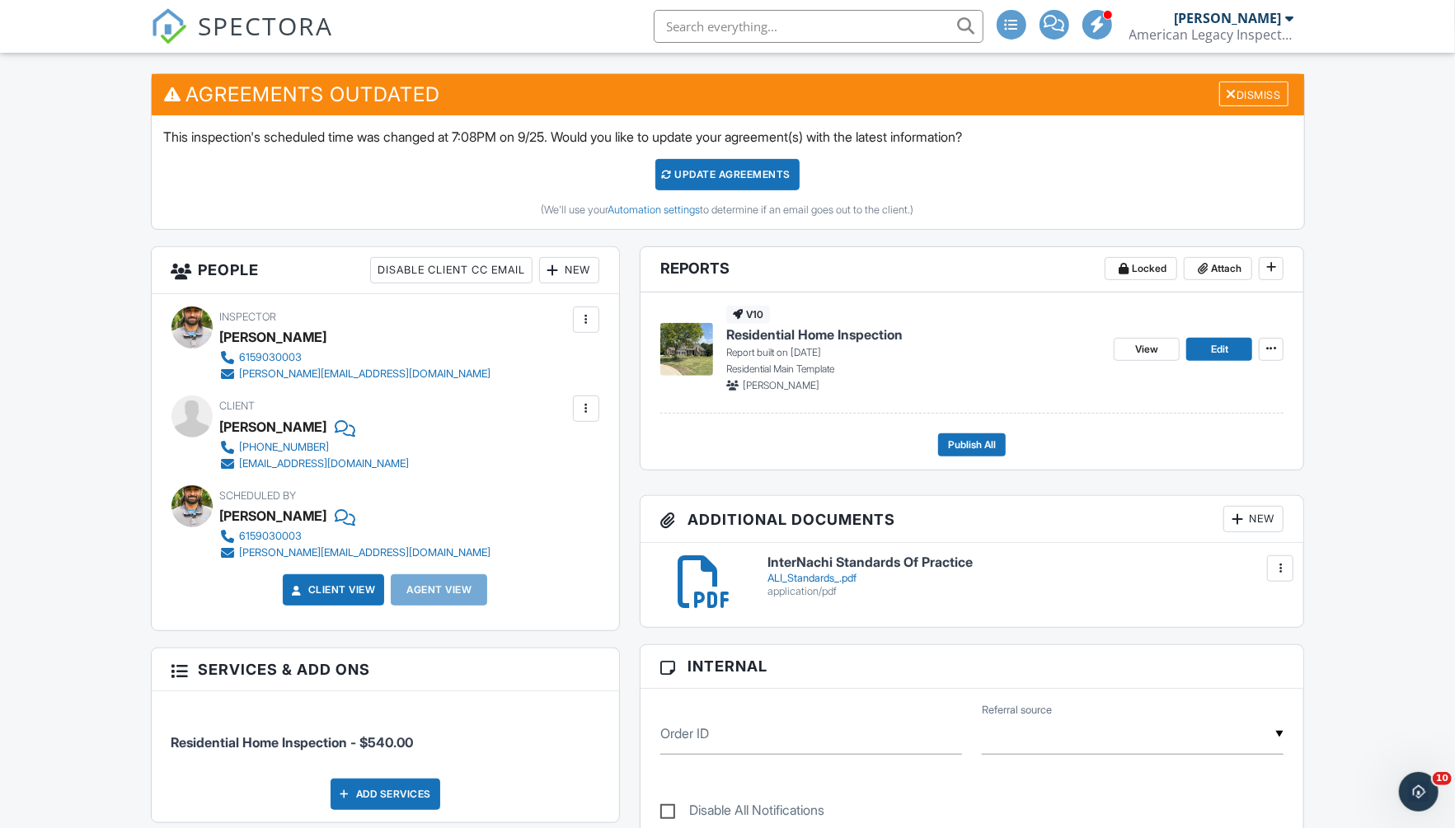
click at [582, 276] on div "New" at bounding box center [569, 270] width 60 height 26
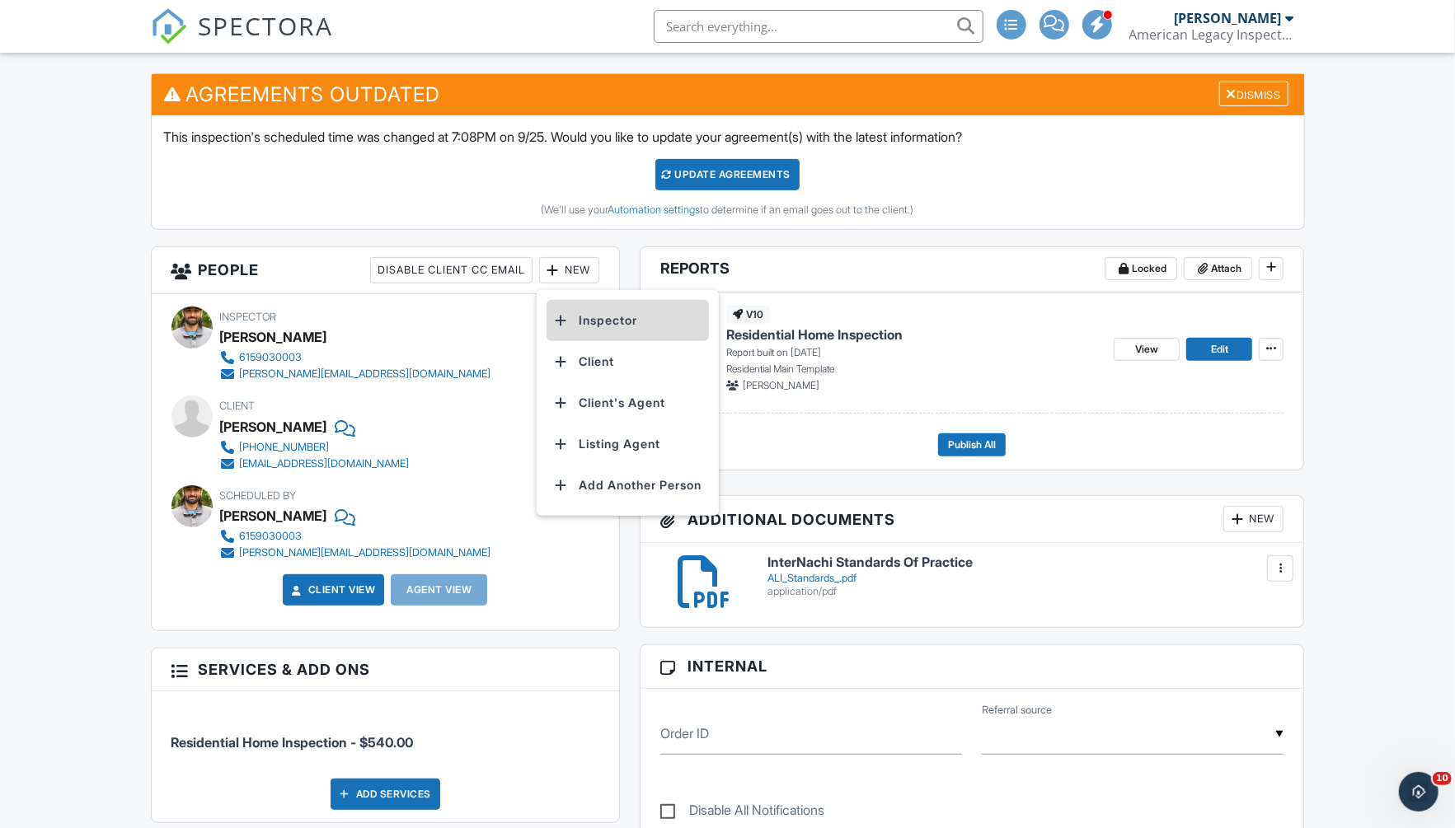
click at [610, 318] on li "Inspector" at bounding box center [627, 320] width 162 height 41
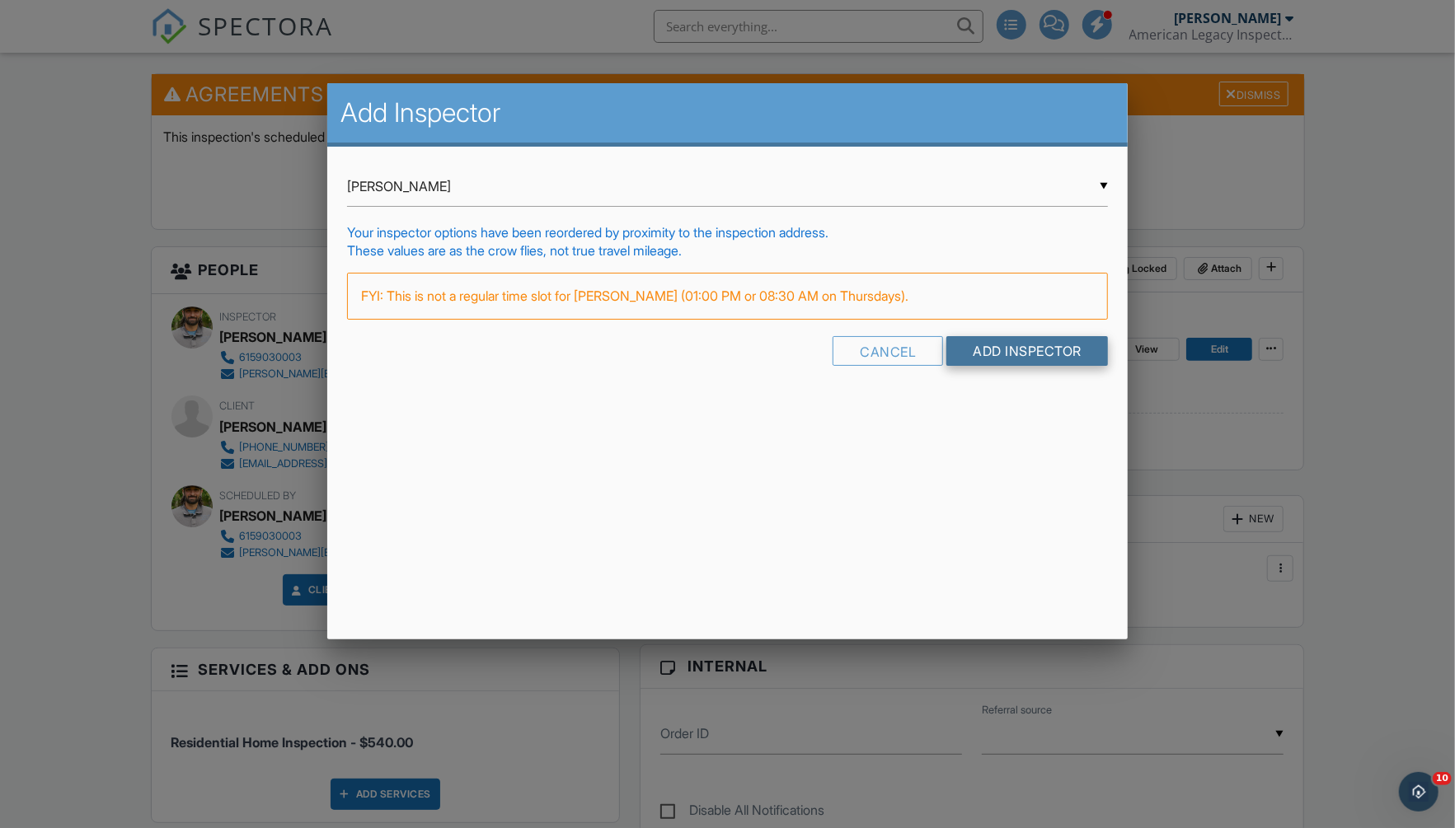
click at [1052, 350] on input "Add Inspector" at bounding box center [1027, 351] width 162 height 30
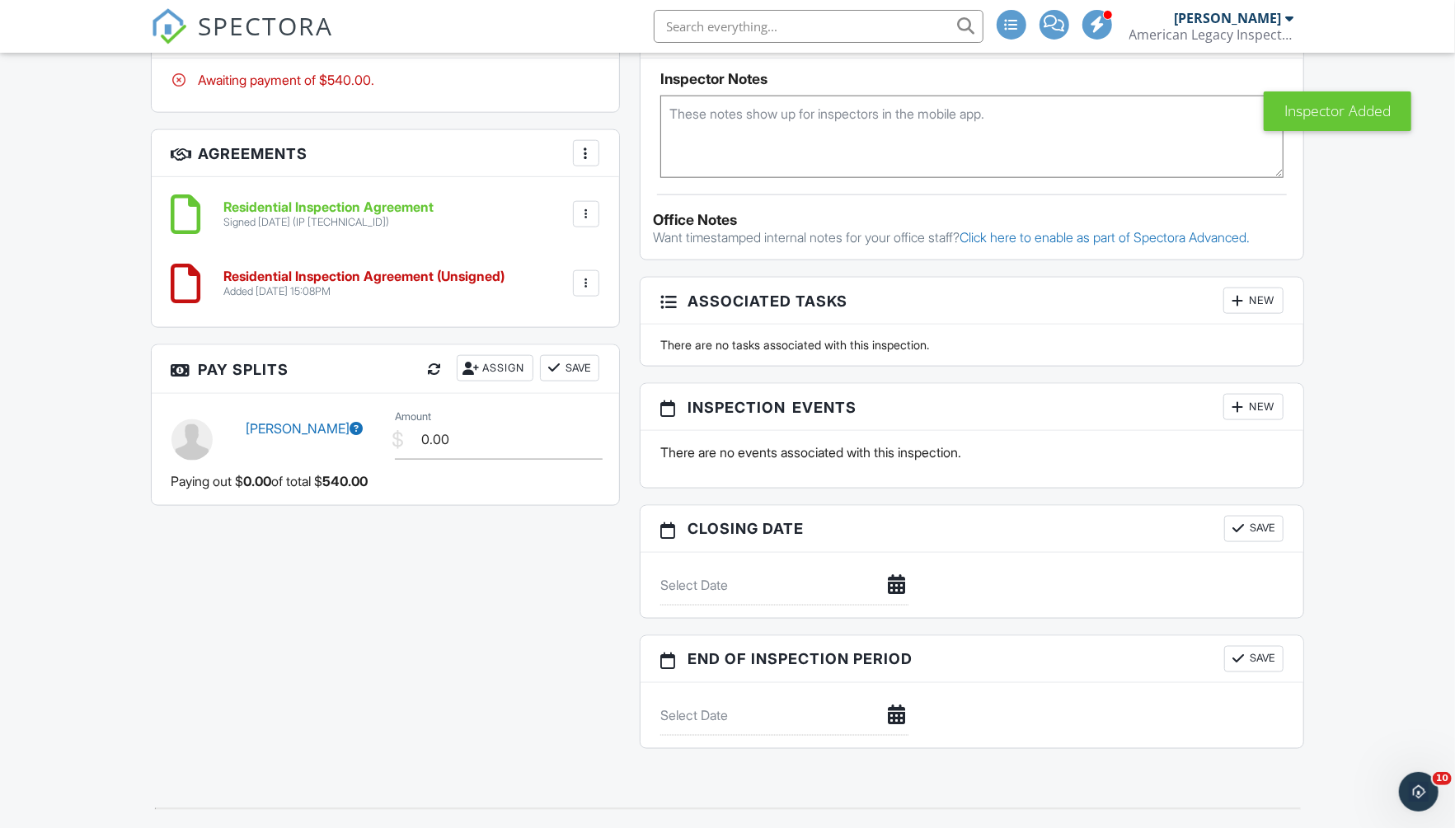
scroll to position [1349, 0]
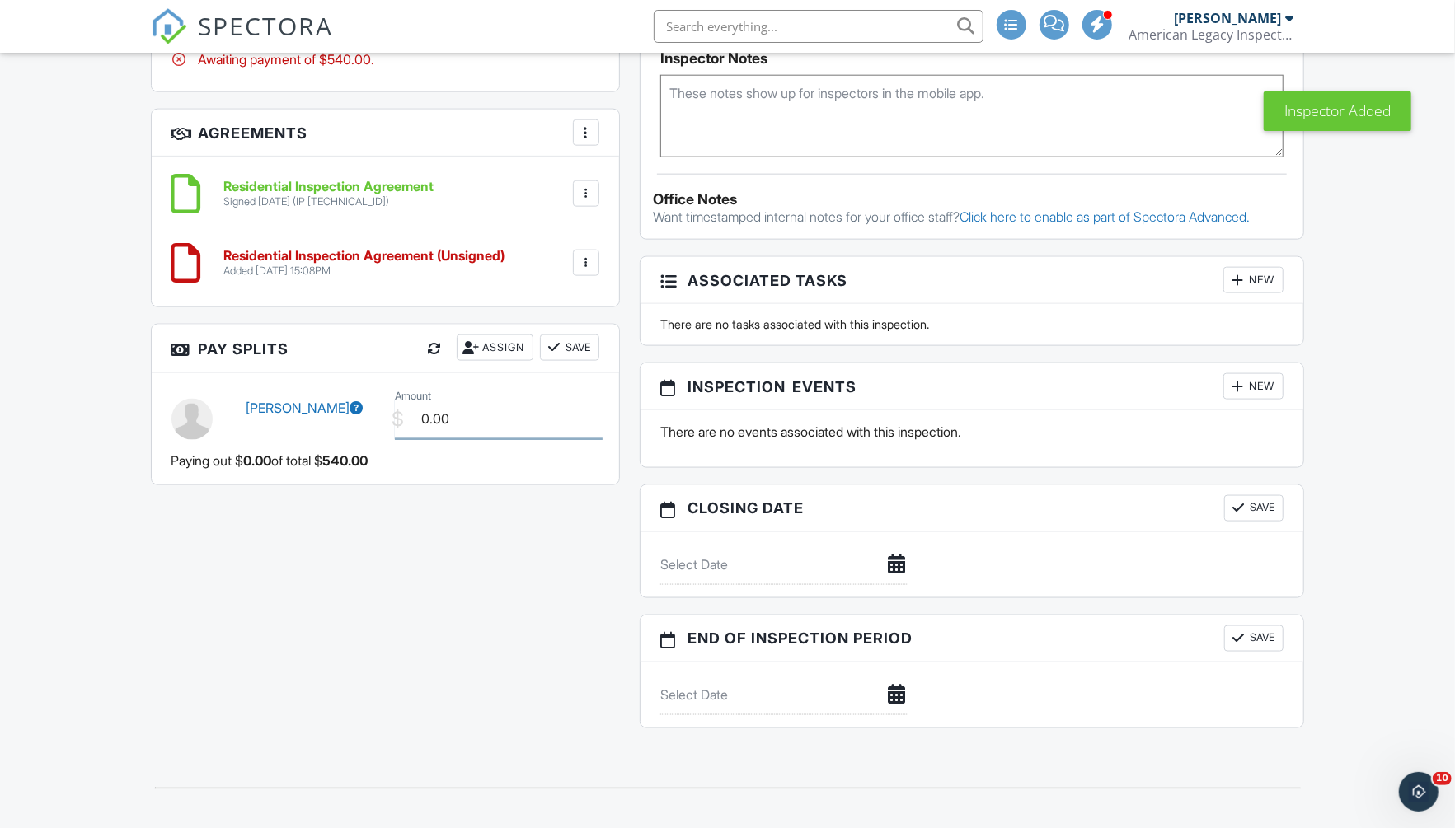
click at [495, 416] on input "0.00" at bounding box center [499, 419] width 208 height 40
type input "100.00"
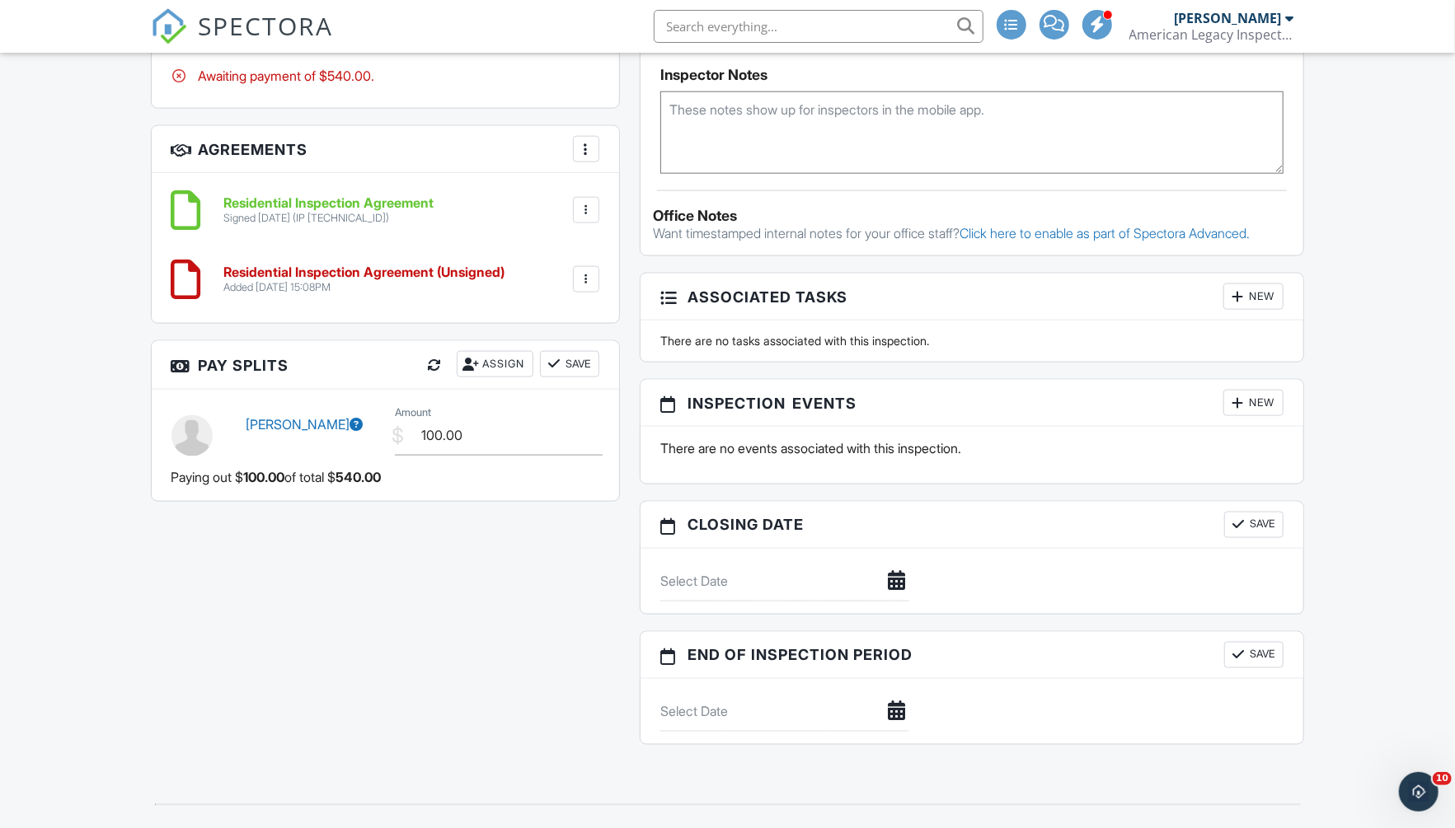
scroll to position [1335, 0]
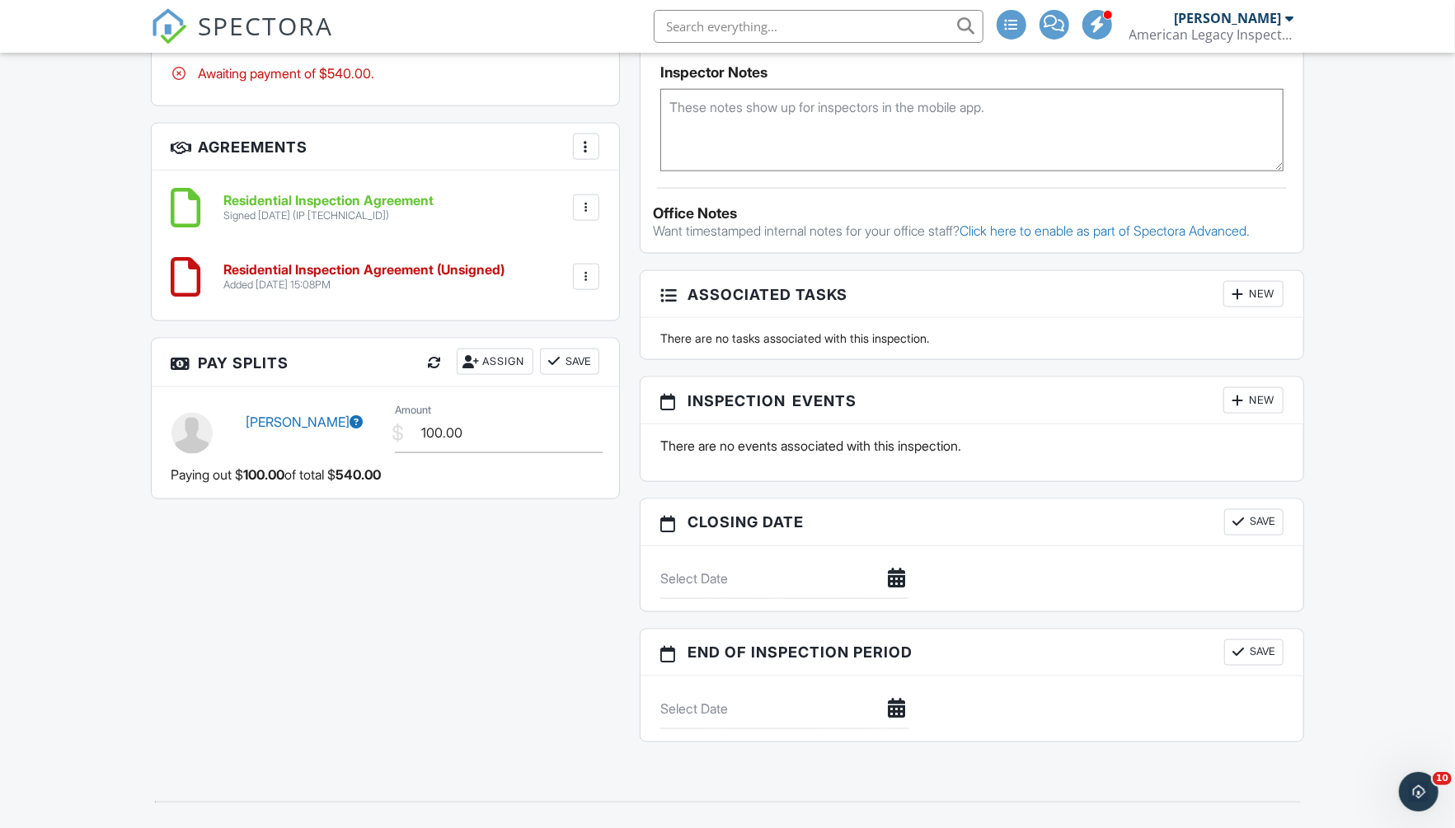
click at [579, 359] on button "Save" at bounding box center [569, 362] width 59 height 26
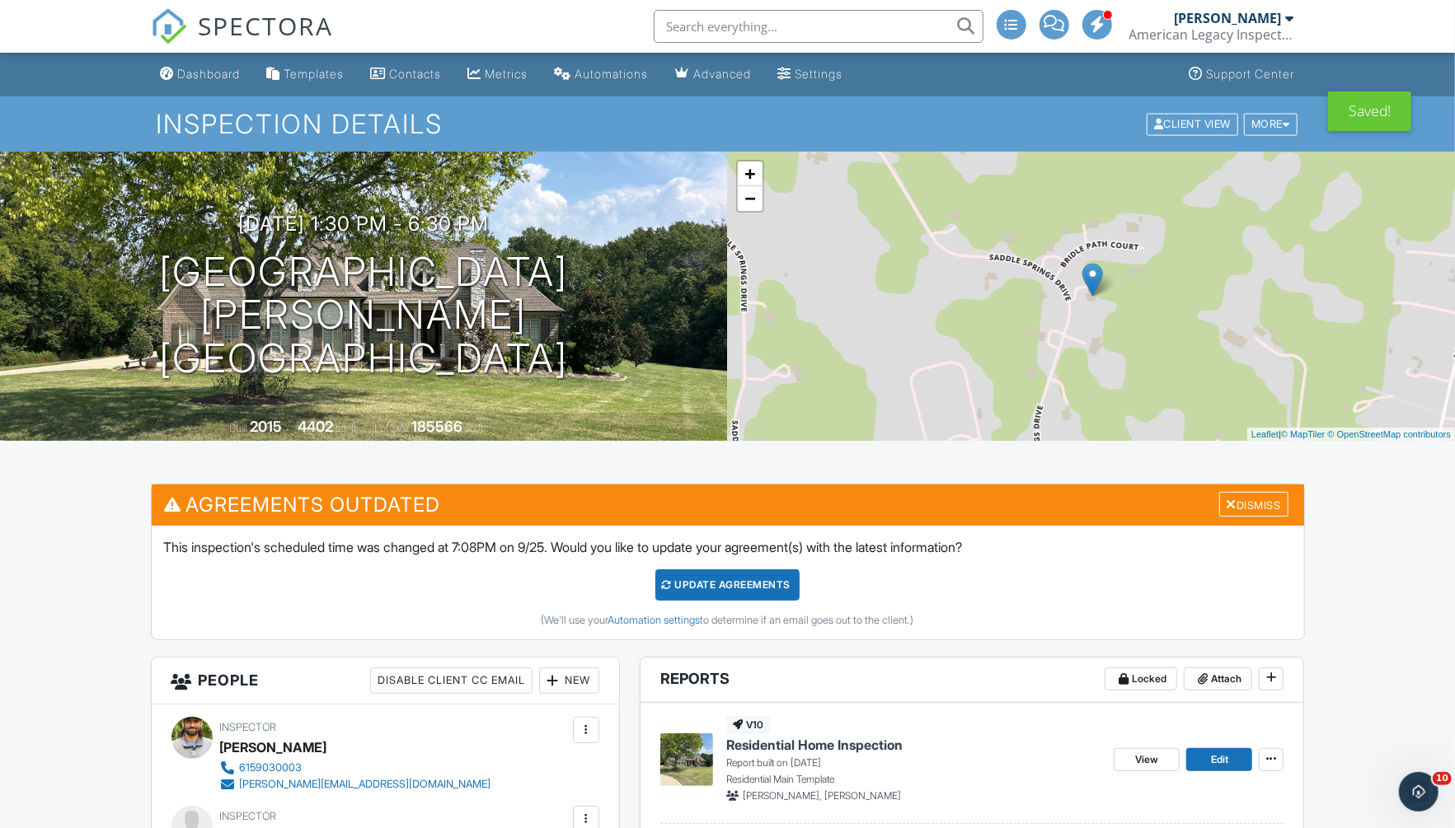
scroll to position [0, 0]
click at [209, 70] on div "Dashboard" at bounding box center [209, 74] width 63 height 14
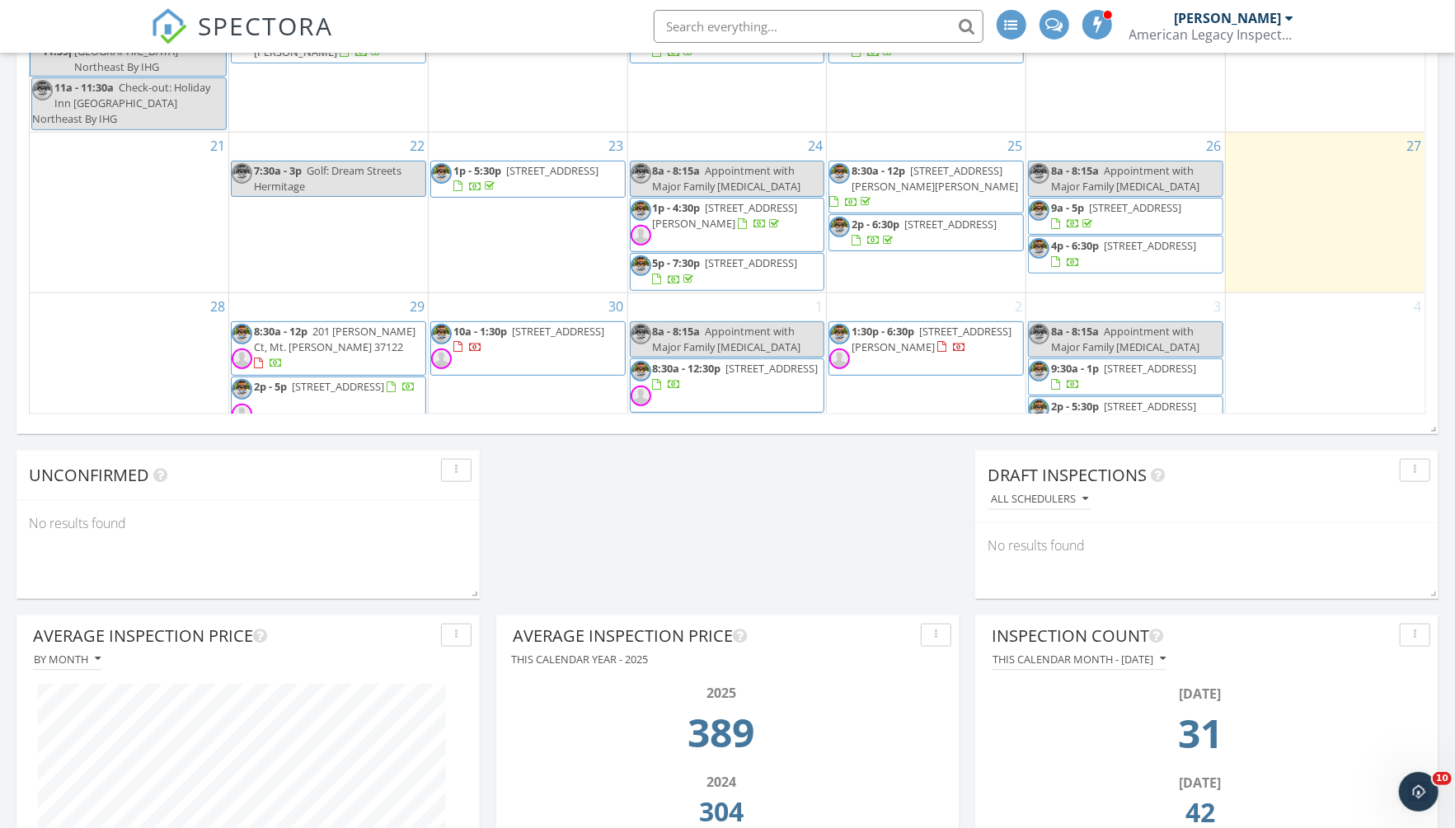
scroll to position [1098, 0]
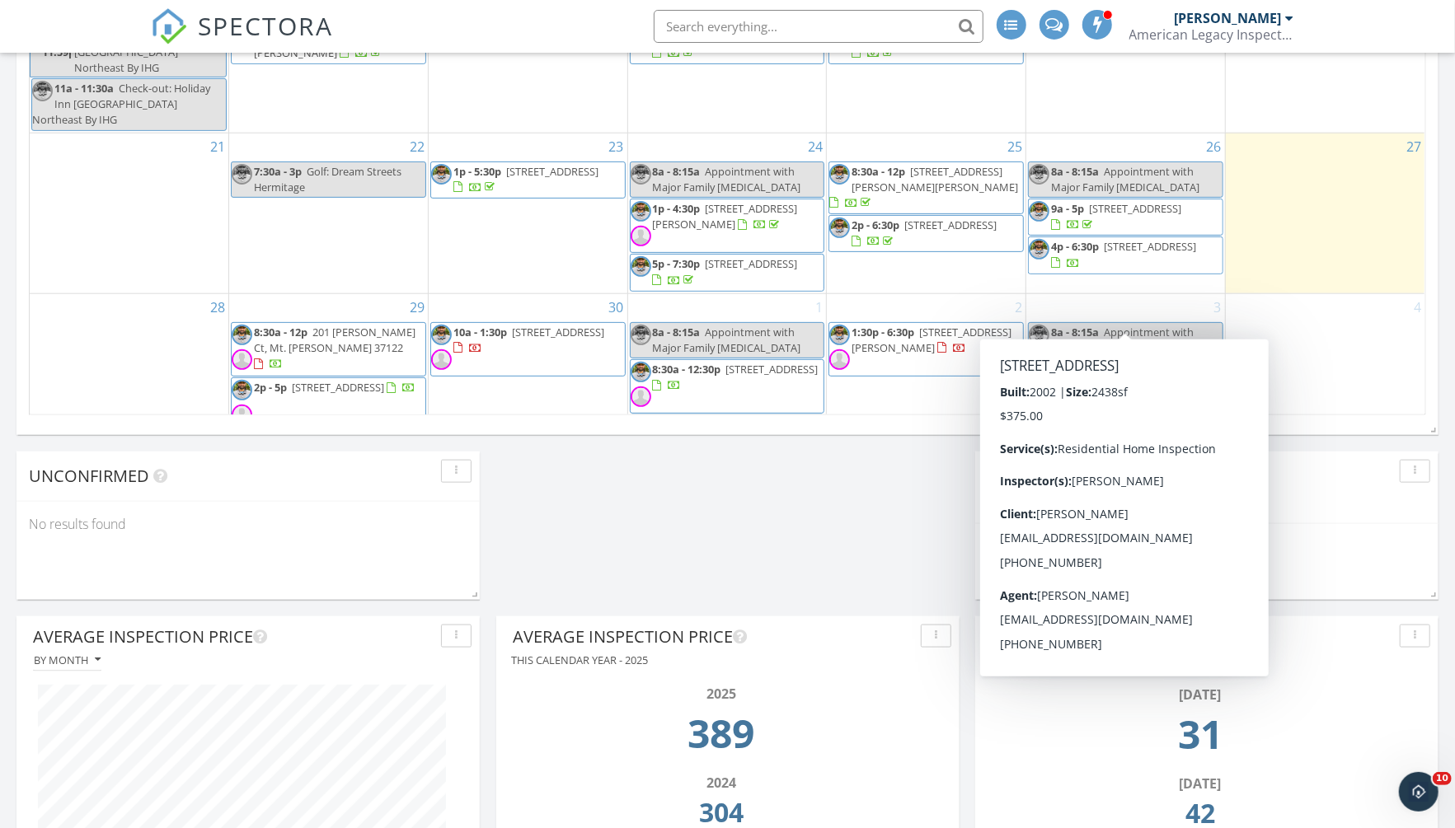
click at [1160, 362] on span "9:30a - 1p [STREET_ADDRESS]" at bounding box center [1126, 378] width 194 height 32
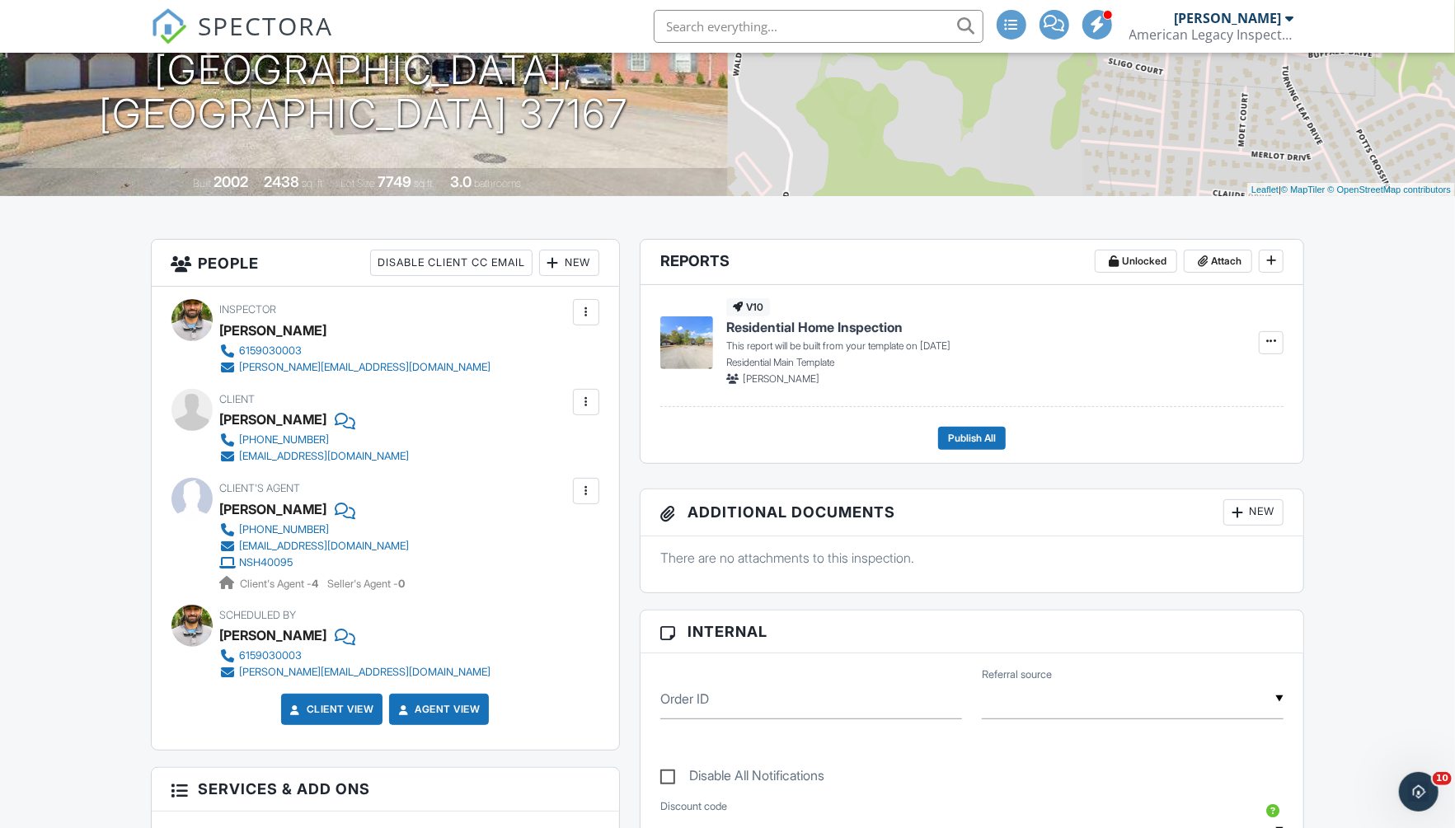
click at [565, 265] on div "New" at bounding box center [569, 263] width 60 height 26
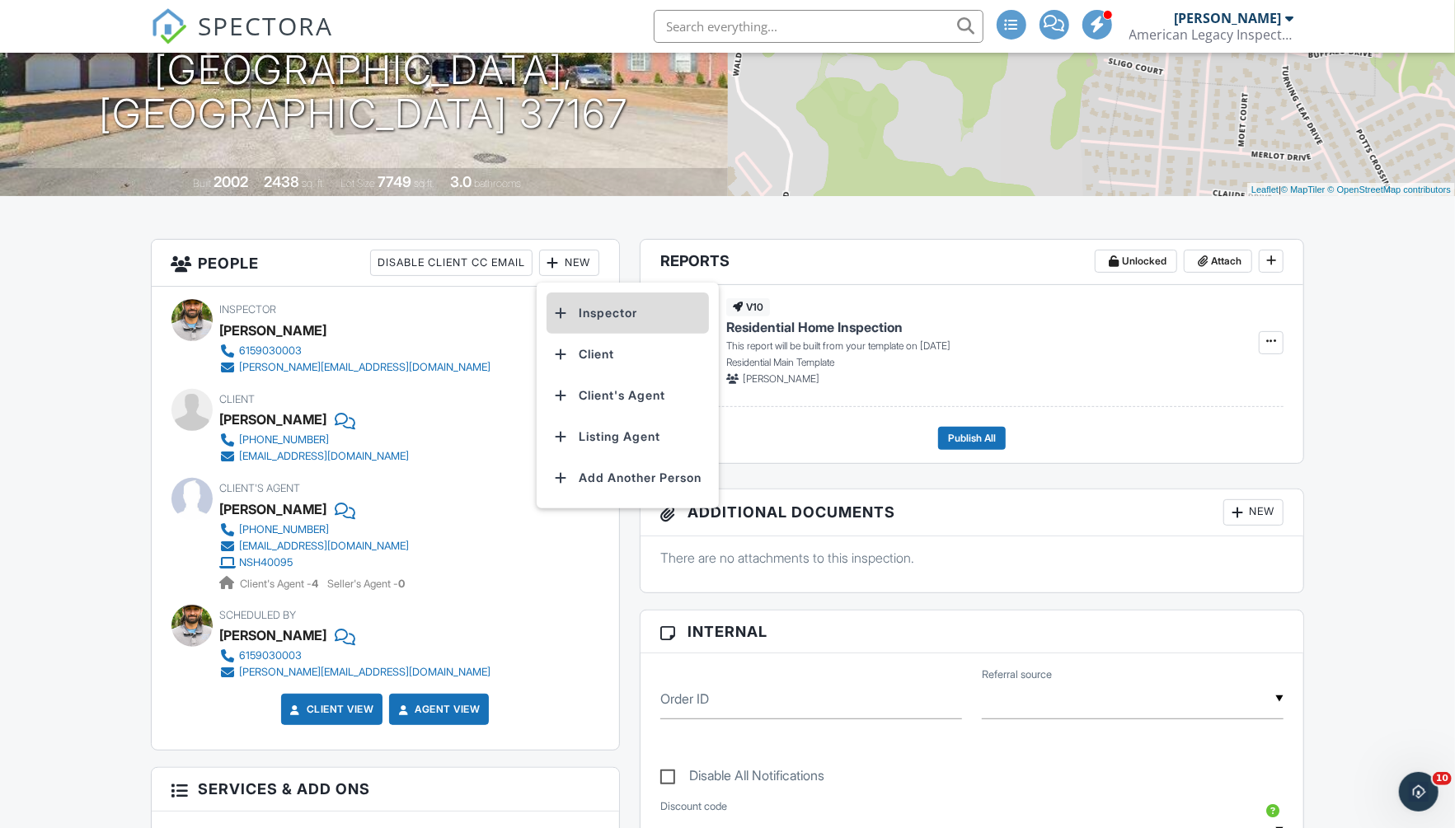
click at [611, 316] on li "Inspector" at bounding box center [627, 313] width 162 height 41
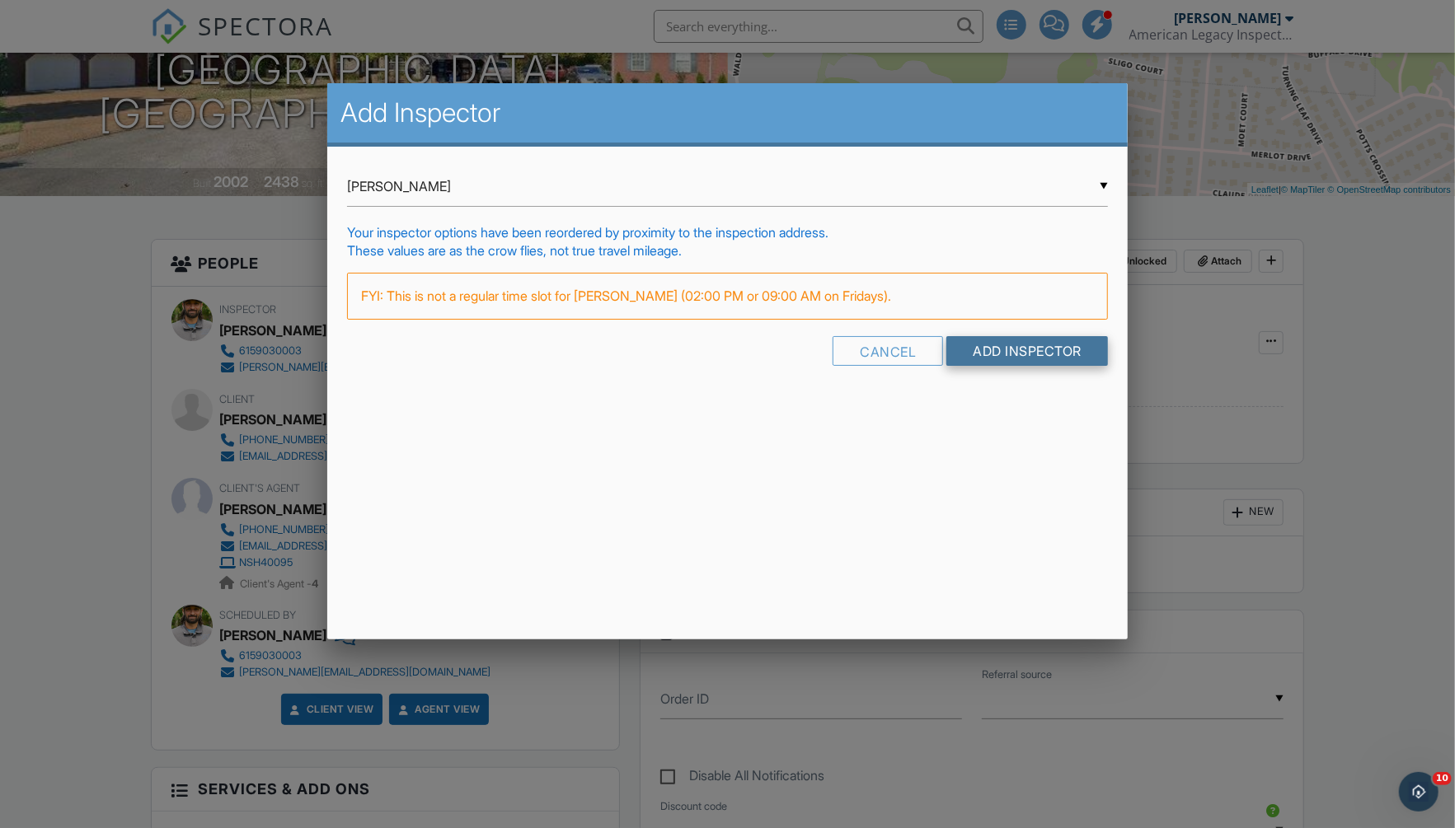
click at [1022, 351] on input "Add Inspector" at bounding box center [1027, 351] width 162 height 30
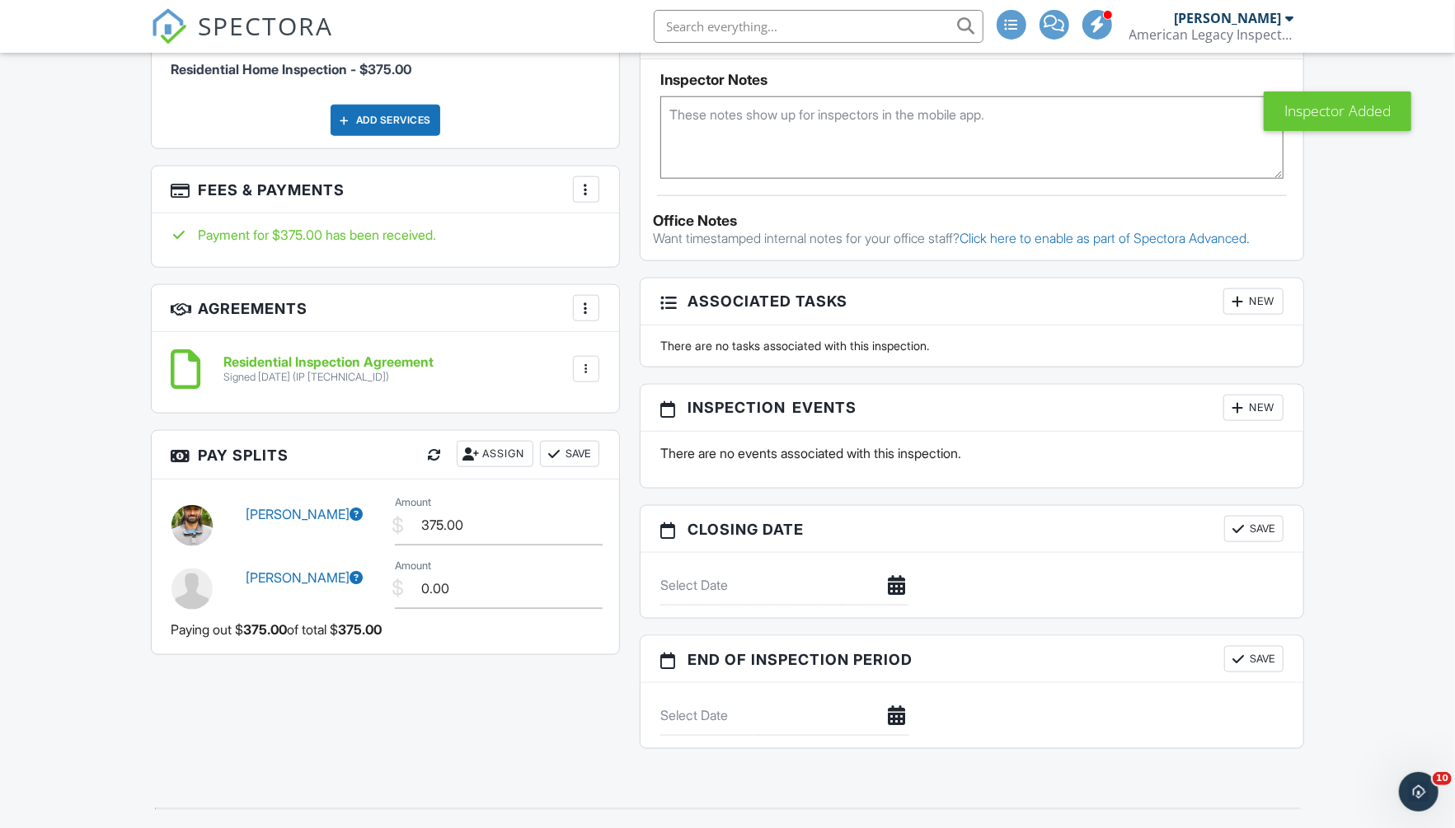
scroll to position [1123, 0]
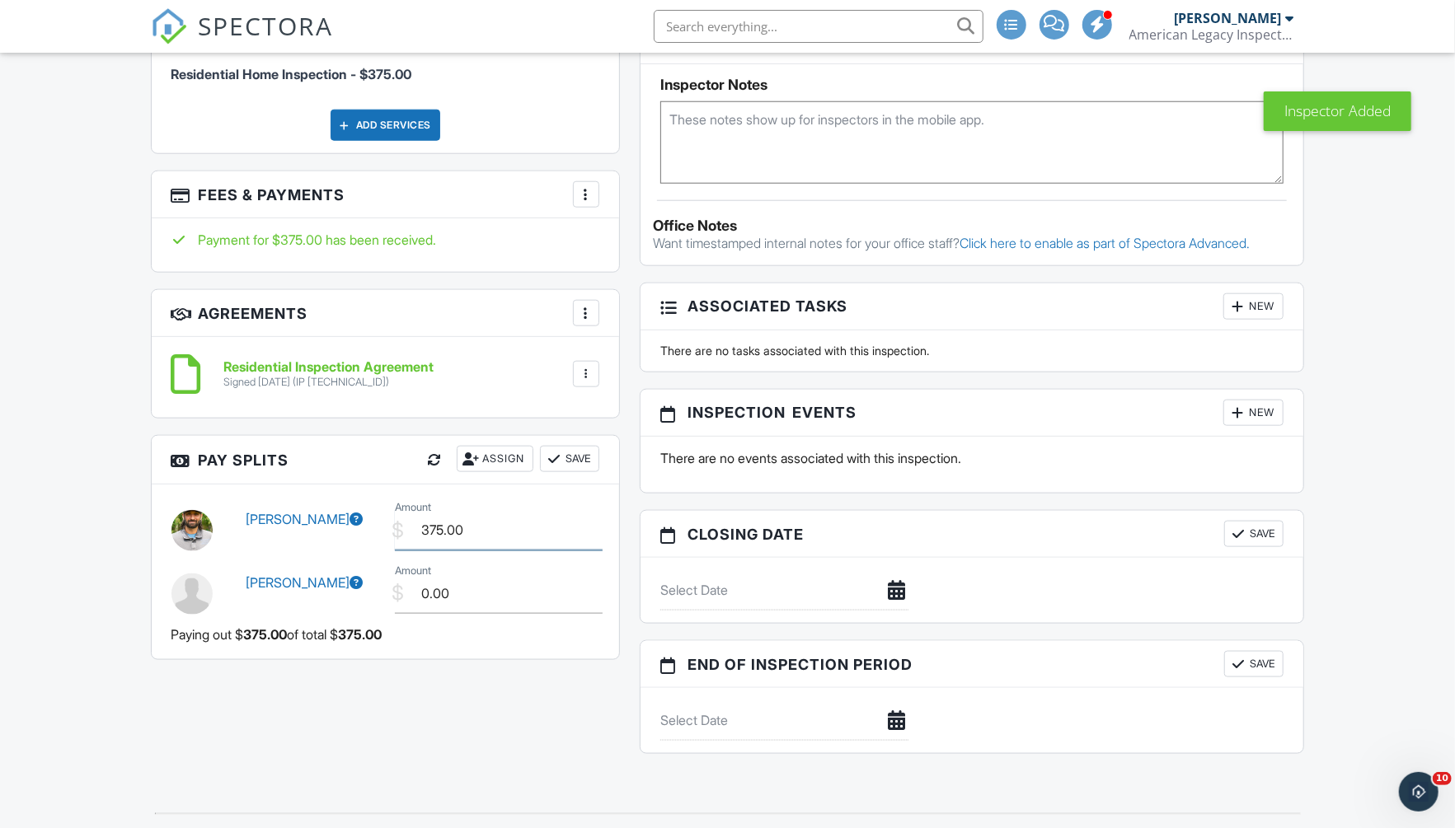
click at [516, 530] on input "375.00" at bounding box center [499, 530] width 208 height 40
type input "275.00"
click at [468, 598] on input "0.00" at bounding box center [499, 594] width 208 height 40
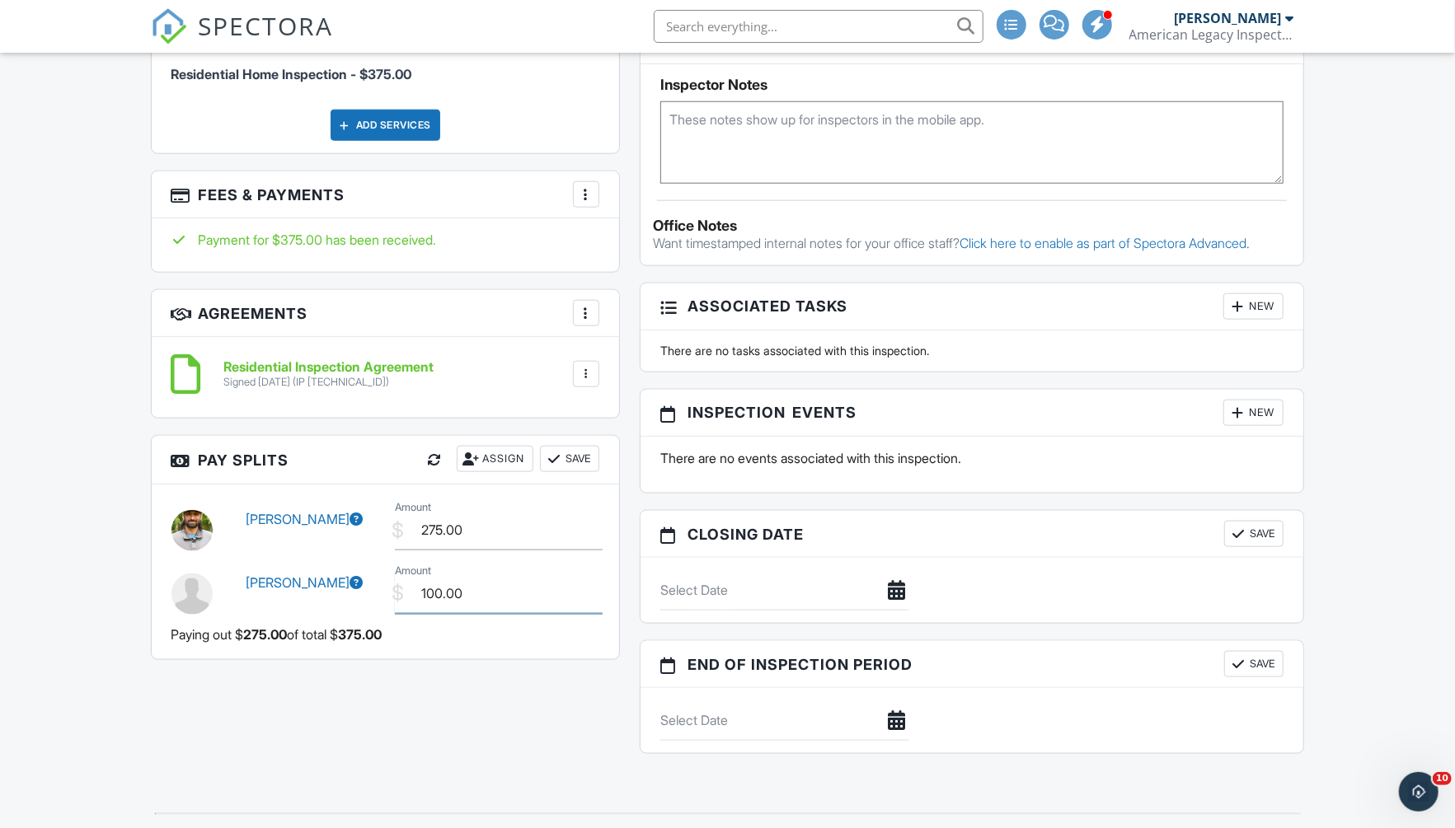
type input "100.00"
click at [562, 451] on button "Save" at bounding box center [569, 459] width 59 height 26
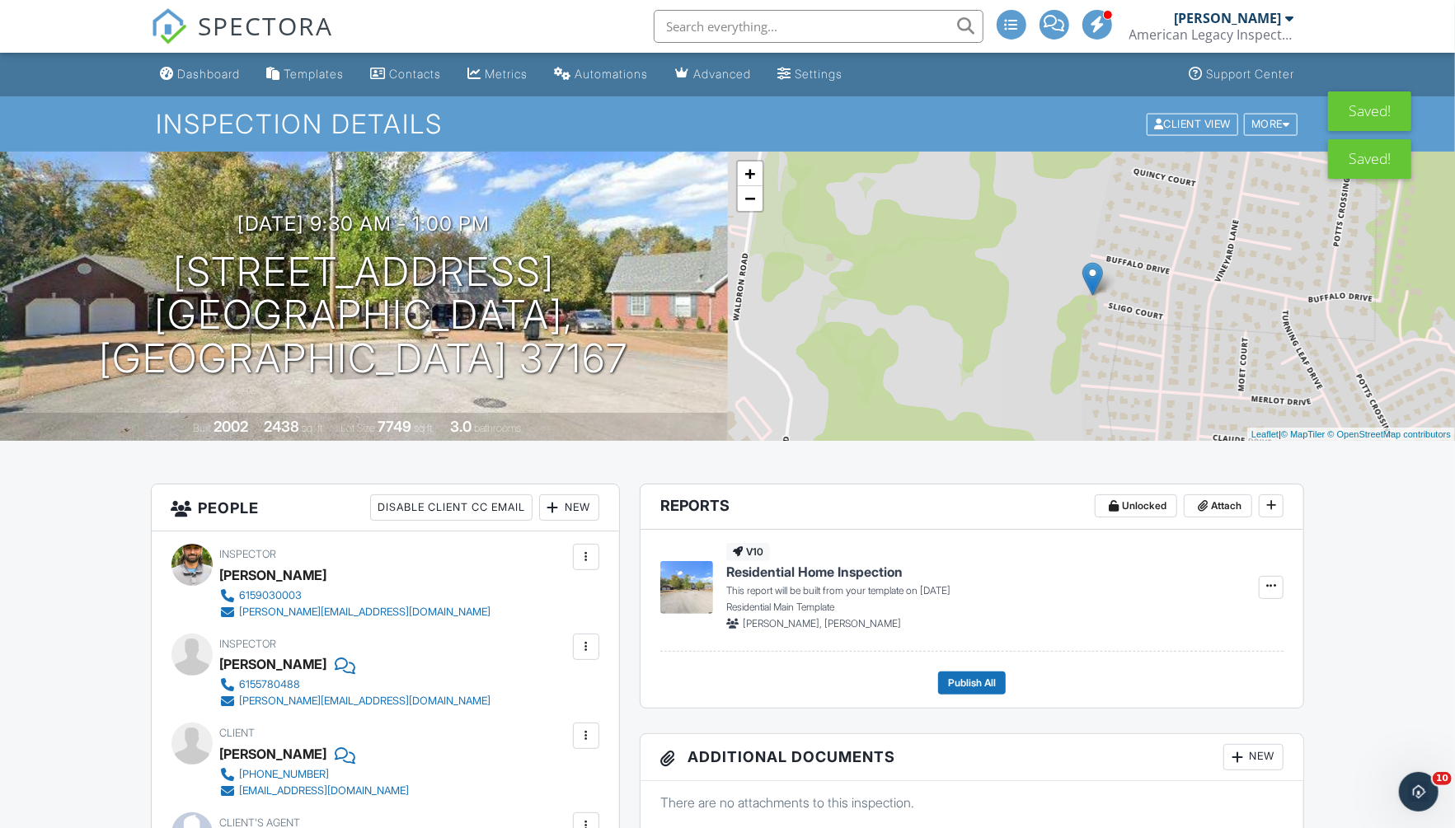
scroll to position [0, 0]
click at [204, 74] on div "Dashboard" at bounding box center [209, 74] width 63 height 14
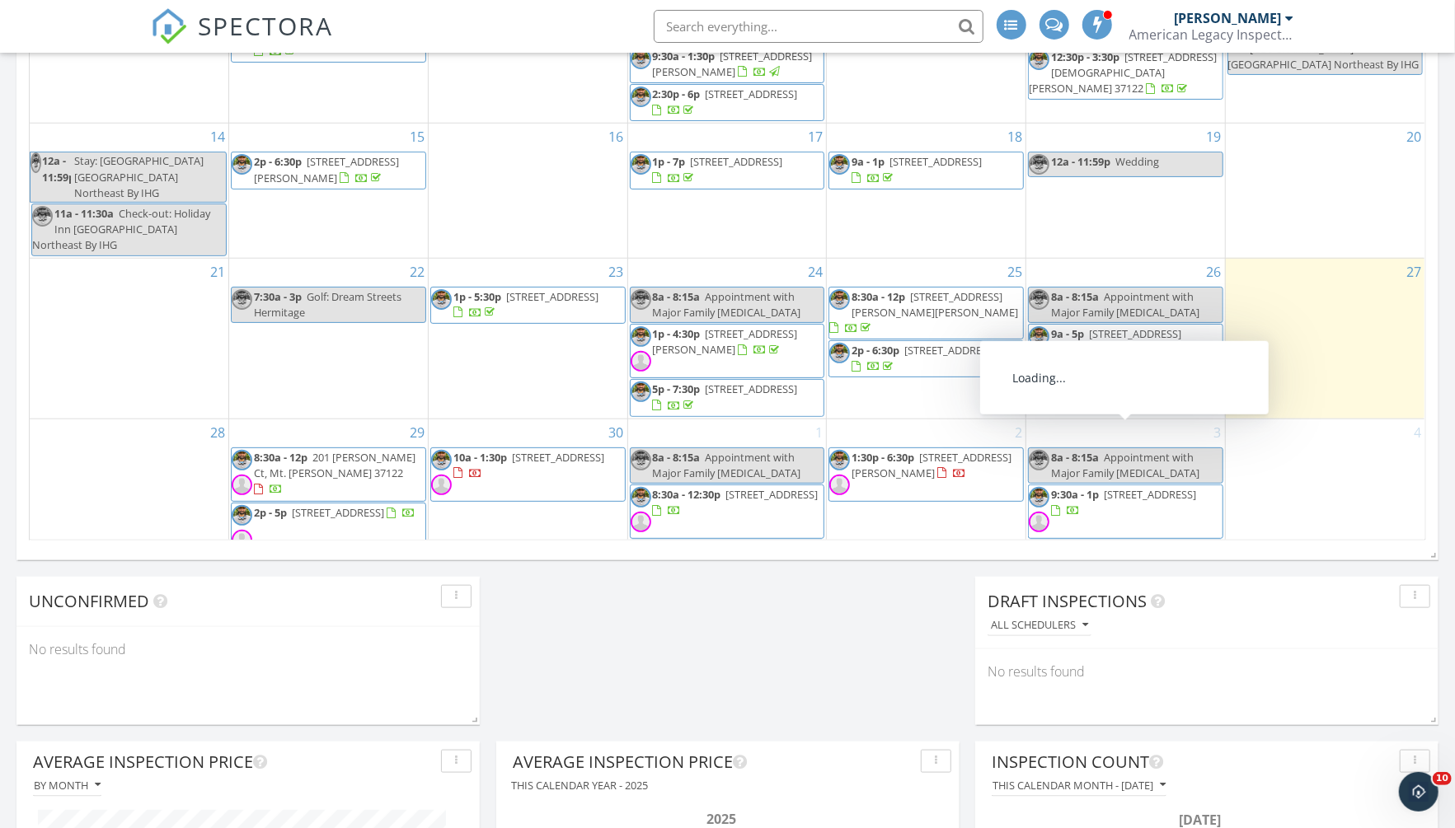
scroll to position [983, 0]
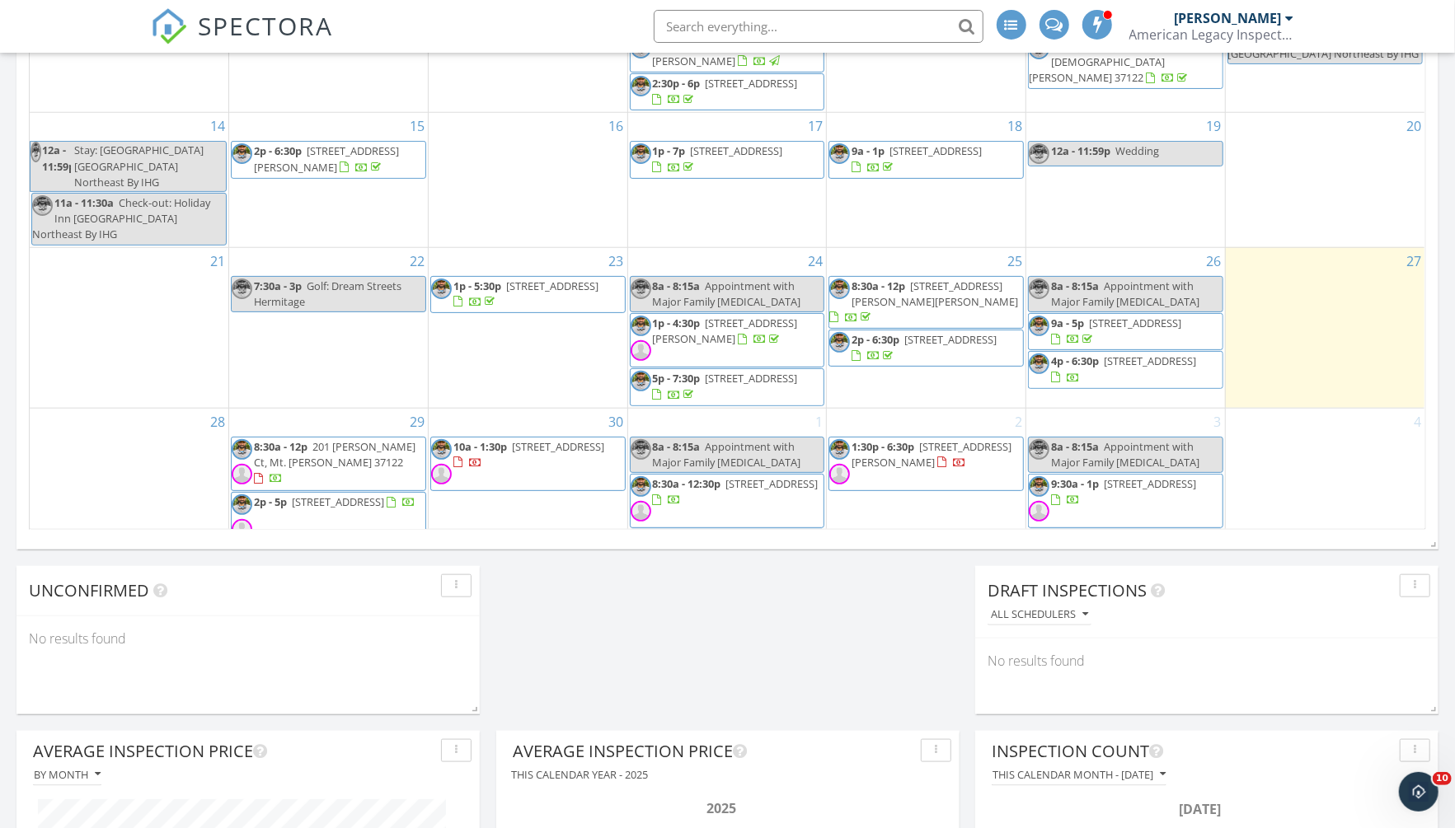
click at [1194, 532] on span "2p - 5:30p 2844 Whitebirch Dr, Nashville 37076" at bounding box center [1126, 548] width 194 height 32
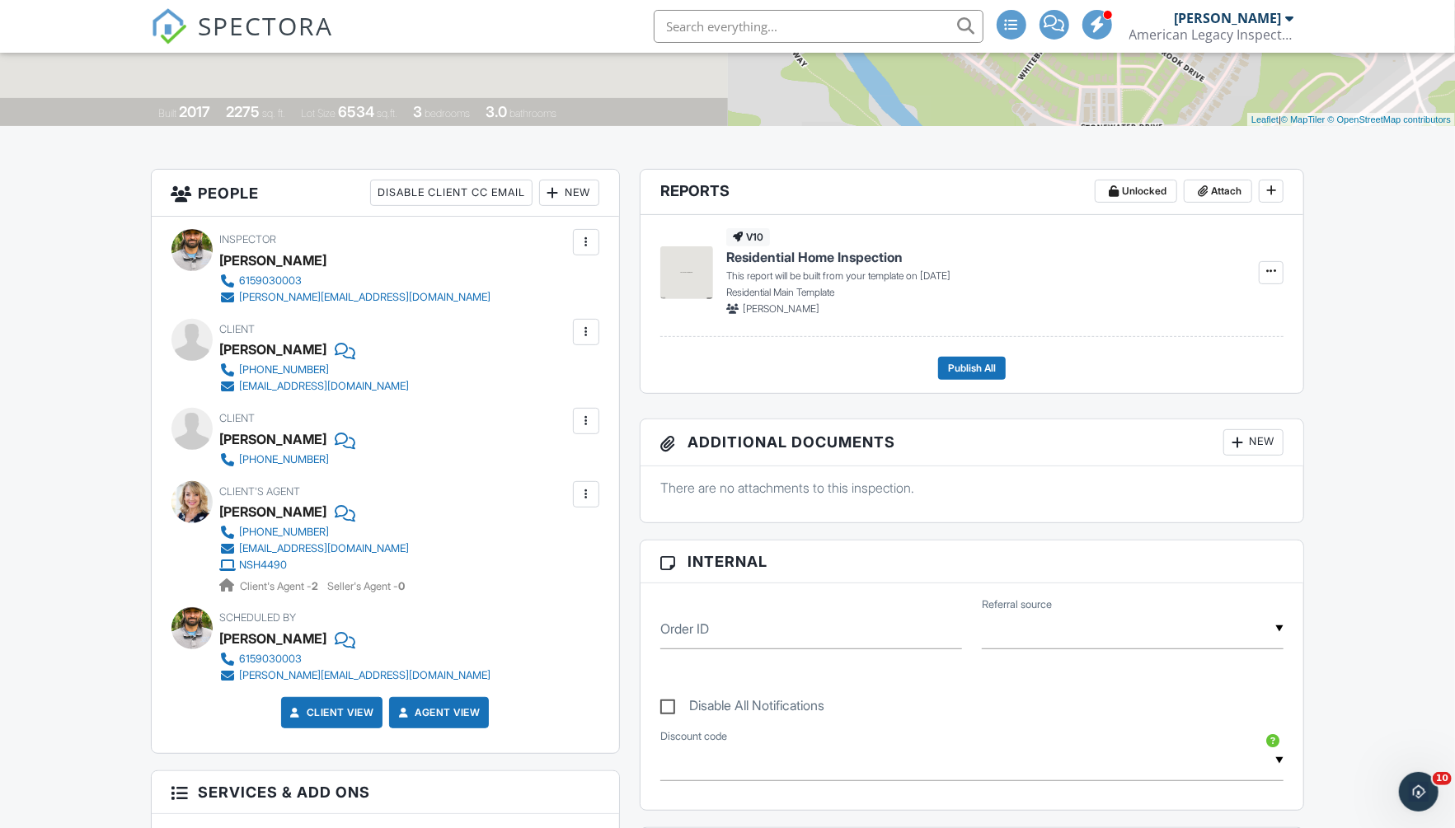
click at [571, 186] on div "New" at bounding box center [569, 193] width 60 height 26
click at [602, 243] on li "Inspector" at bounding box center [627, 243] width 162 height 41
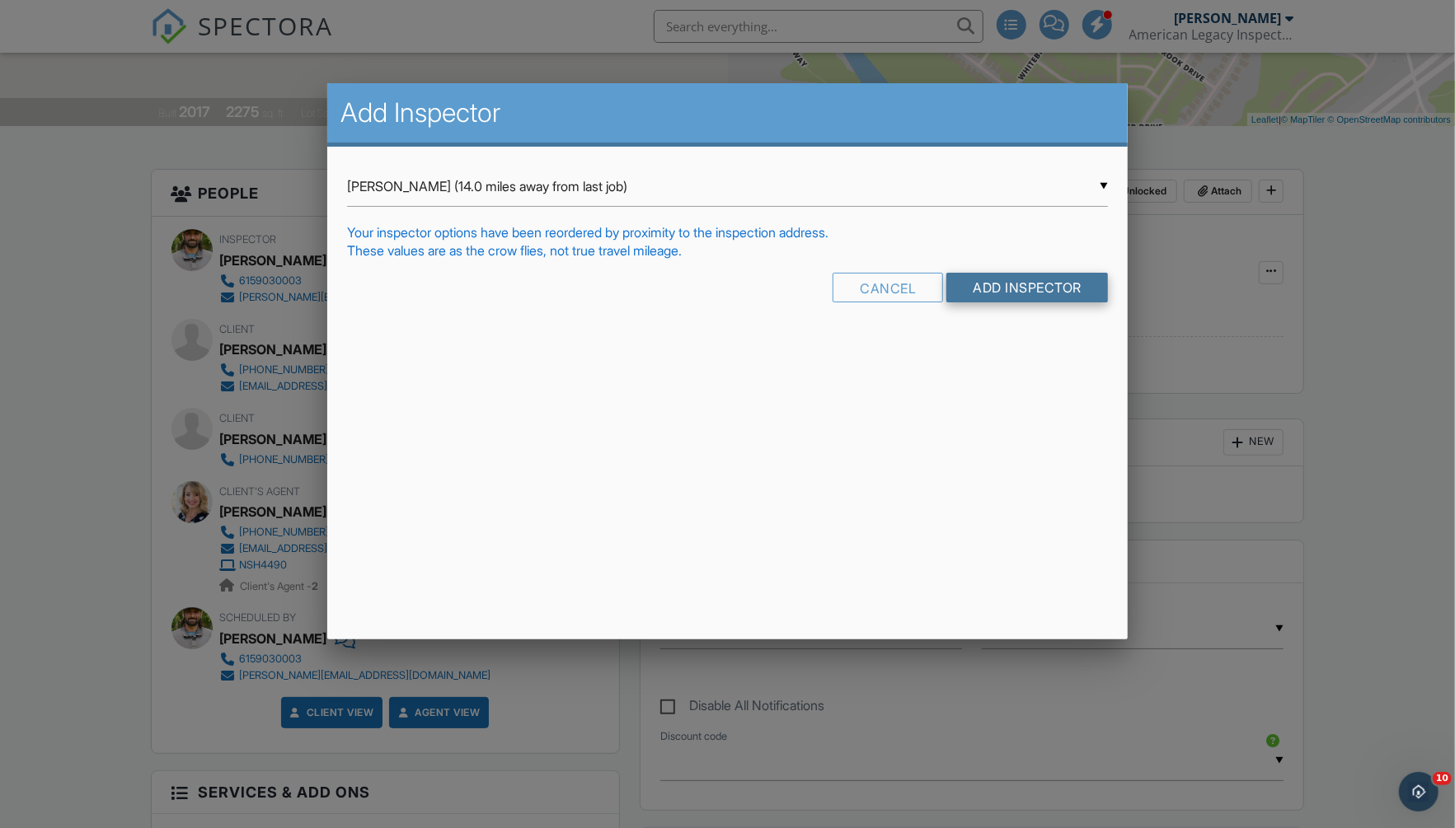
click at [1043, 284] on input "Add Inspector" at bounding box center [1027, 288] width 162 height 30
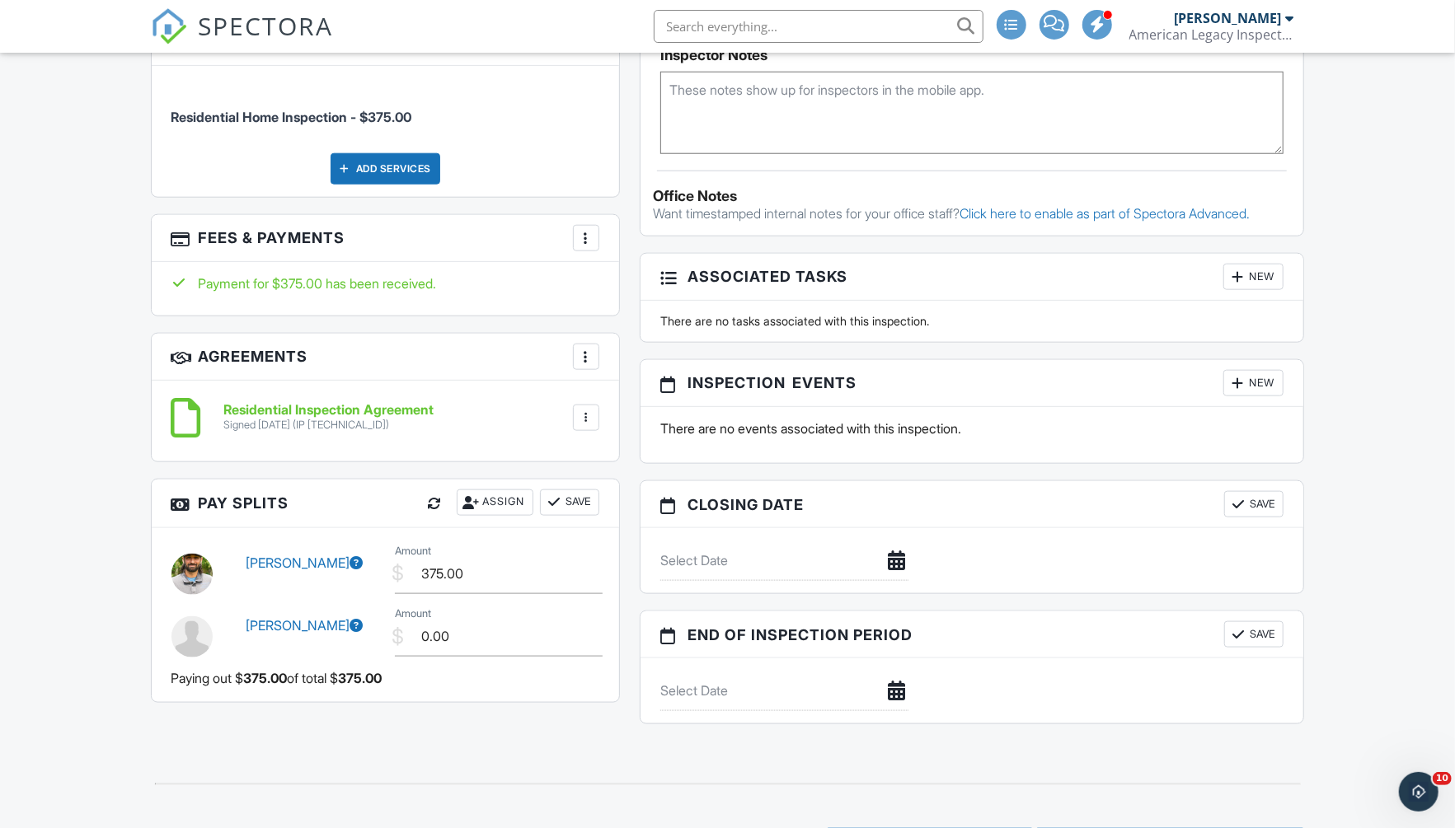
scroll to position [1171, 0]
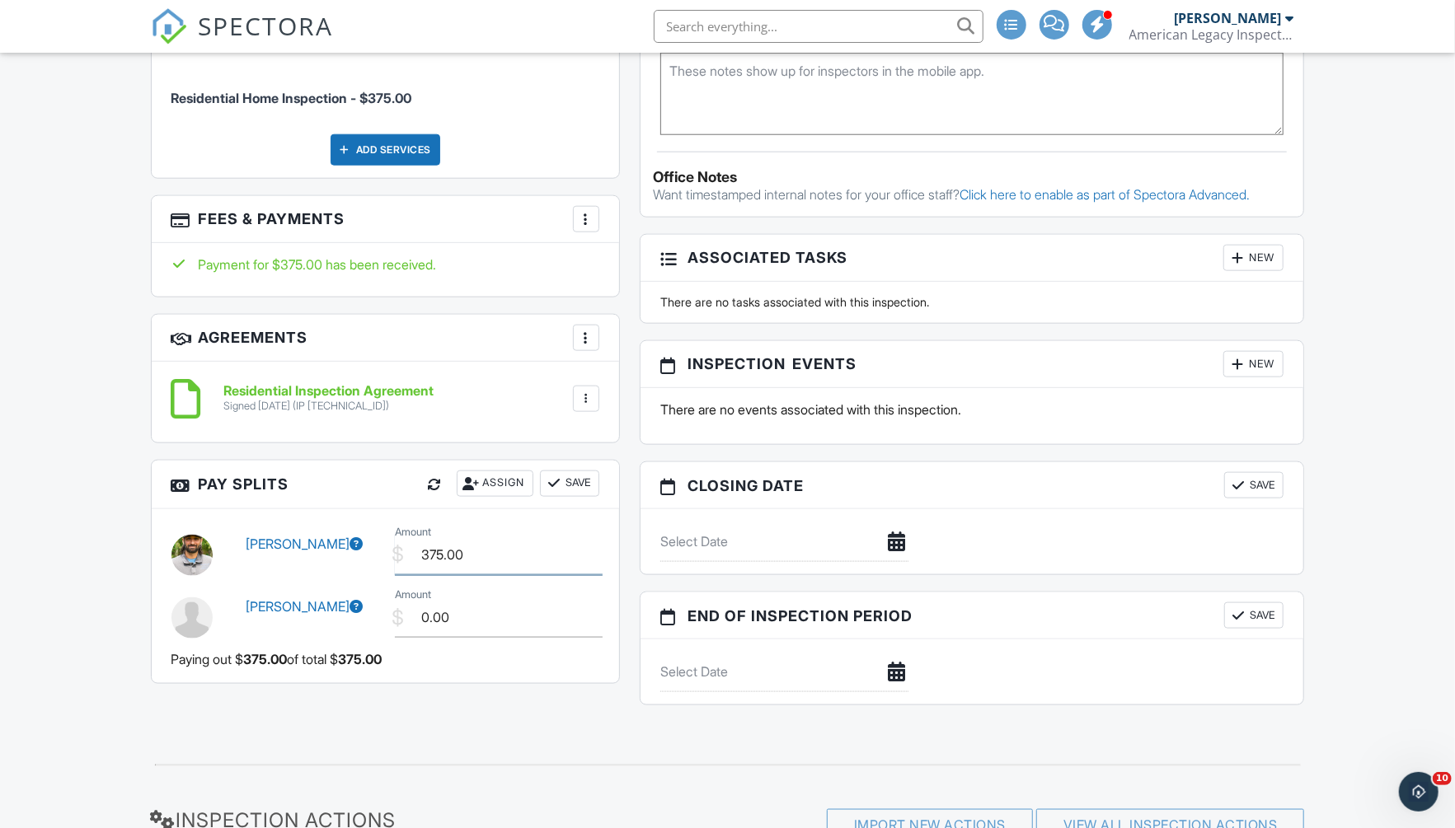
click at [518, 556] on input "375.00" at bounding box center [499, 555] width 208 height 40
type input "275.00"
click at [480, 612] on input "0.00" at bounding box center [499, 618] width 208 height 40
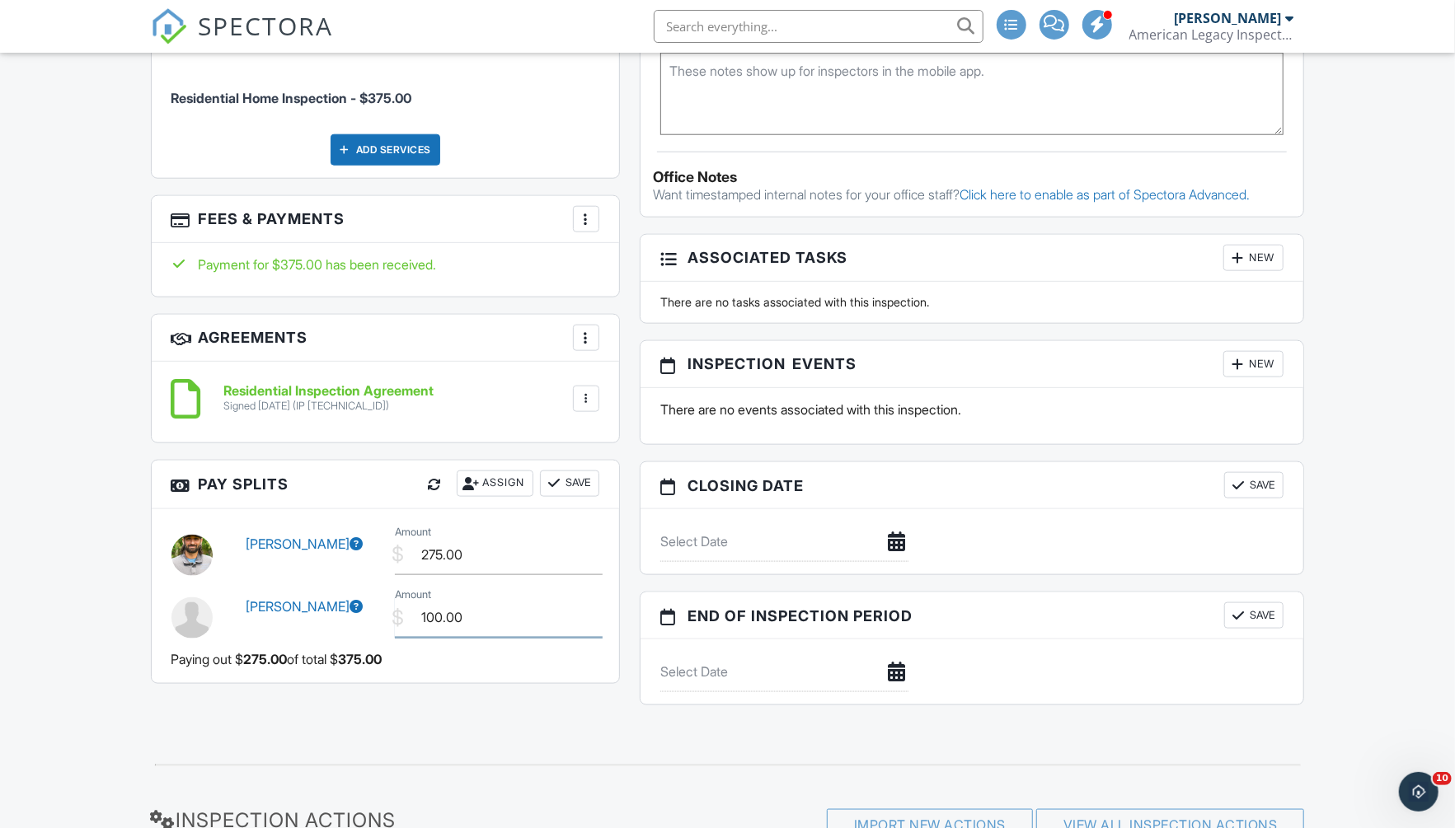
type input "100.00"
click at [584, 483] on button "Save" at bounding box center [569, 484] width 59 height 26
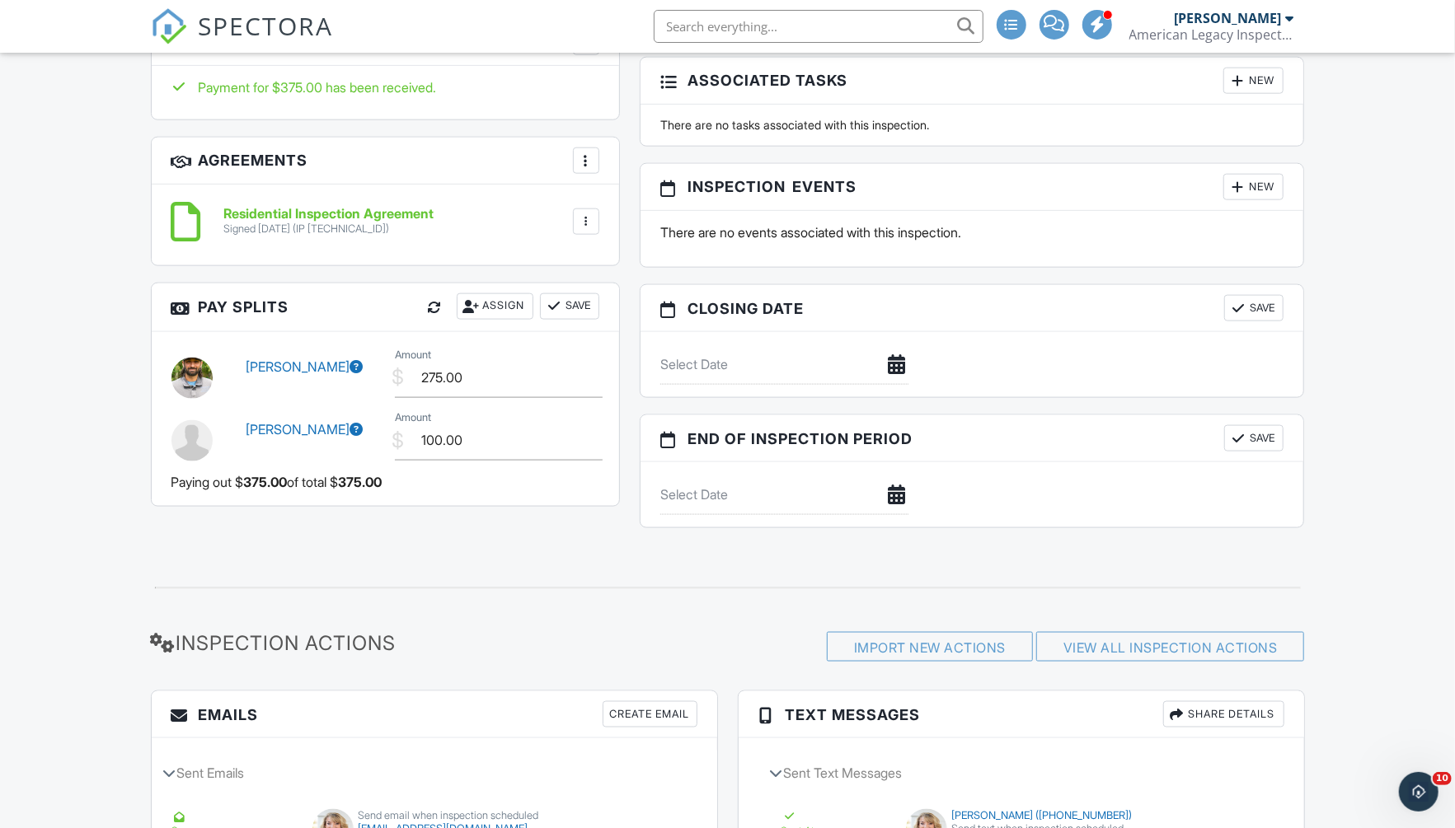
scroll to position [1337, 0]
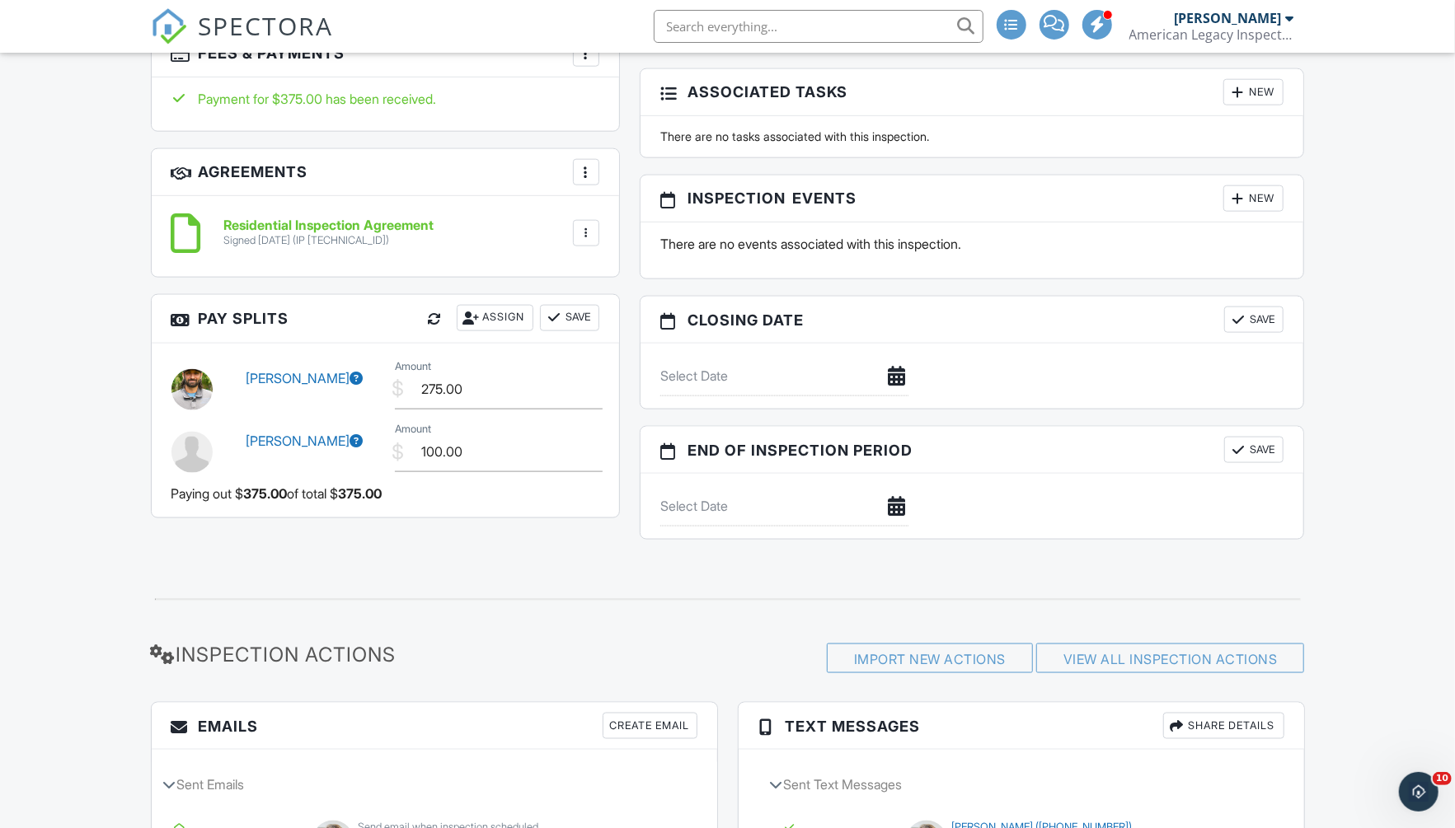
click at [555, 310] on div at bounding box center [554, 318] width 16 height 16
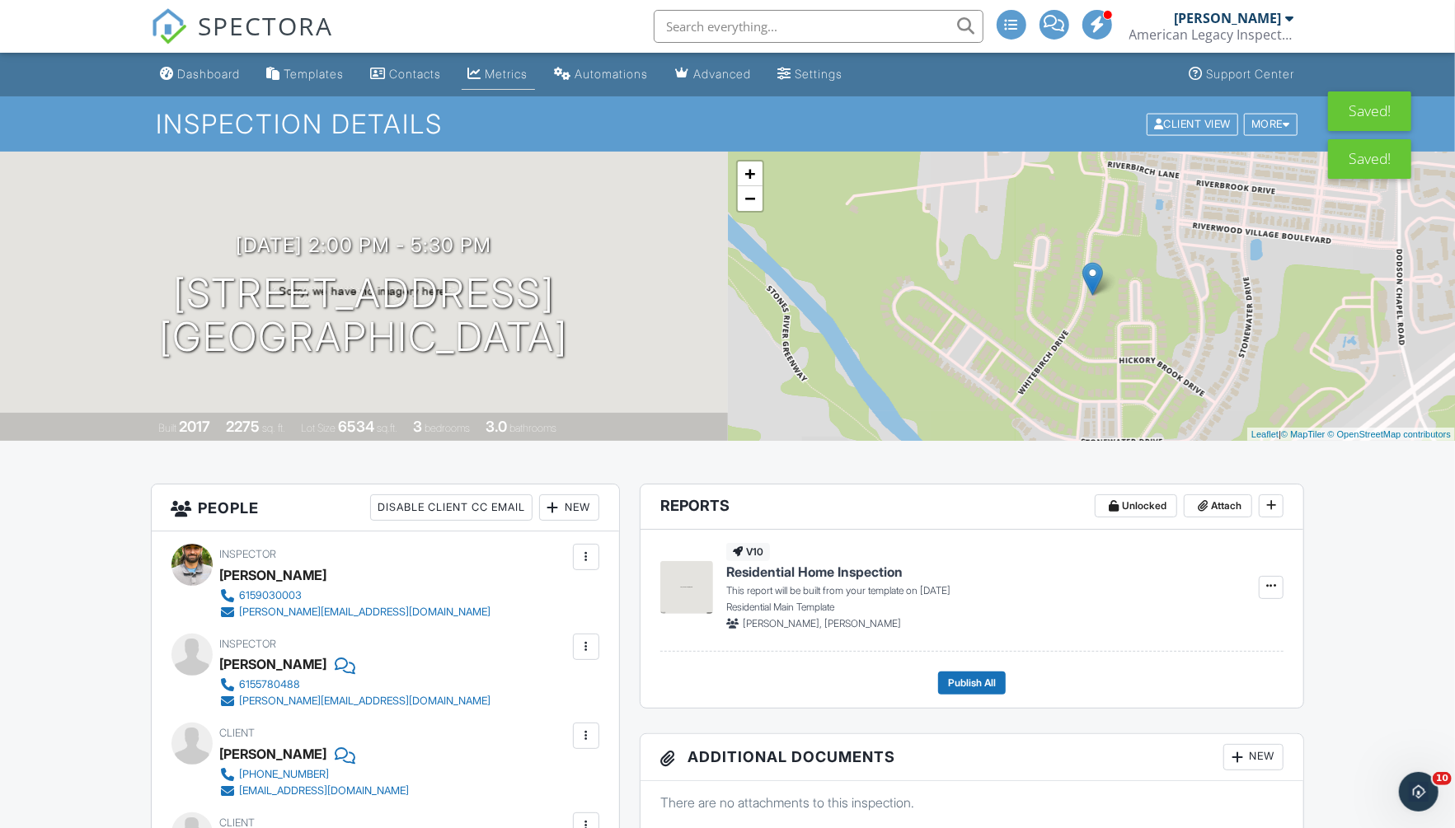
scroll to position [0, 0]
click at [195, 69] on div "Dashboard" at bounding box center [209, 74] width 63 height 14
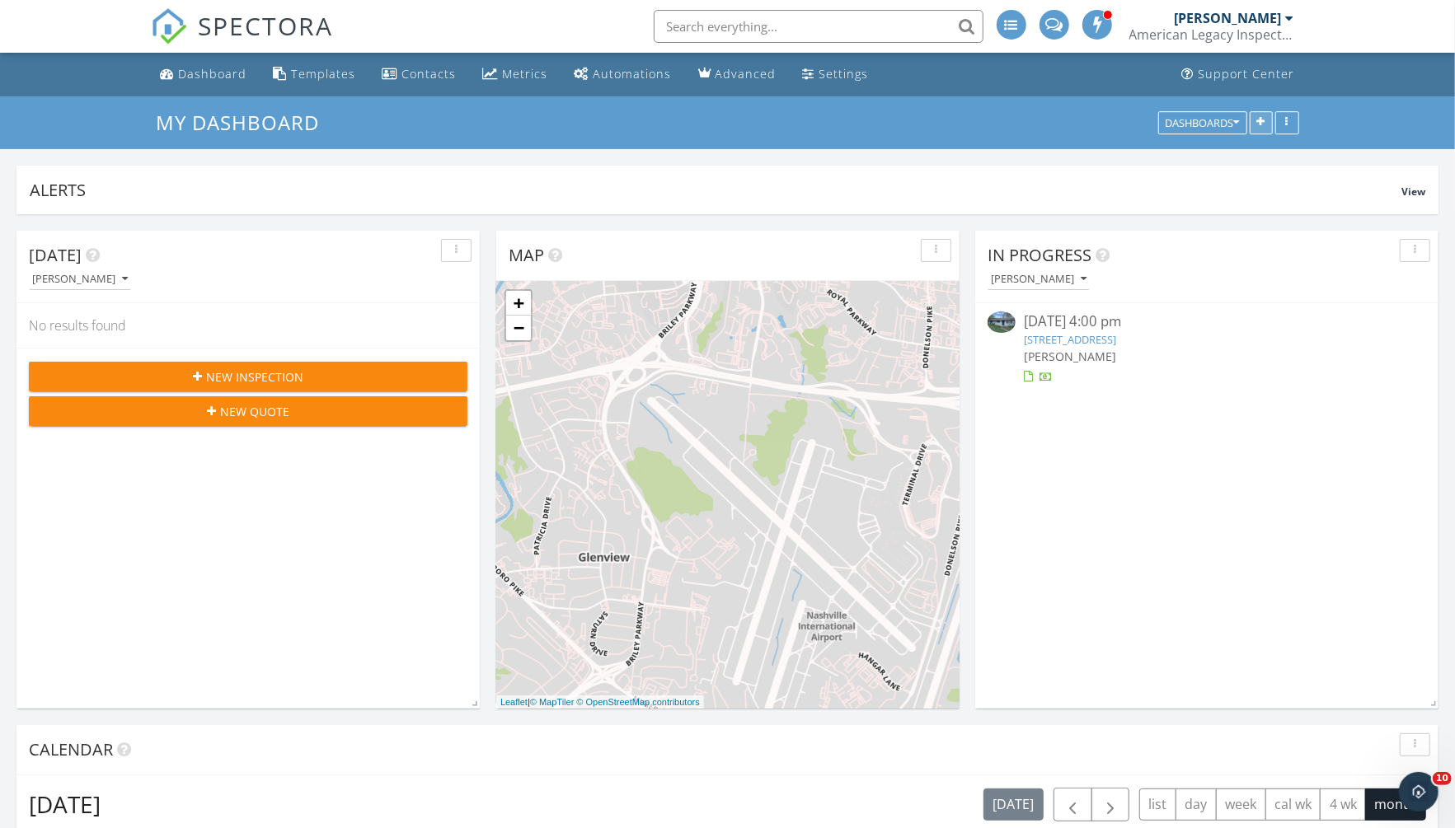
click at [1260, 124] on icon "button" at bounding box center [1261, 123] width 8 height 12
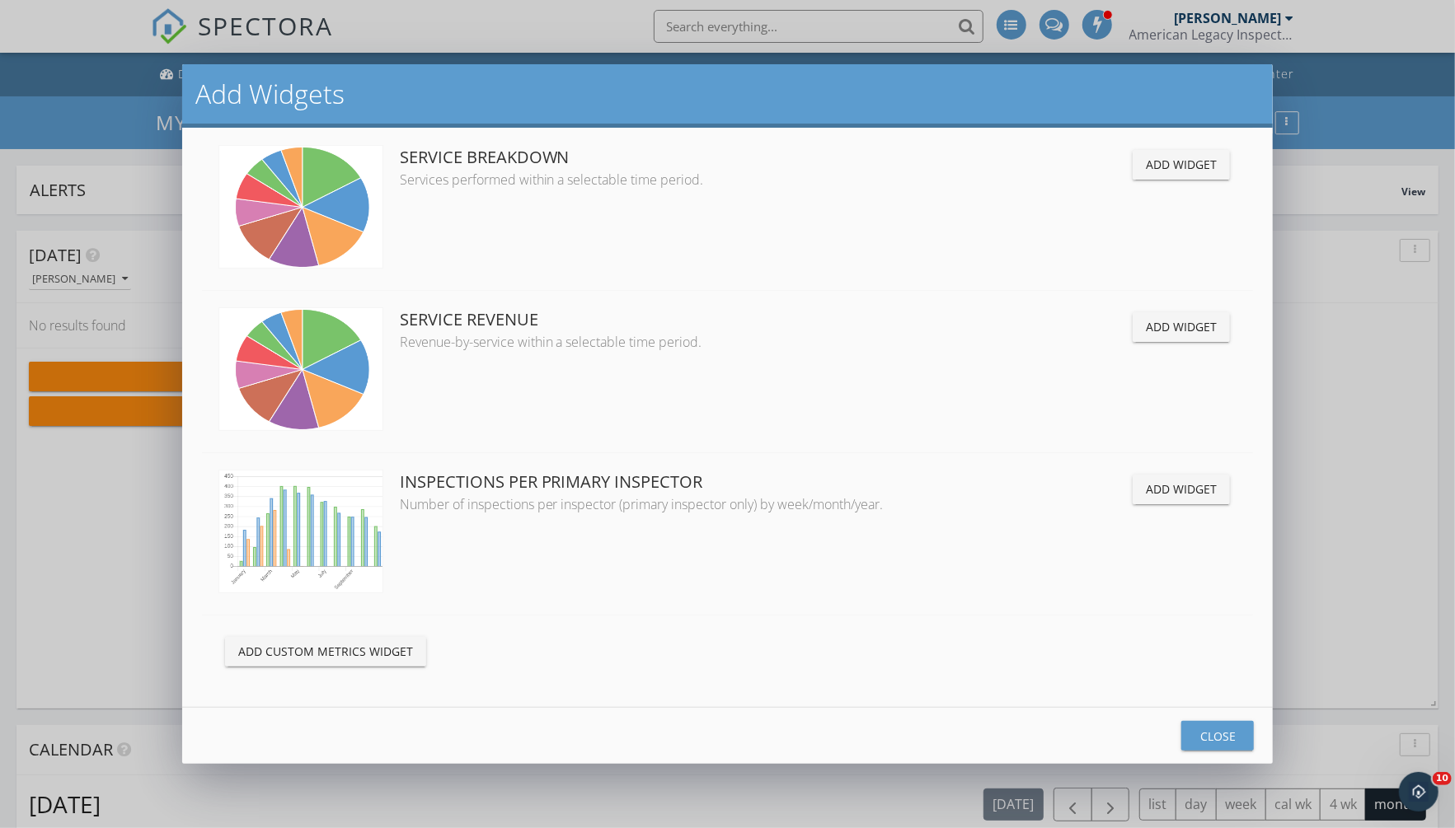
scroll to position [4161, 0]
click at [396, 653] on div "Add Custom Metrics Widget" at bounding box center [325, 651] width 175 height 17
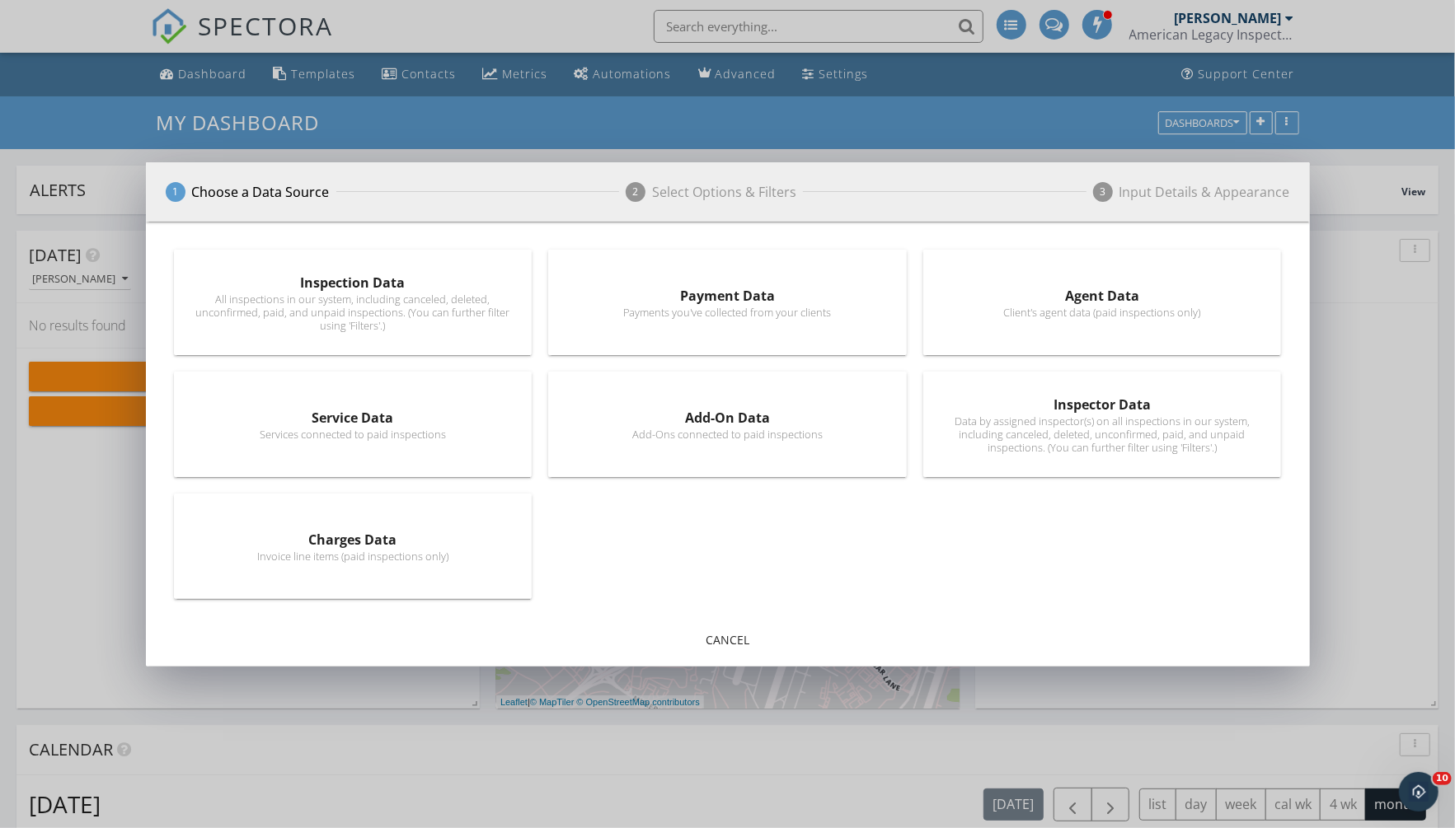
click at [1023, 410] on div "Inspector Data" at bounding box center [1103, 405] width 316 height 20
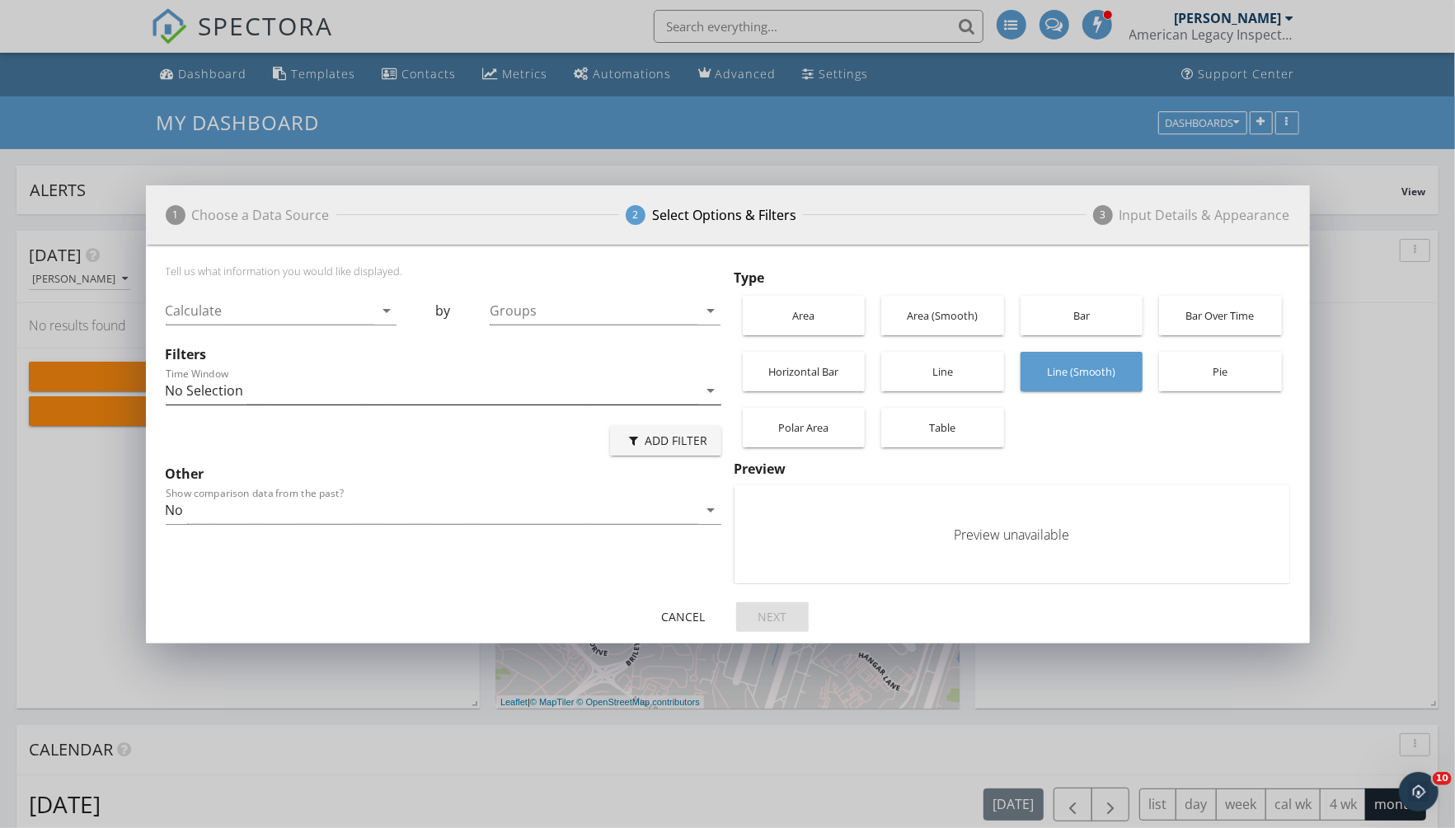
click at [534, 392] on div "No Selection" at bounding box center [432, 390] width 532 height 27
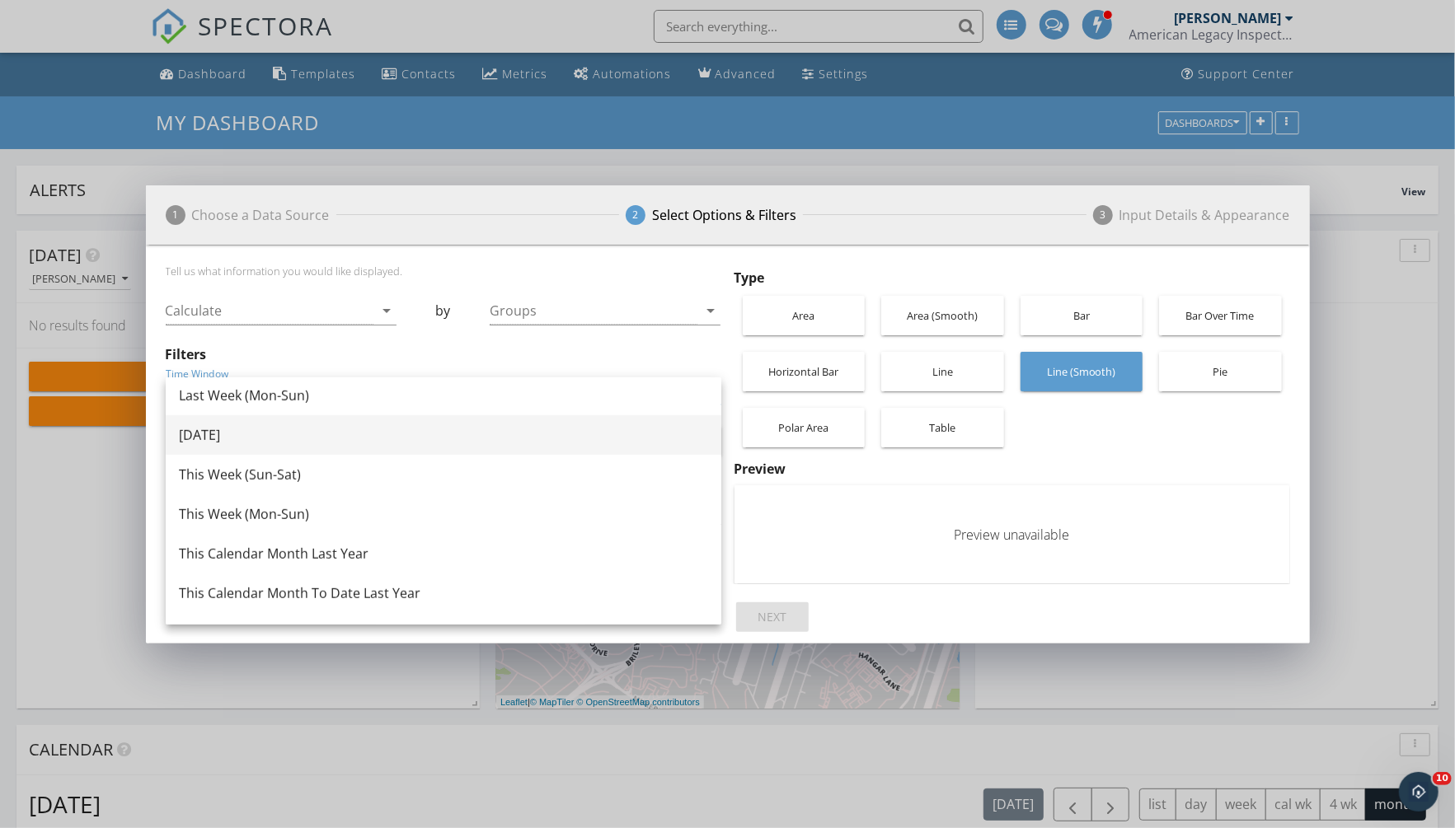
scroll to position [887, 0]
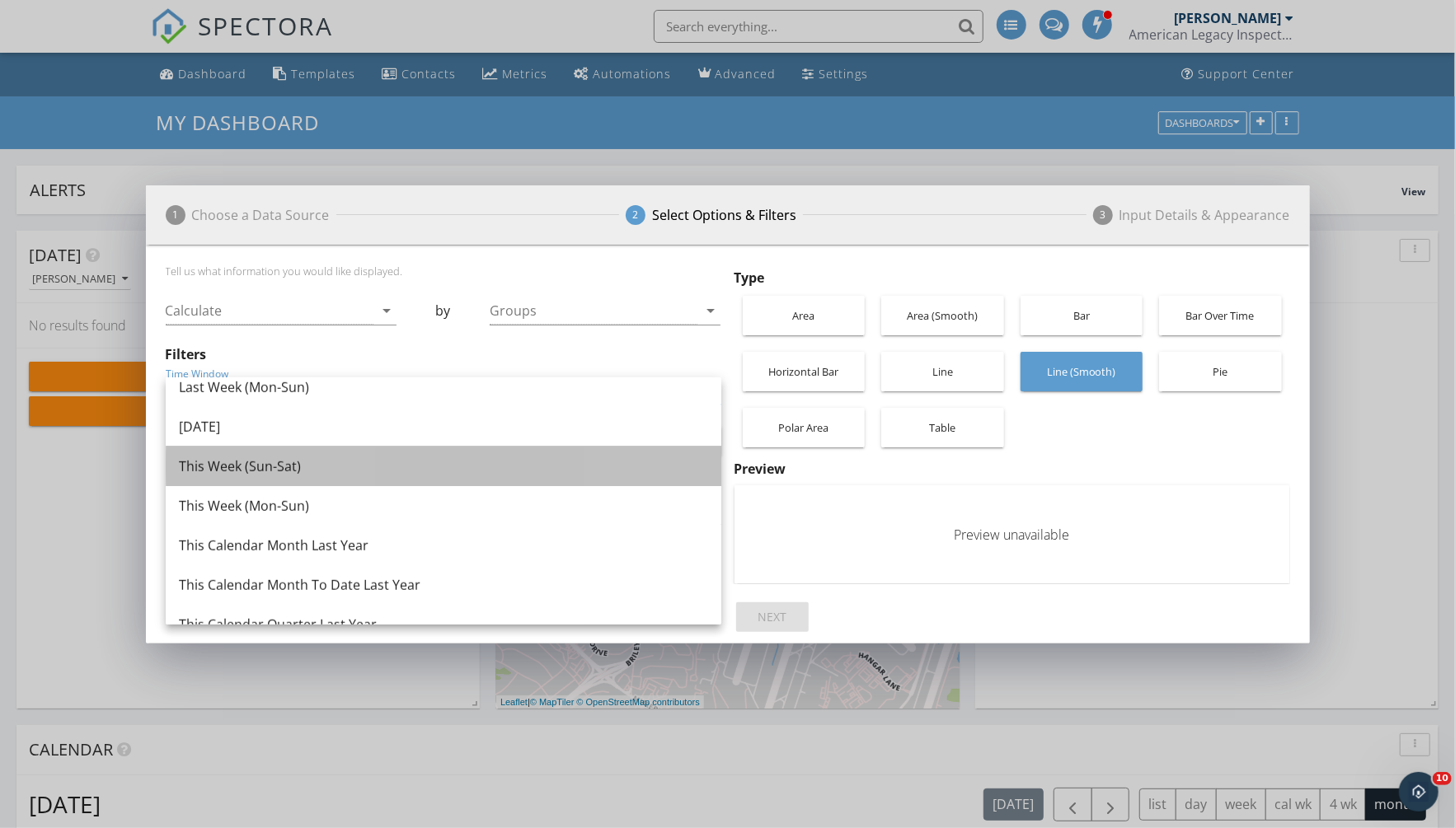
click at [341, 472] on div "This Week (Sun-Sat)" at bounding box center [443, 467] width 529 height 20
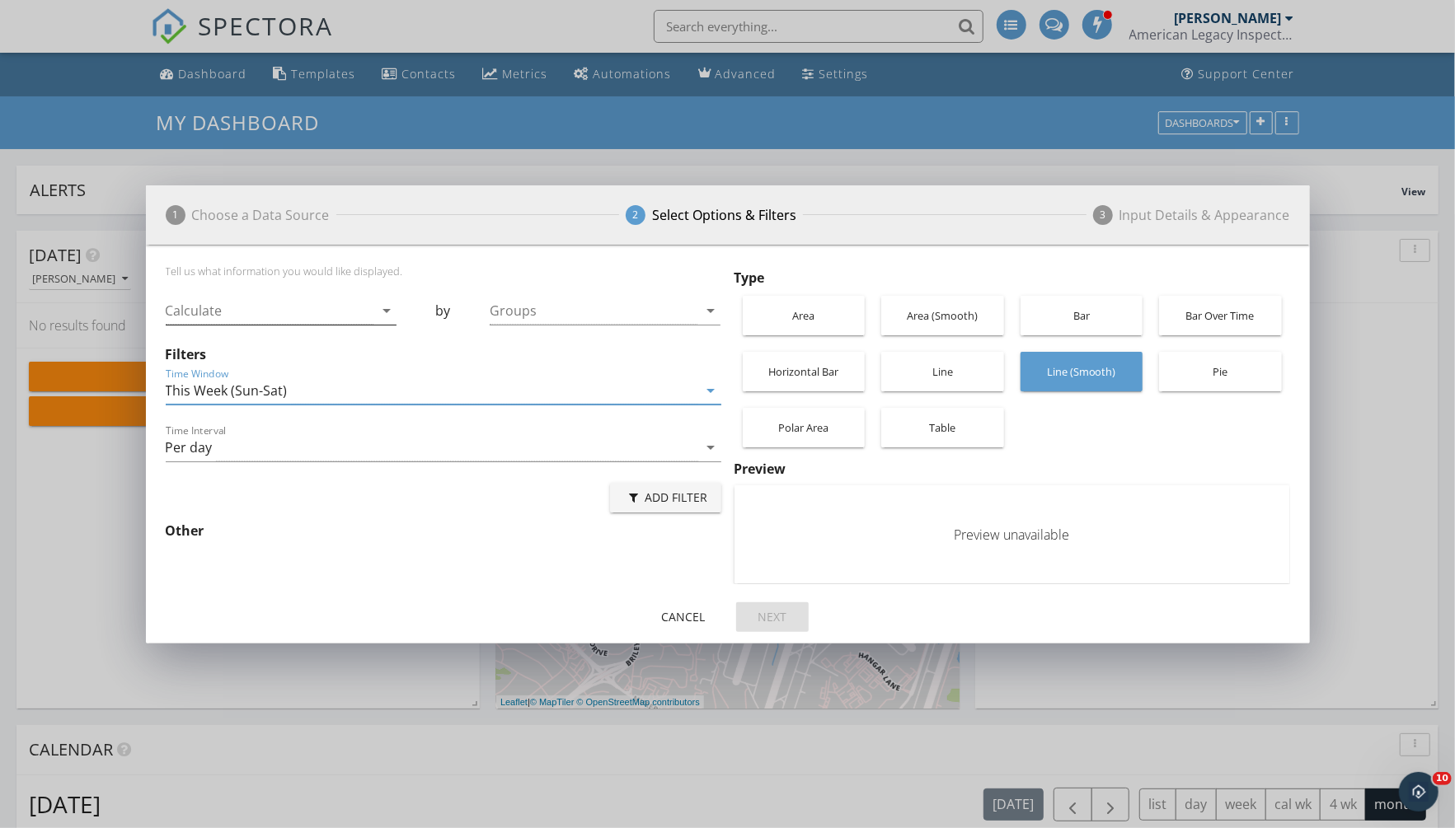
click at [354, 311] on div at bounding box center [270, 311] width 209 height 27
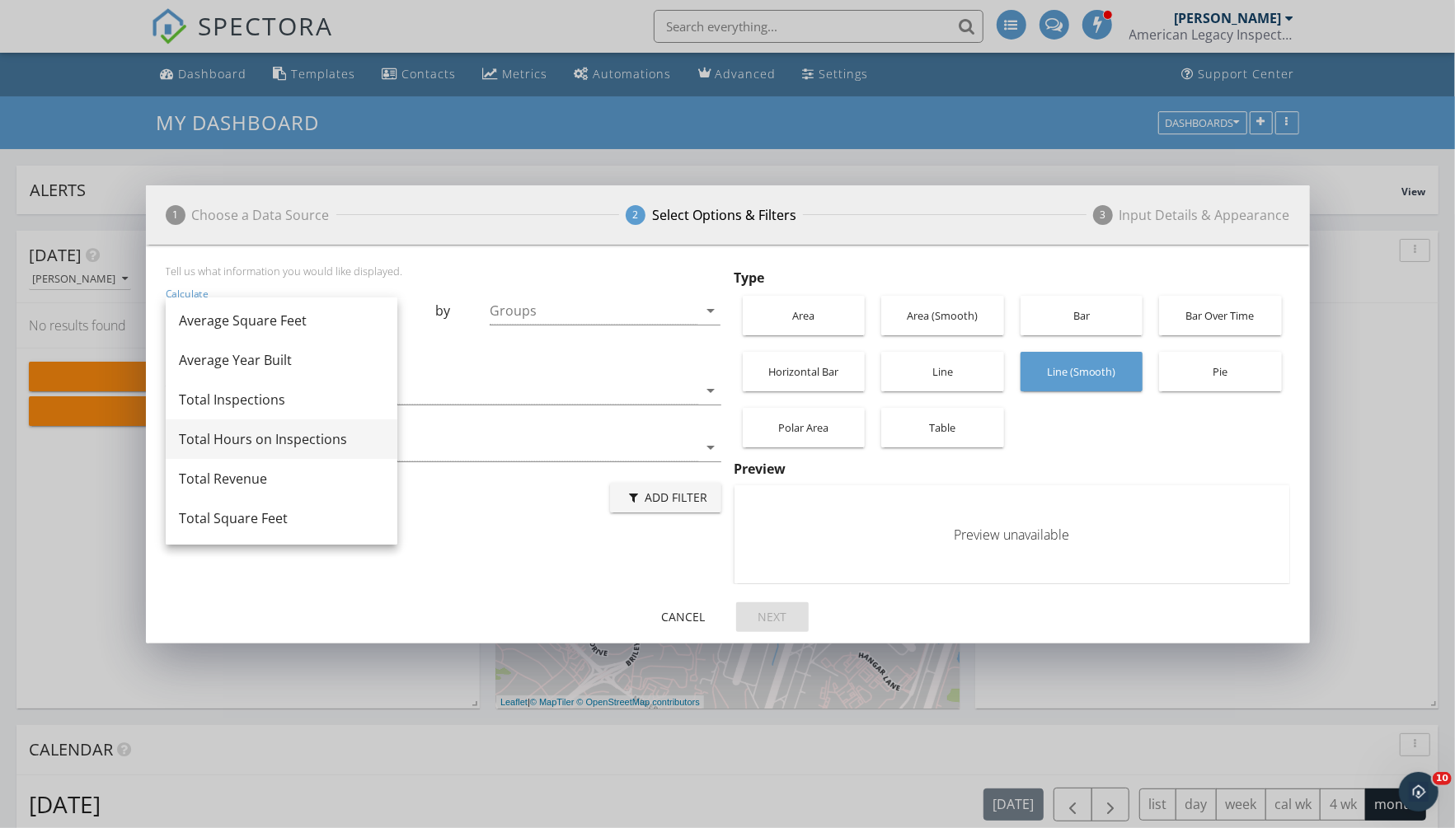
scroll to position [43, 0]
click at [285, 473] on div "Total Revenue" at bounding box center [281, 479] width 205 height 20
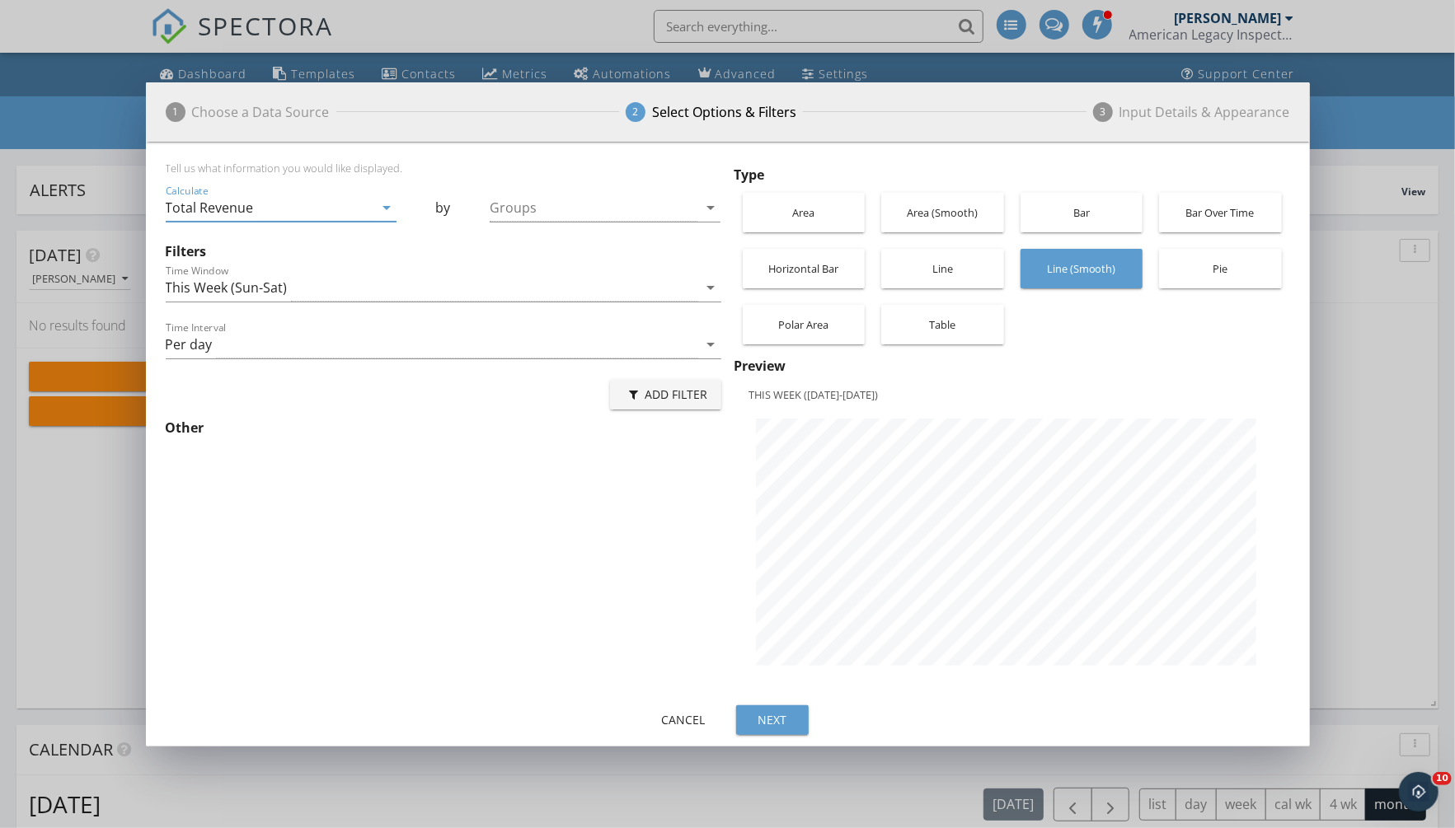
scroll to position [558, 1164]
click at [630, 219] on div at bounding box center [594, 208] width 209 height 27
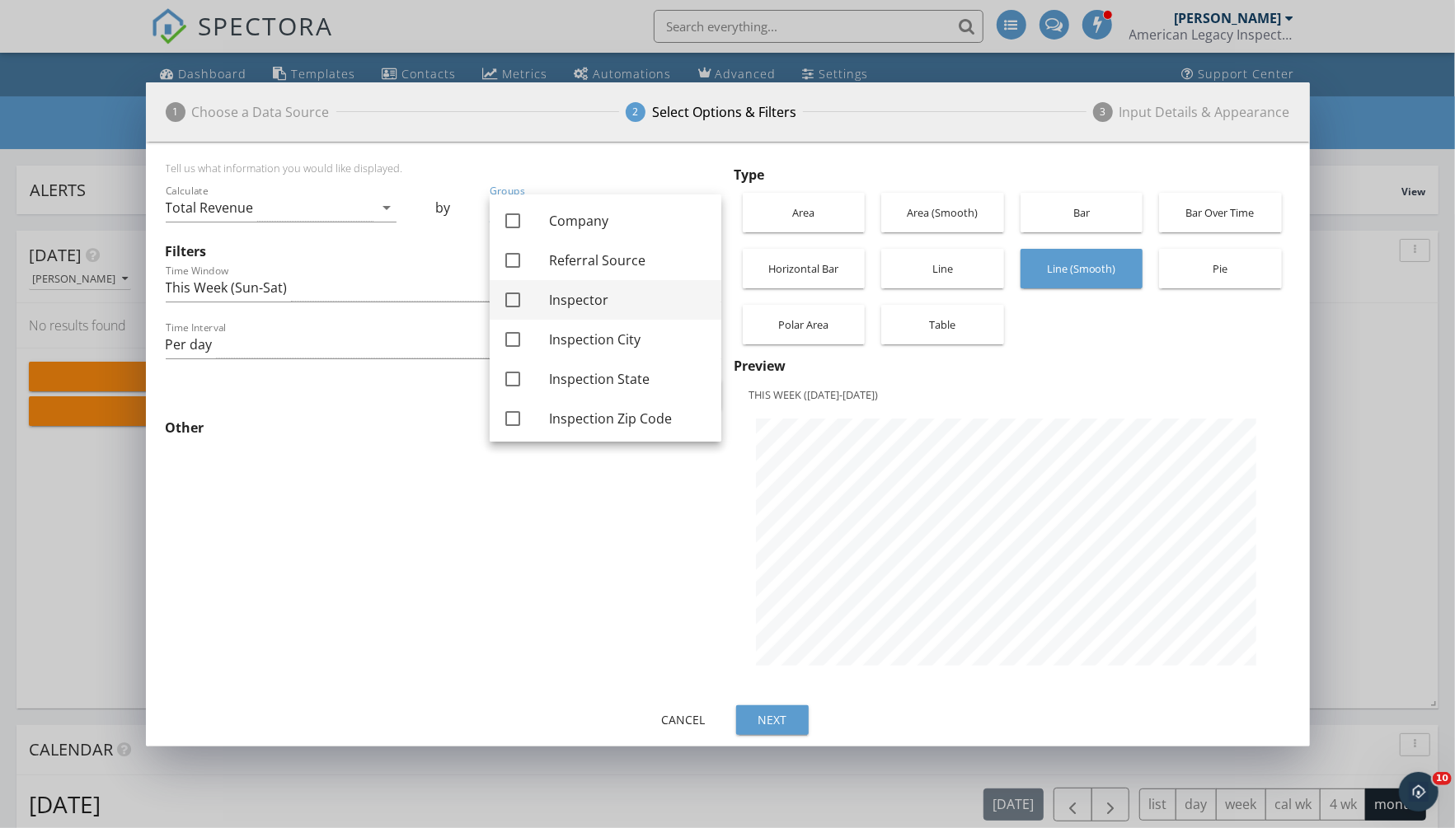
click at [584, 288] on div "Inspector" at bounding box center [628, 300] width 159 height 40
checkbox input "true"
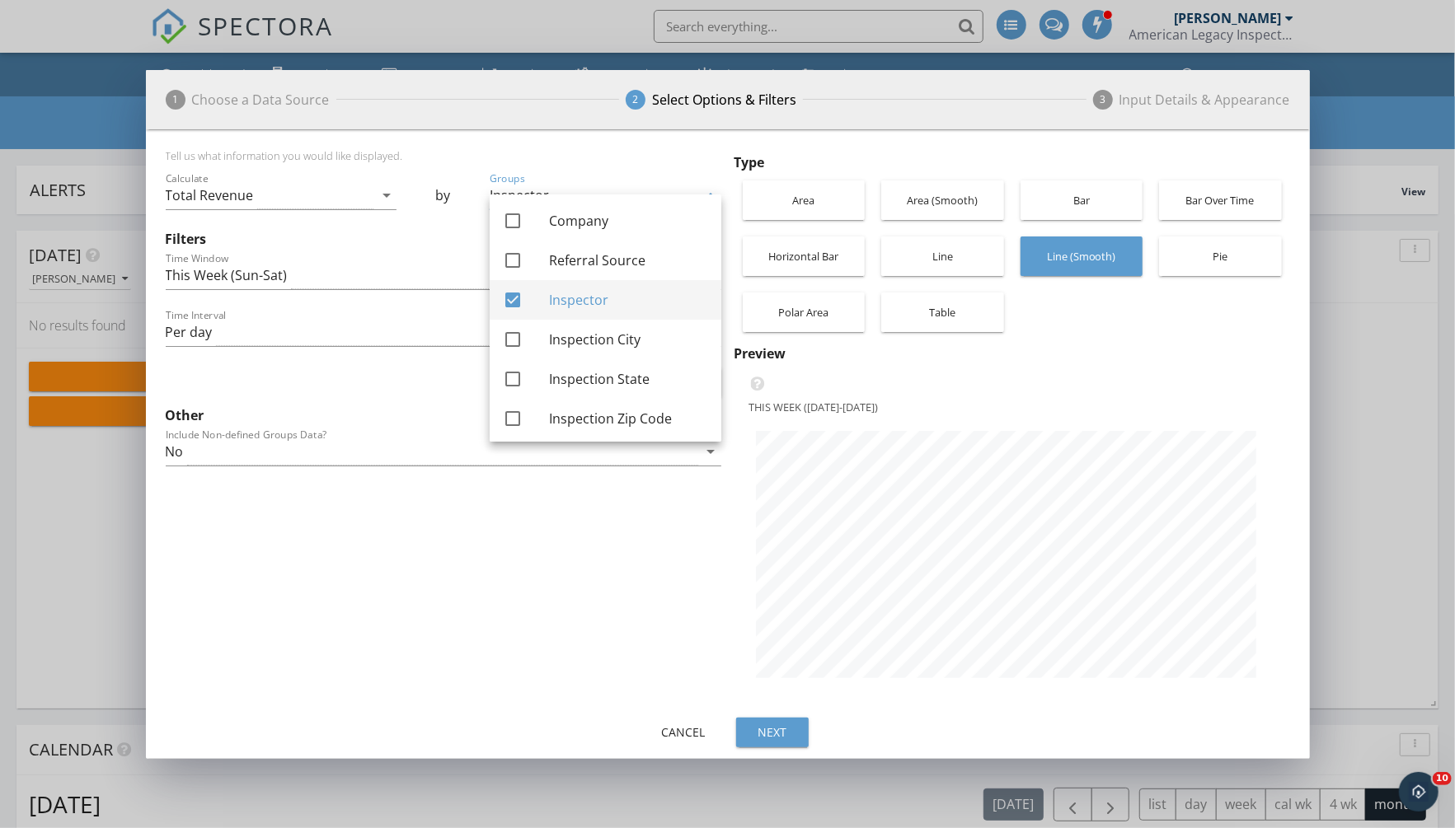
scroll to position [582, 1164]
click at [616, 157] on div "Tell us what information you would like displayed." at bounding box center [443, 159] width 555 height 20
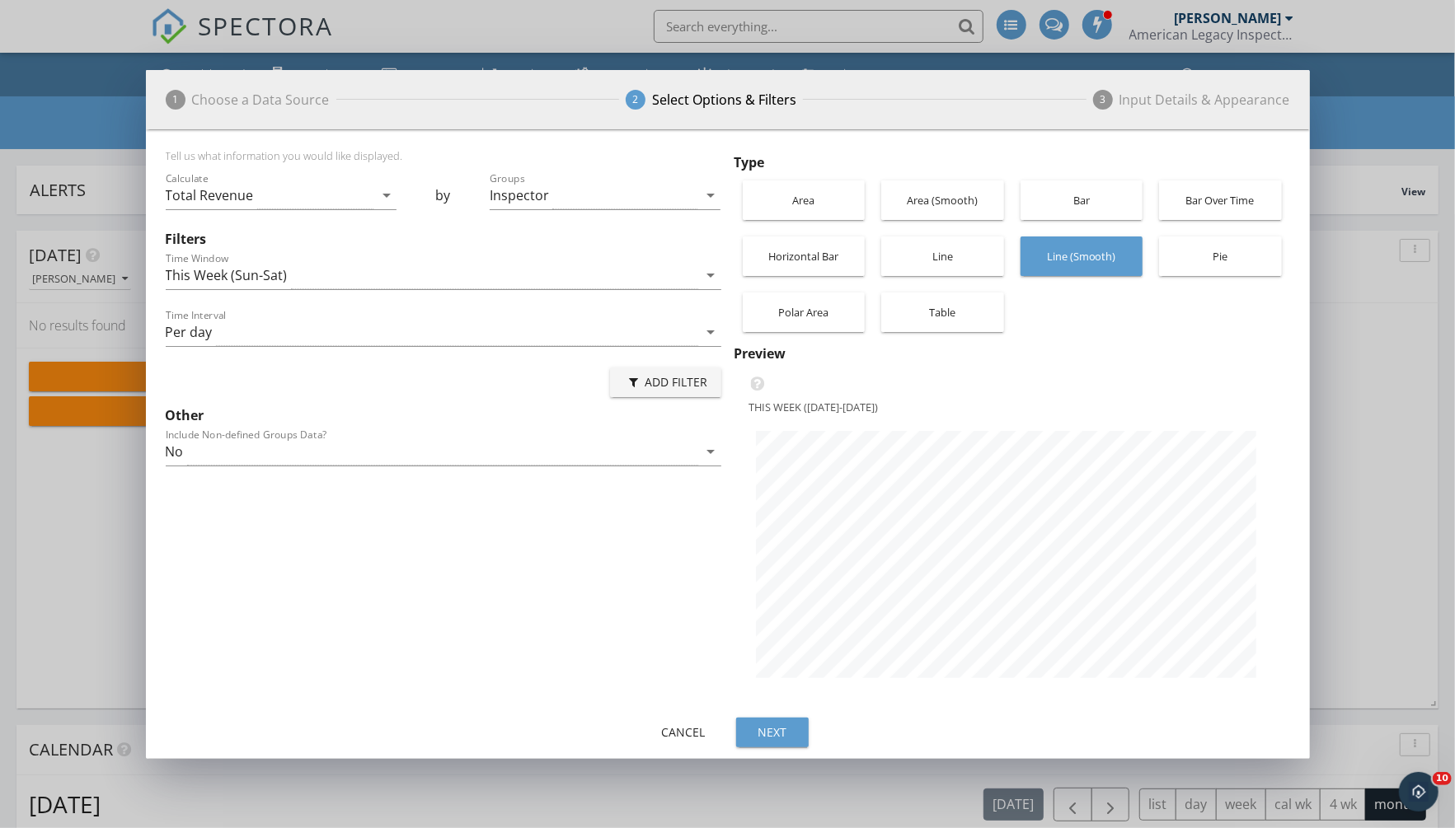
click at [926, 298] on div "Table" at bounding box center [942, 313] width 106 height 40
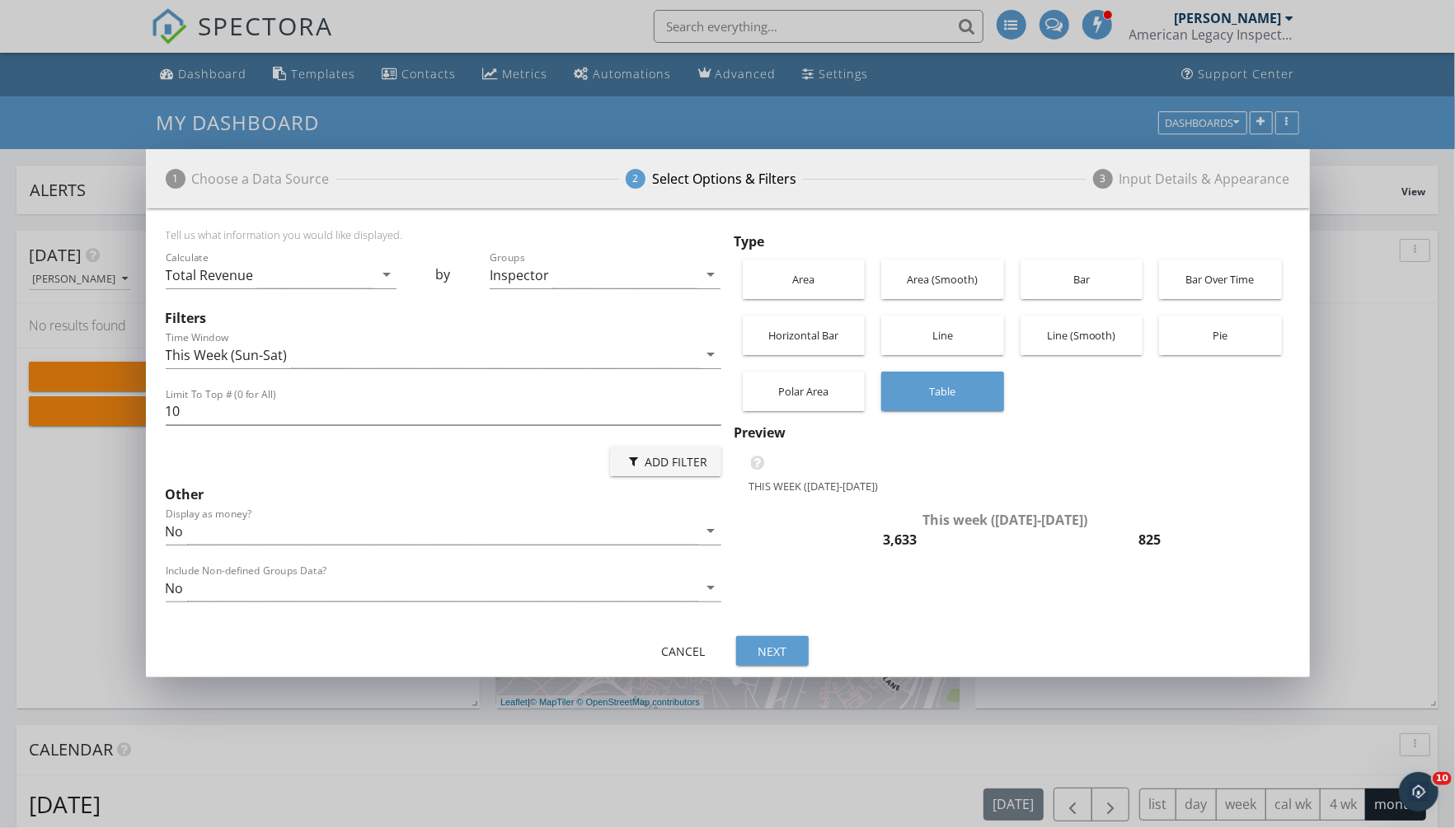
click at [769, 645] on div "Next" at bounding box center [772, 651] width 46 height 17
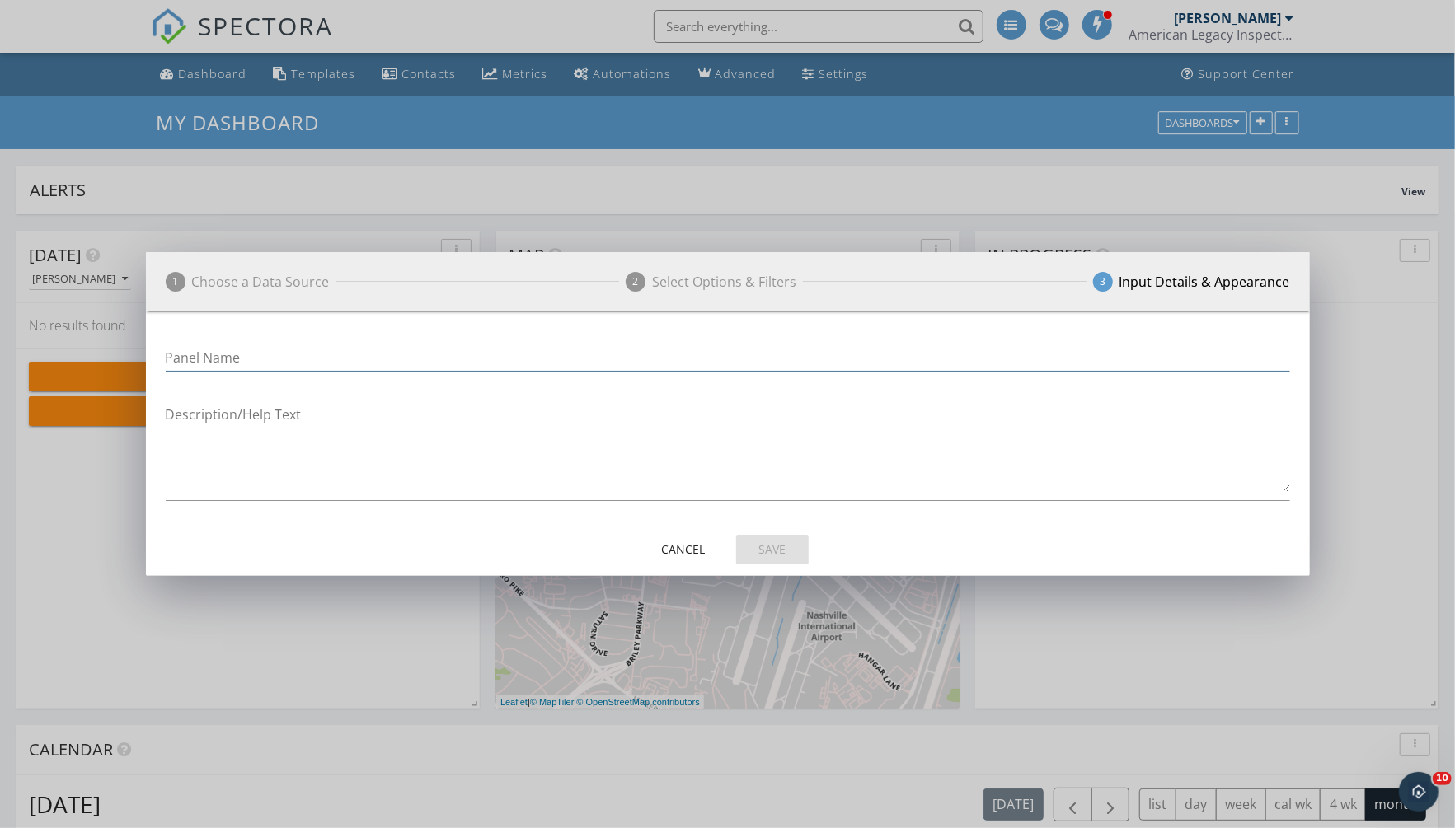
click at [303, 357] on input "Panel Name" at bounding box center [728, 358] width 1124 height 27
type input "Inspector Payouts"
click at [762, 548] on div "Save" at bounding box center [772, 549] width 46 height 17
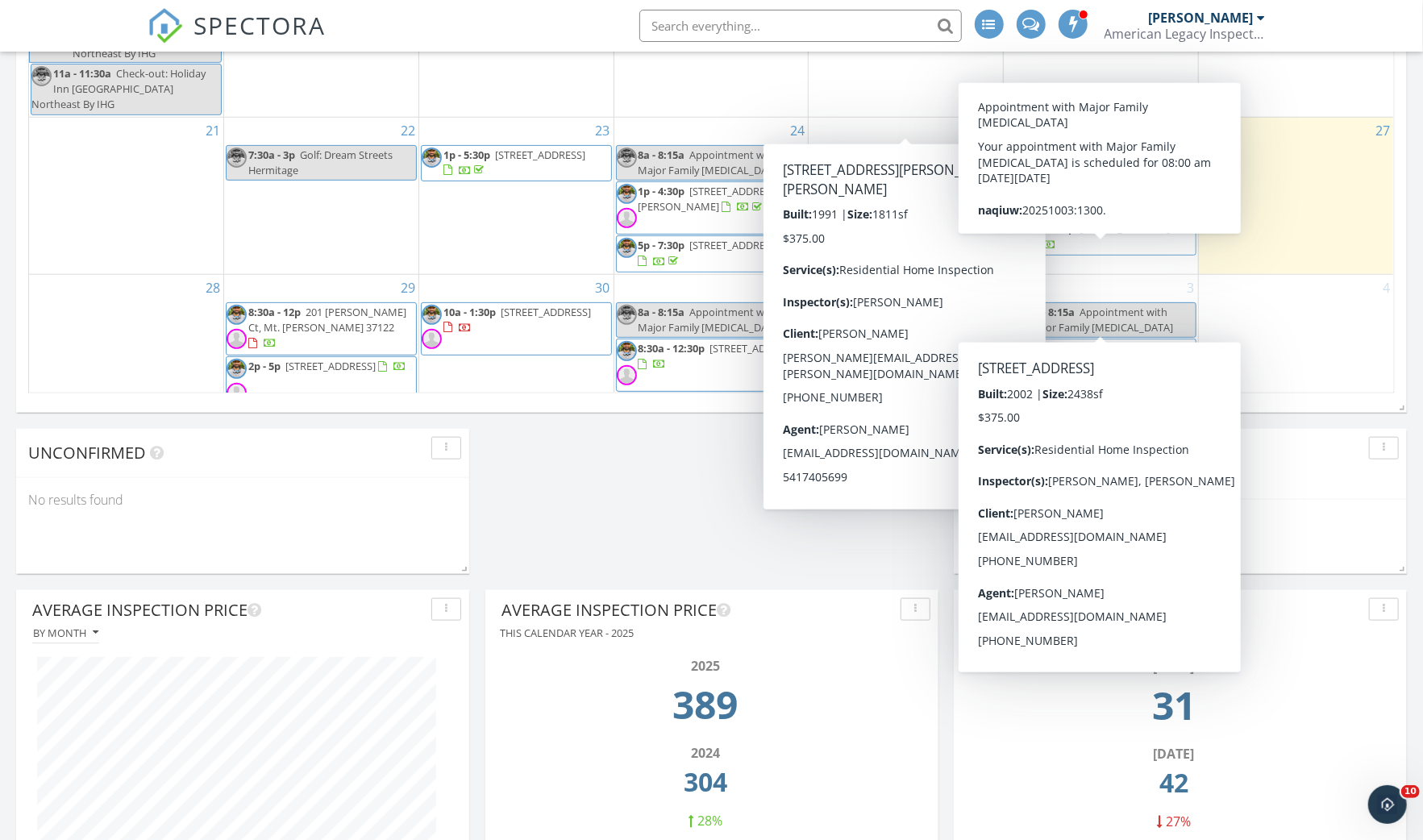
scroll to position [1181, 0]
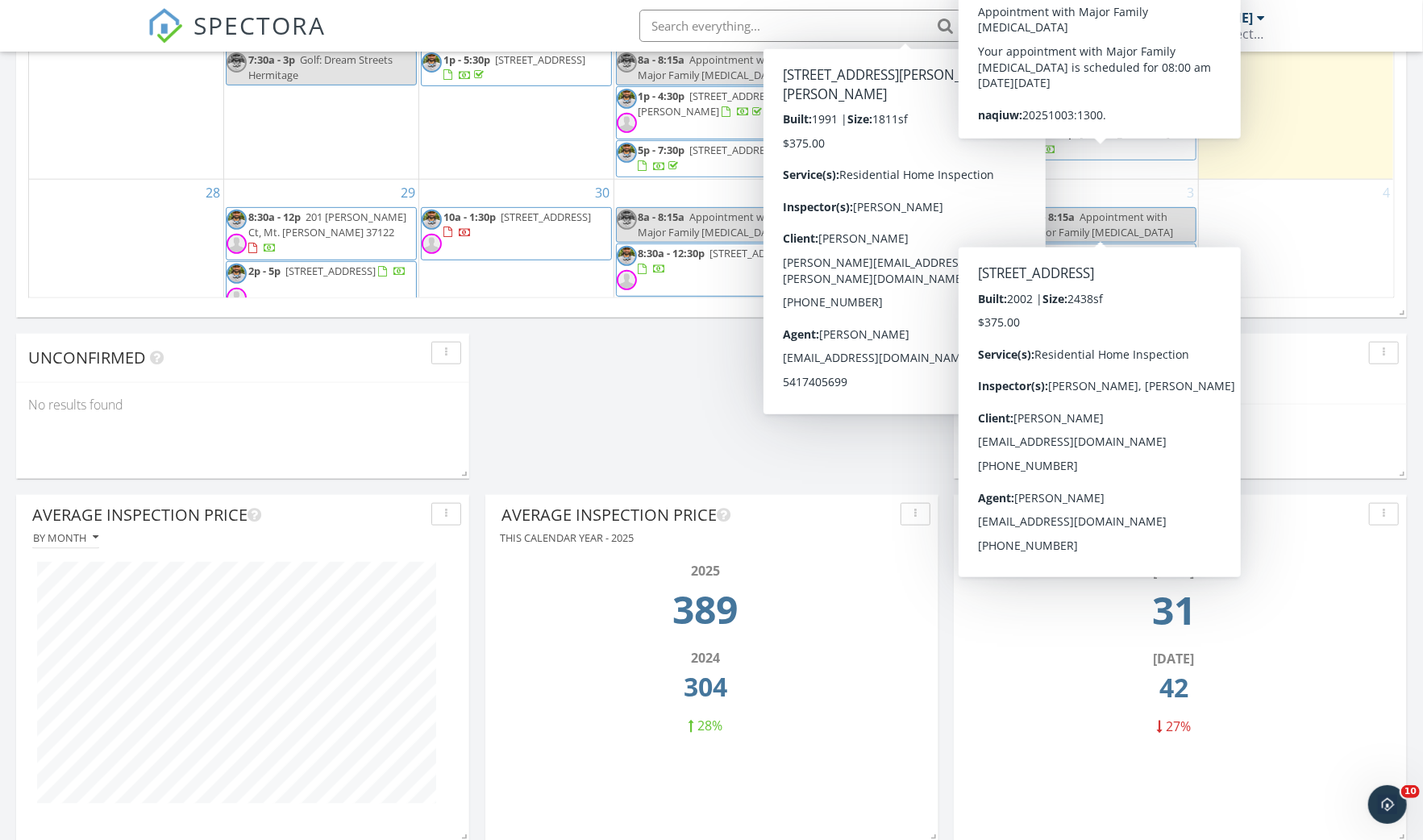
click at [666, 399] on div "Today Dustin Olson No results found New Inspection New Quote Map + − Leaflet | …" at bounding box center [711, 668] width 1423 height 3280
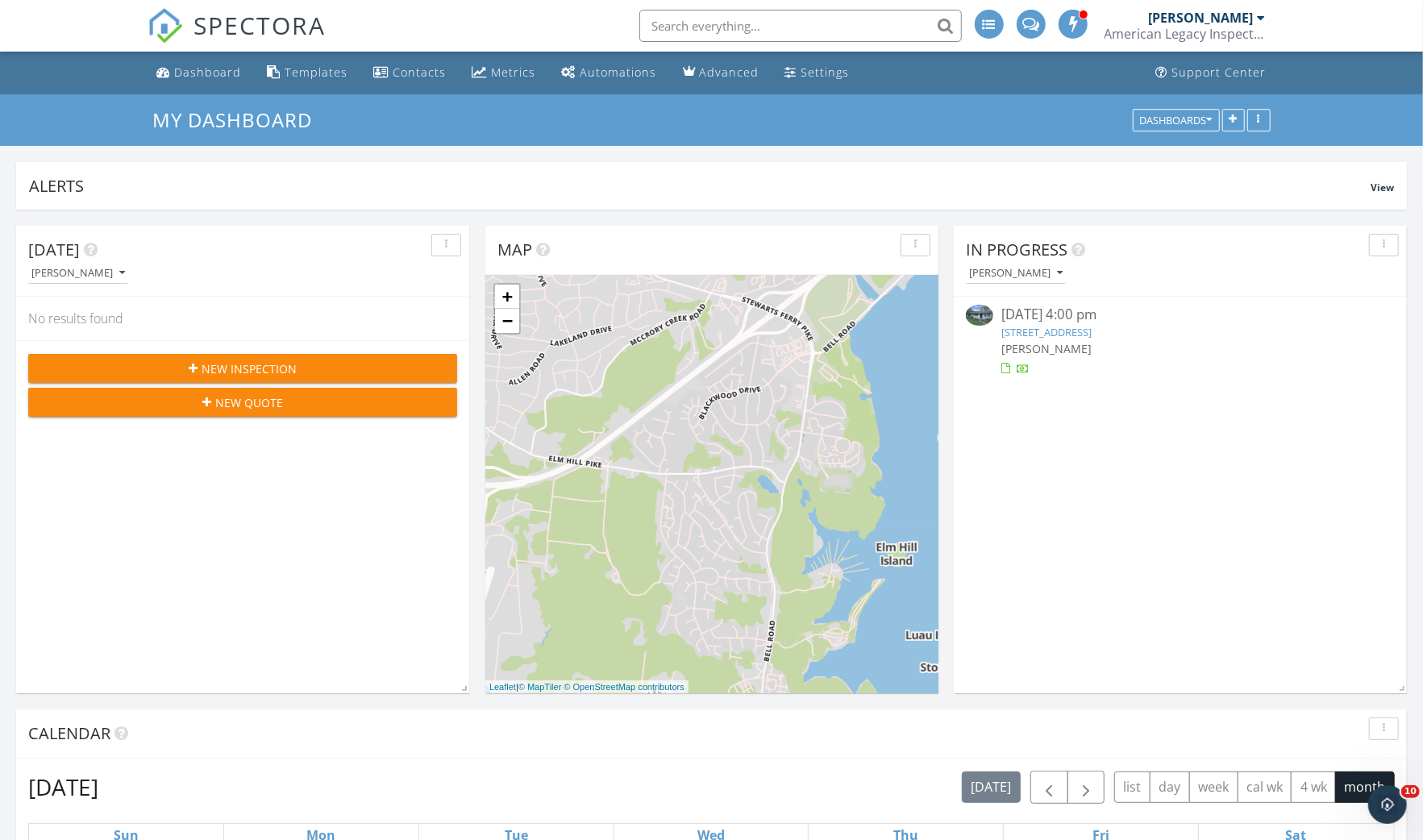
scroll to position [0, 0]
click at [803, 78] on div "Settings" at bounding box center [824, 72] width 48 height 16
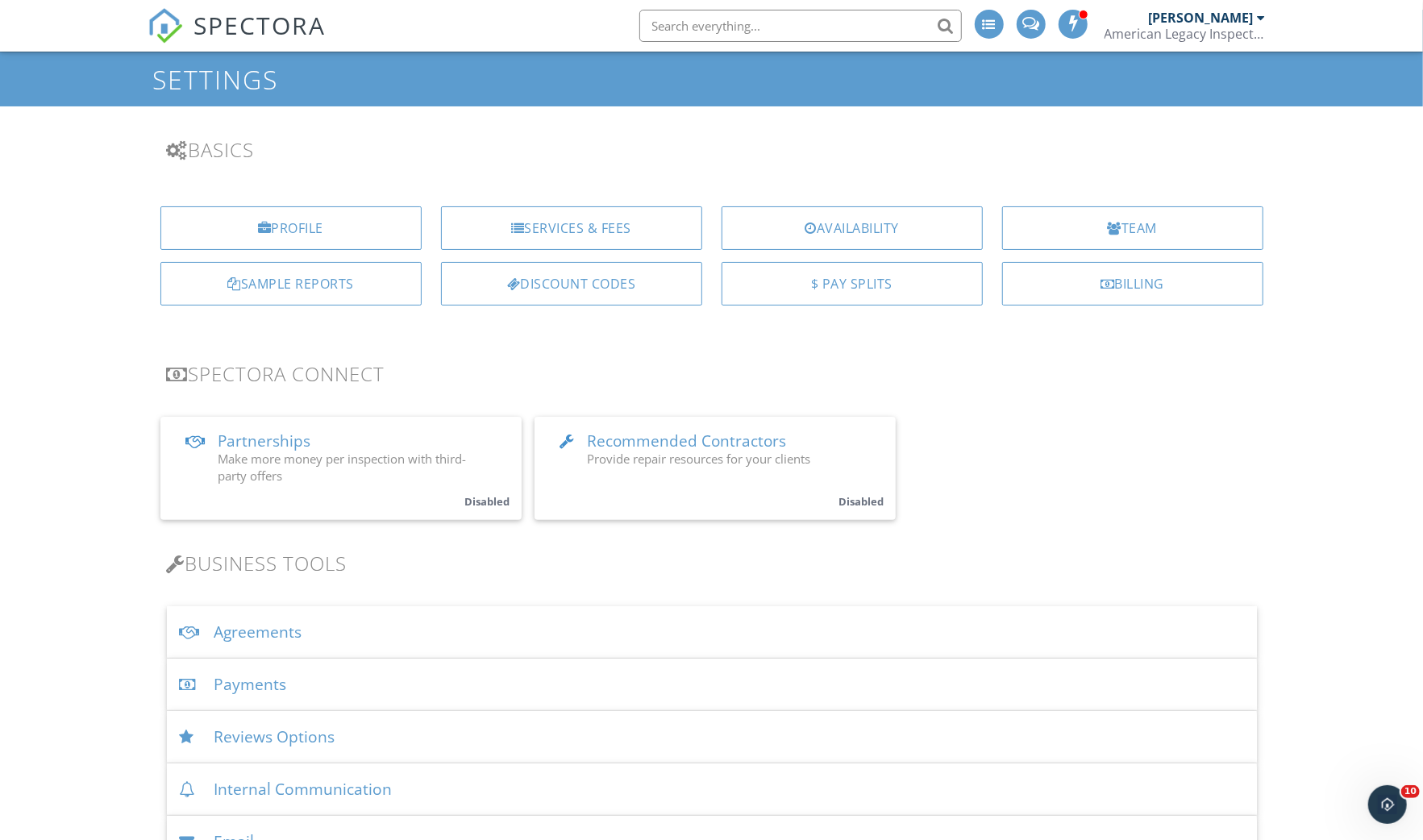
scroll to position [47, 0]
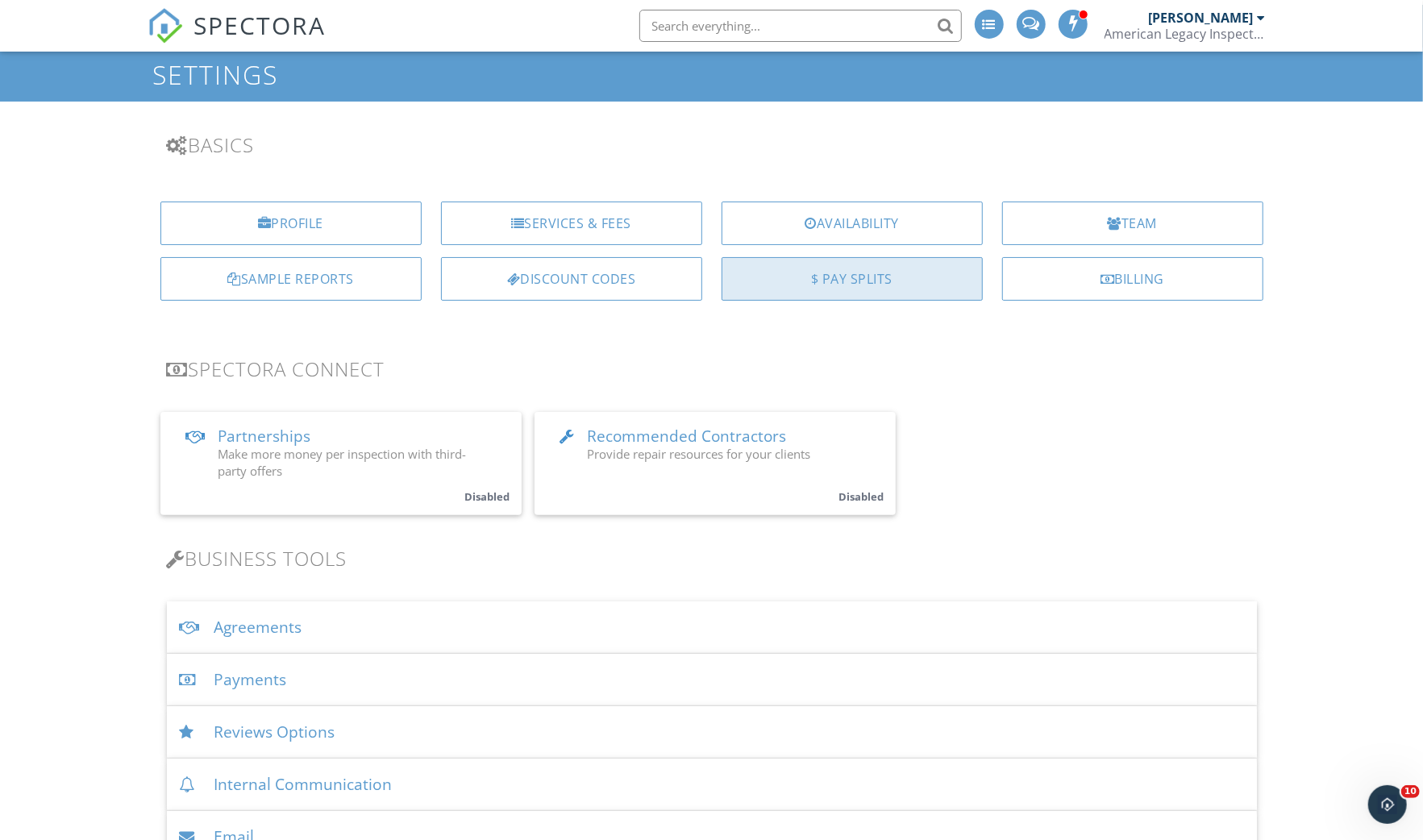
click at [923, 277] on div "$ Pay Splits" at bounding box center [852, 279] width 261 height 44
